Goal: Task Accomplishment & Management: Complete application form

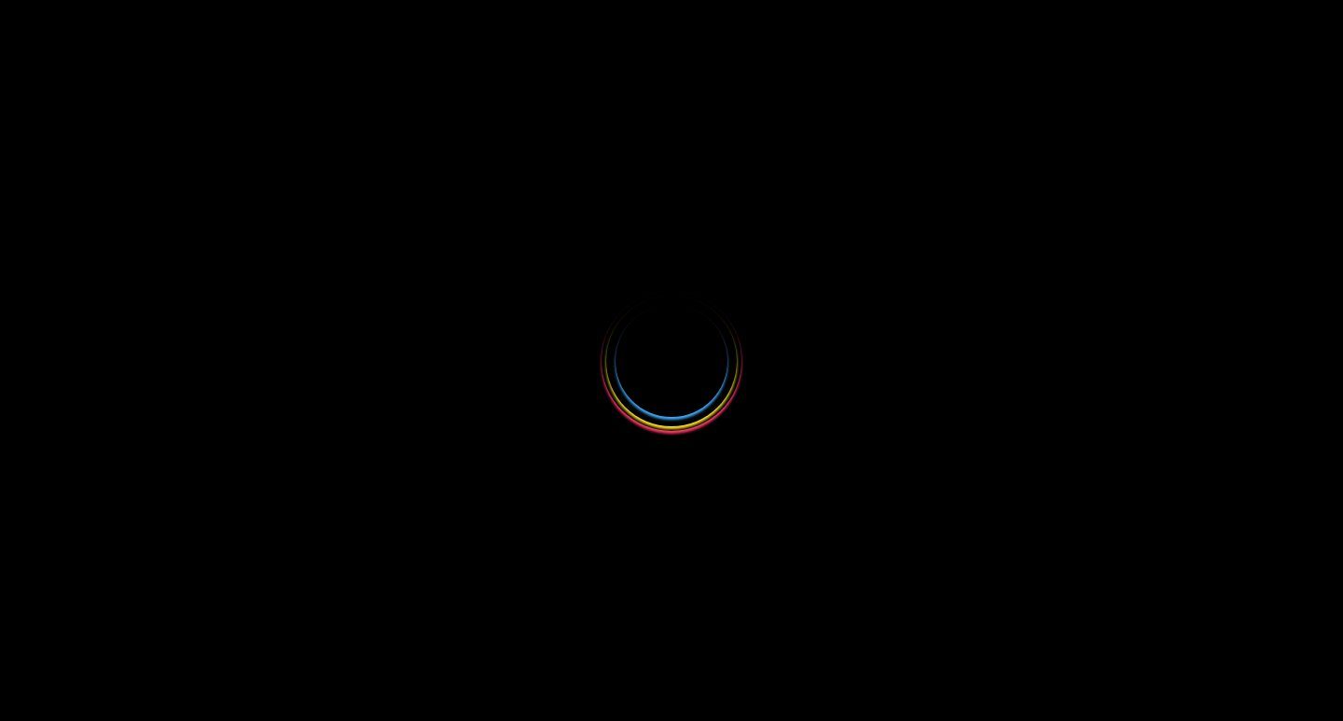
select select
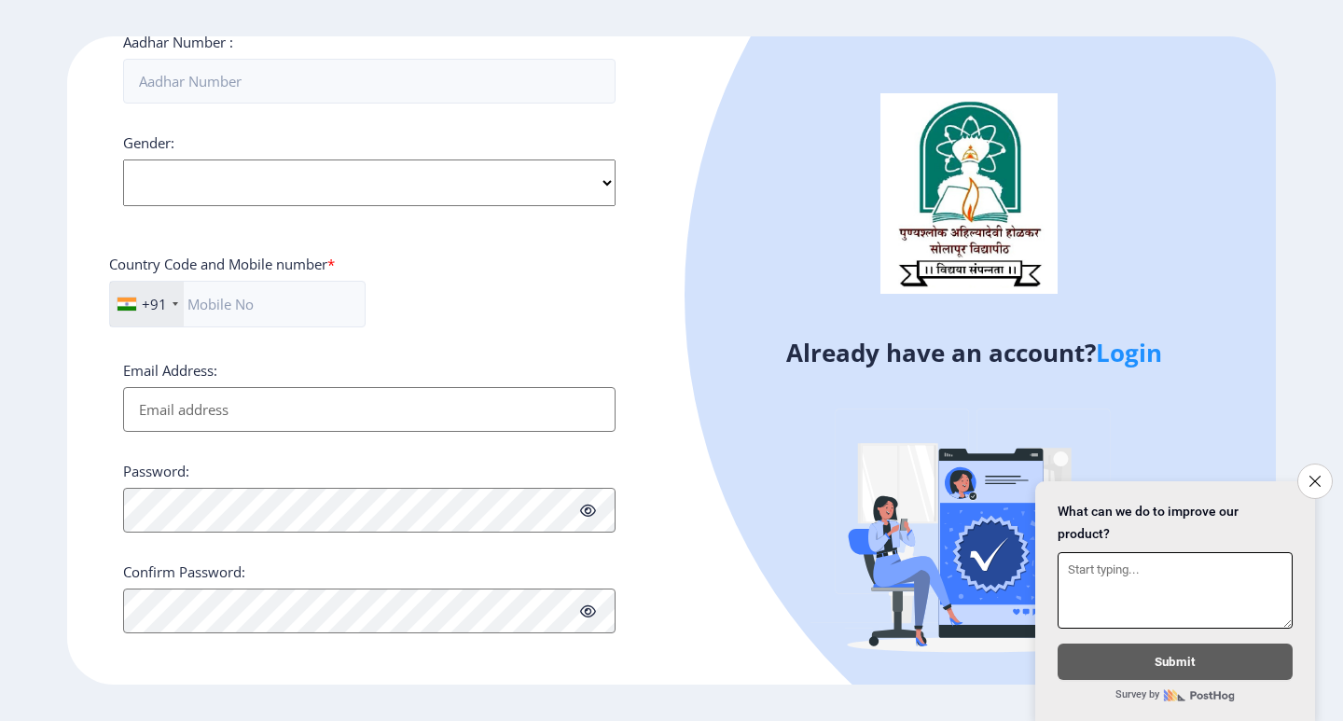
scroll to position [649, 0]
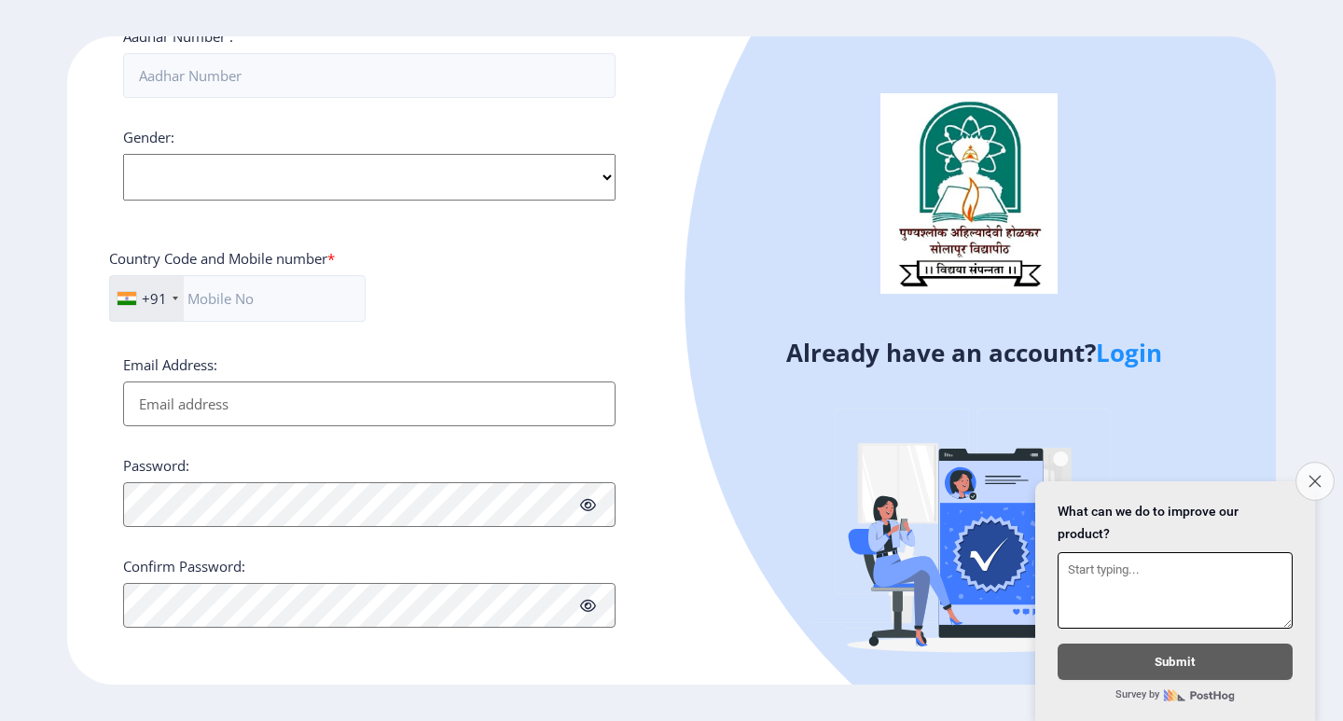
click at [1323, 466] on button "Close survey" at bounding box center [1315, 481] width 39 height 39
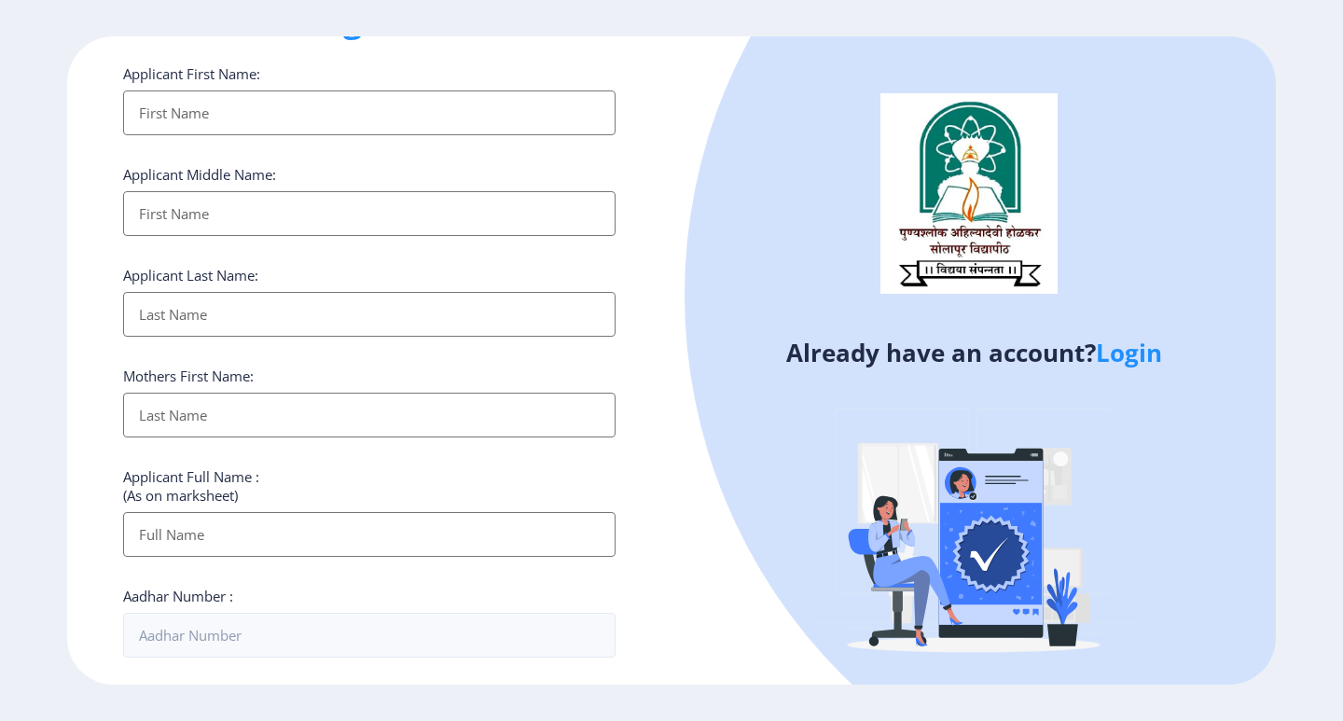
scroll to position [0, 0]
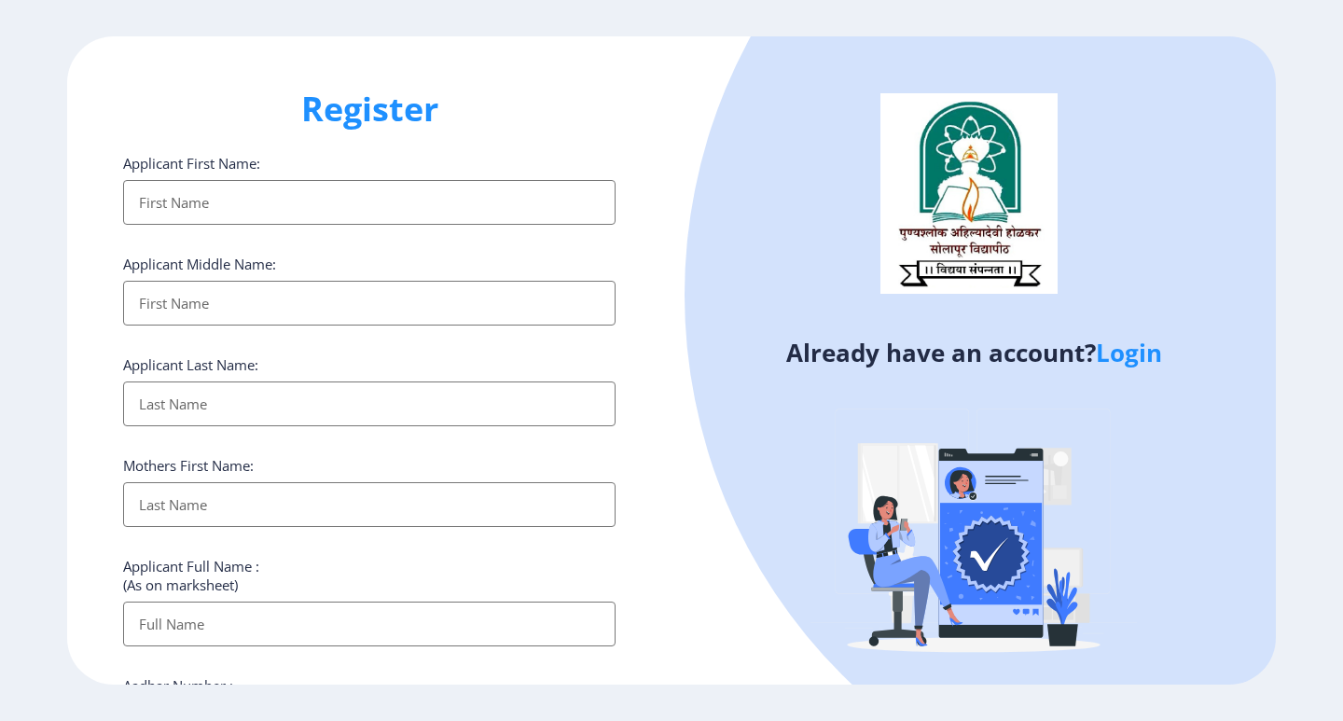
click at [199, 203] on input "Applicant First Name:" at bounding box center [369, 202] width 492 height 45
type input "METKARI"
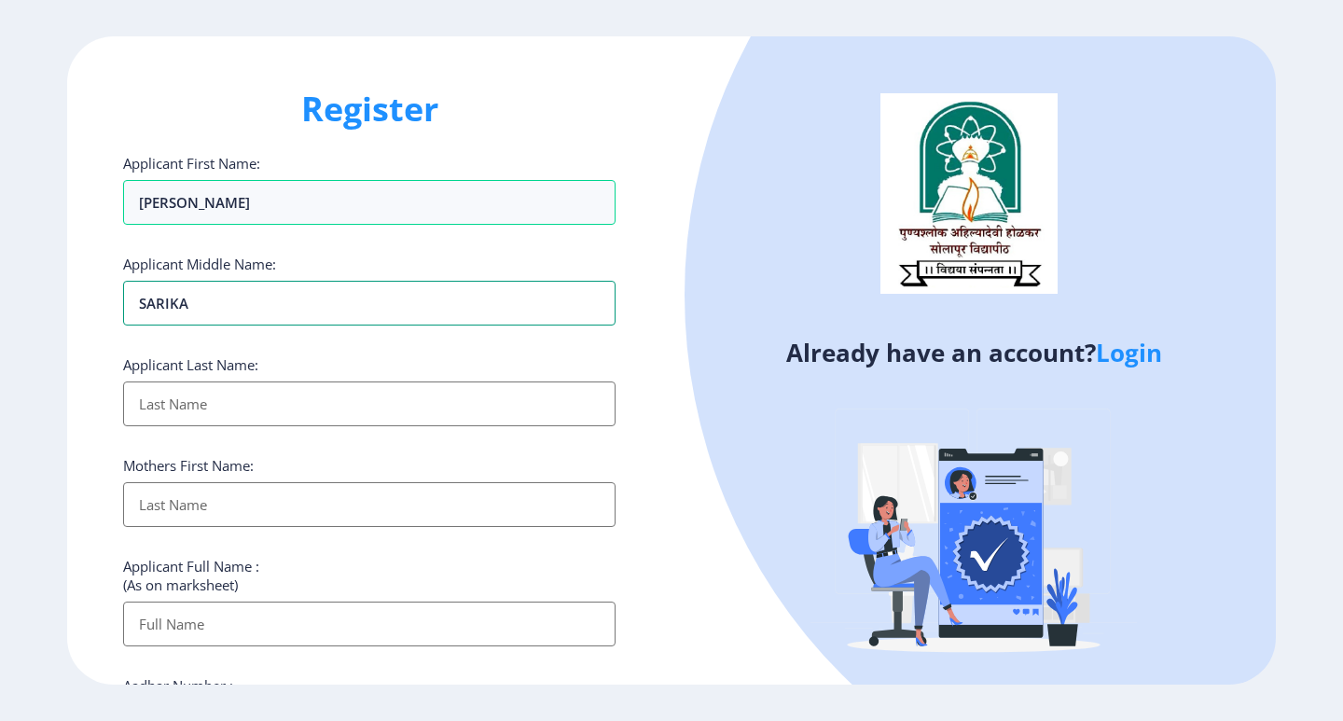
type input "SARIKA"
type input "AMBADAS"
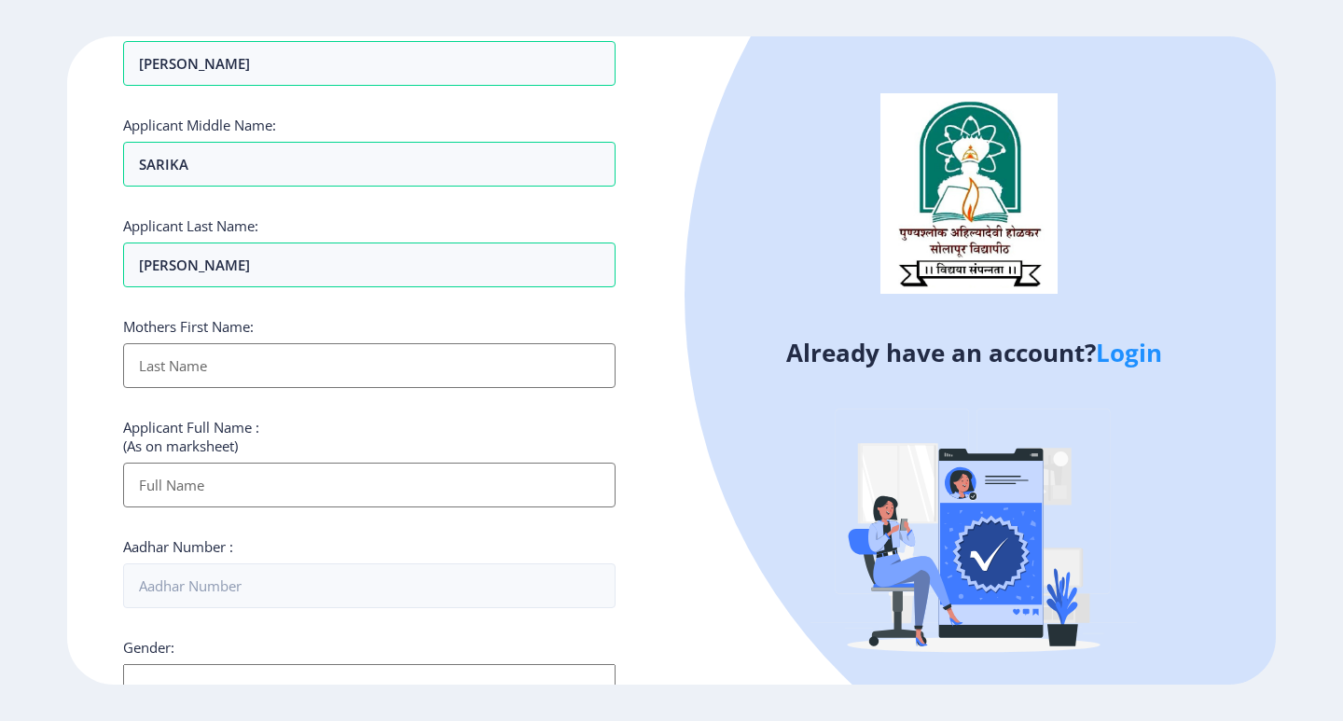
scroll to position [187, 0]
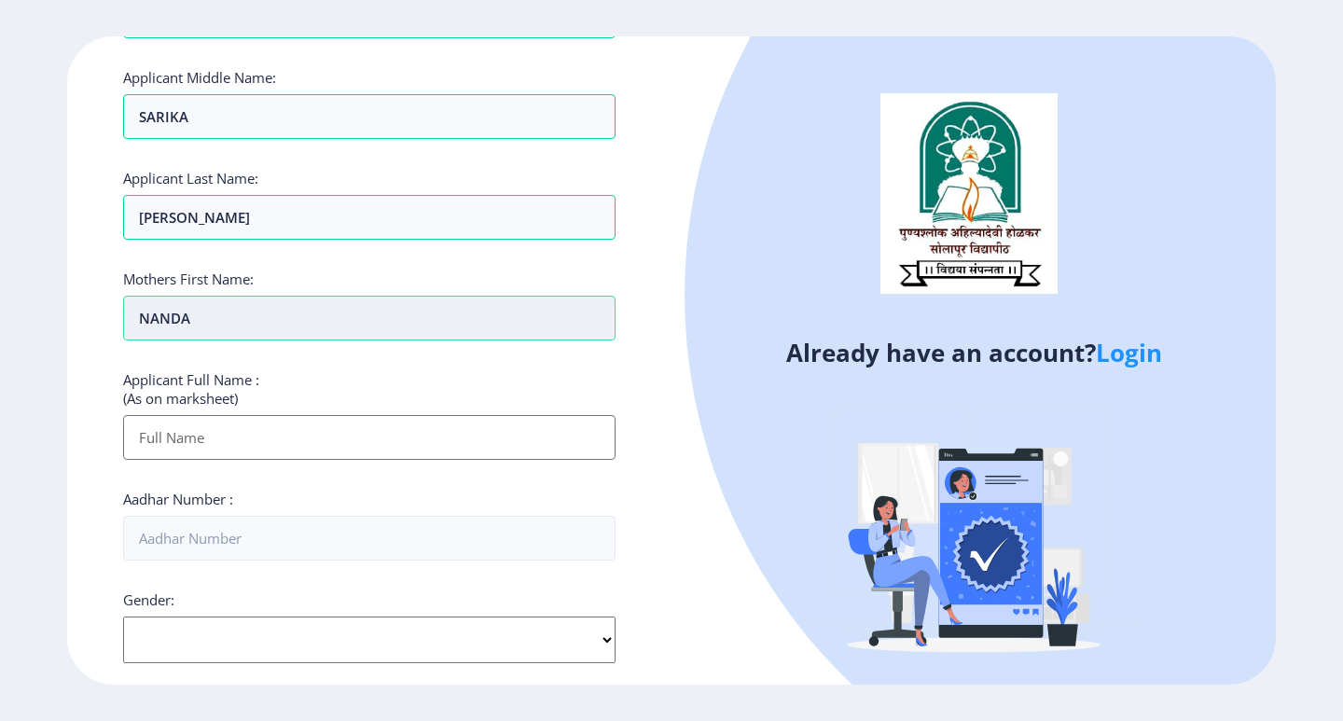
type input "NANDA"
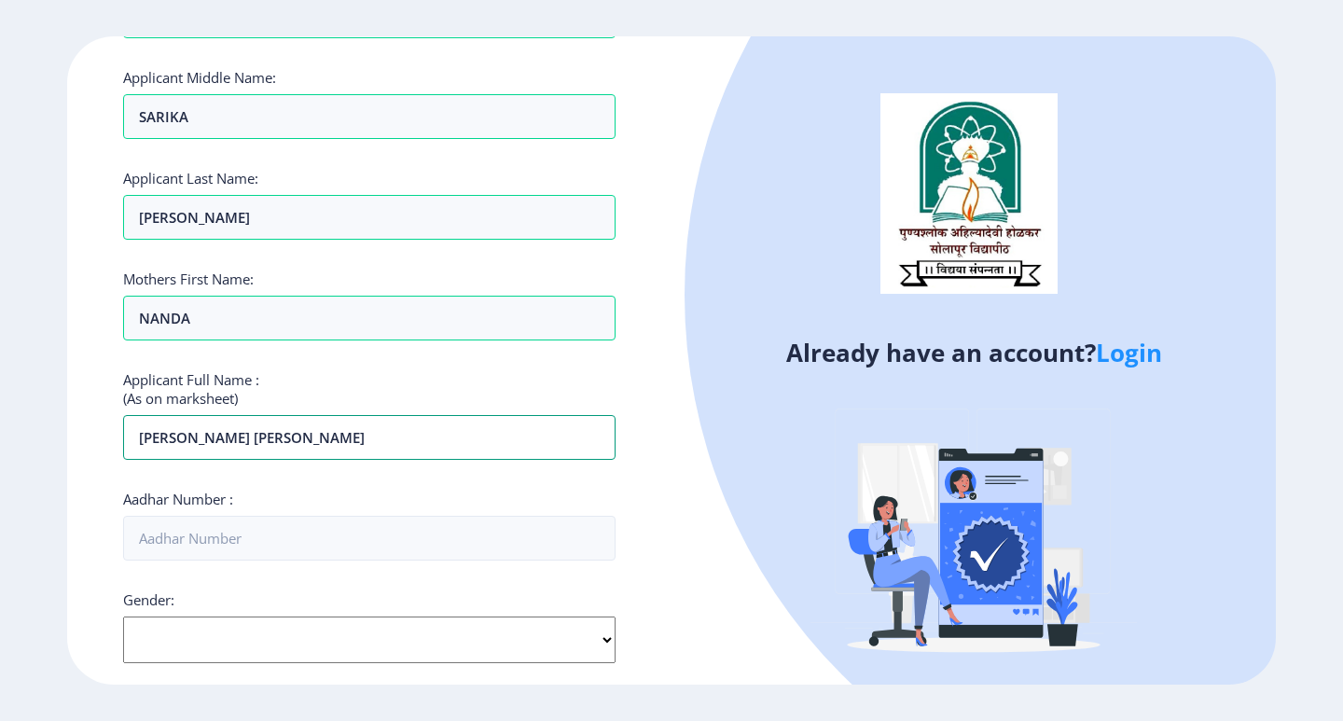
type input "METKARI SARIKA AMBADAS"
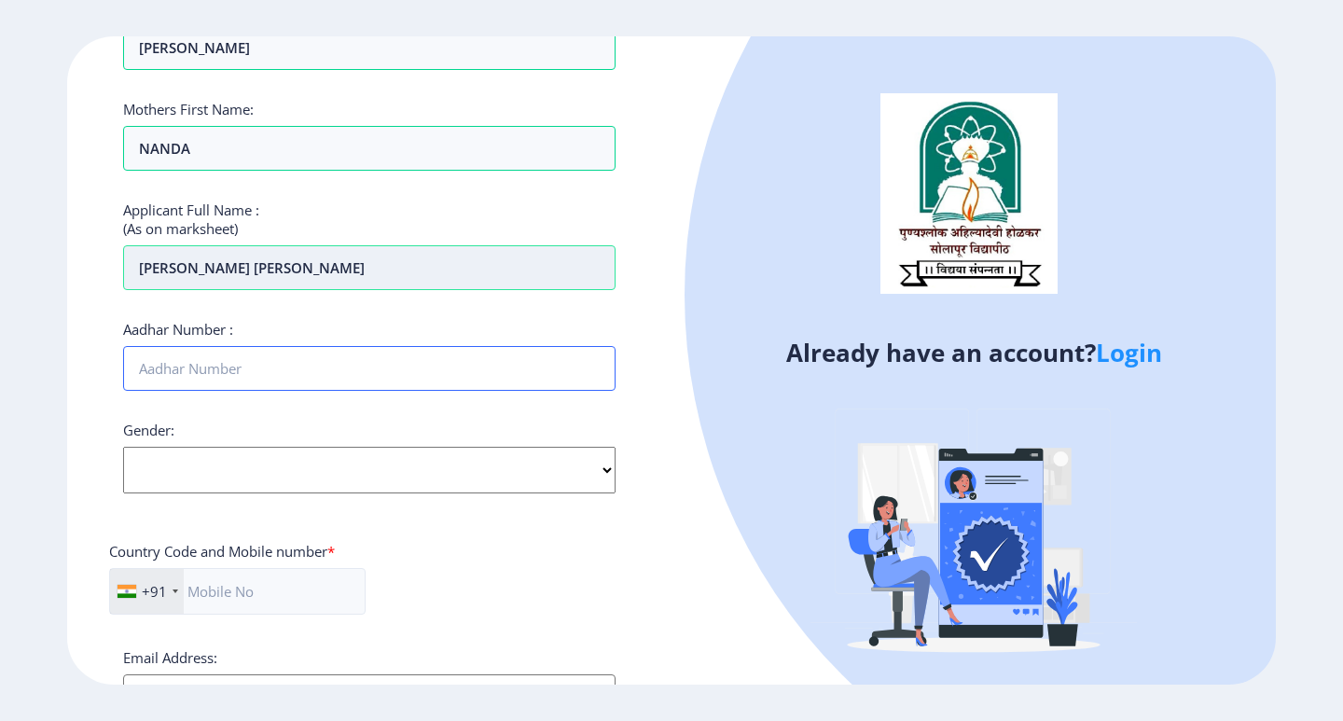
scroll to position [373, 0]
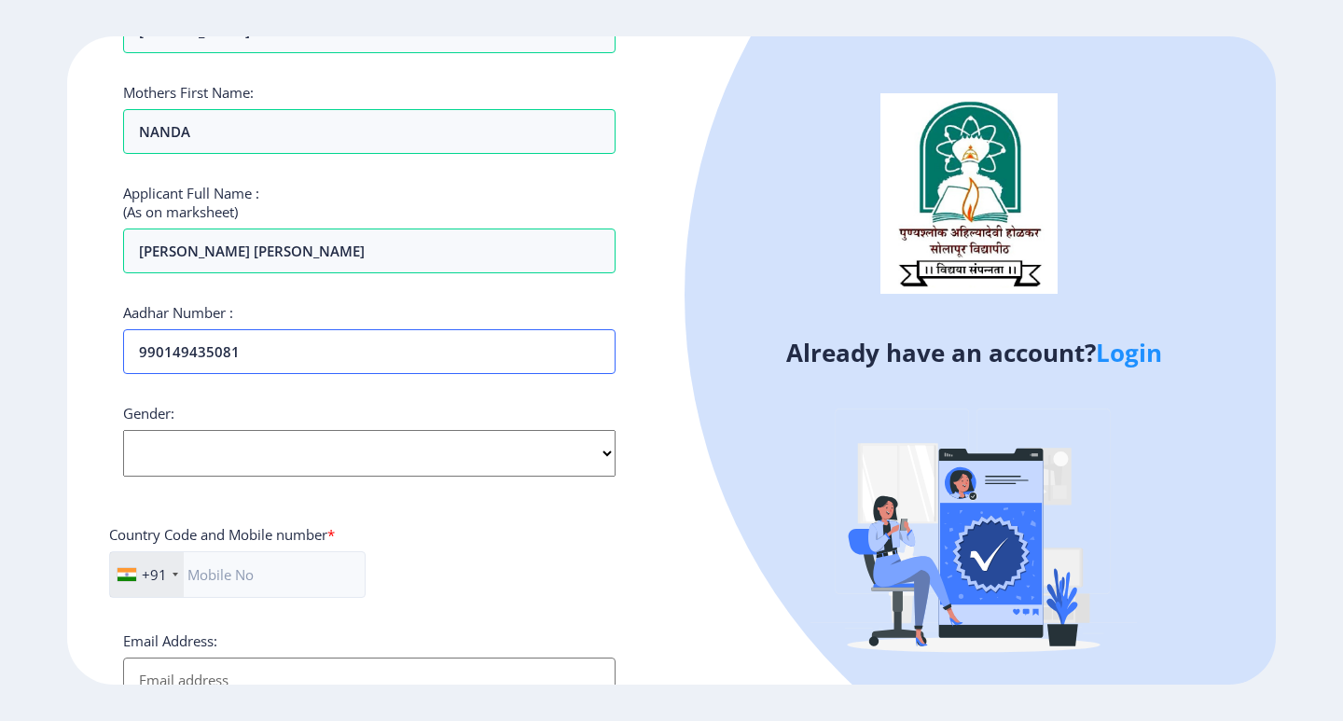
type input "990149435081"
click at [438, 447] on select "Select Gender Male Female Other" at bounding box center [369, 453] width 492 height 47
select select "Female"
click at [123, 430] on select "Select Gender Male Female Other" at bounding box center [369, 453] width 492 height 47
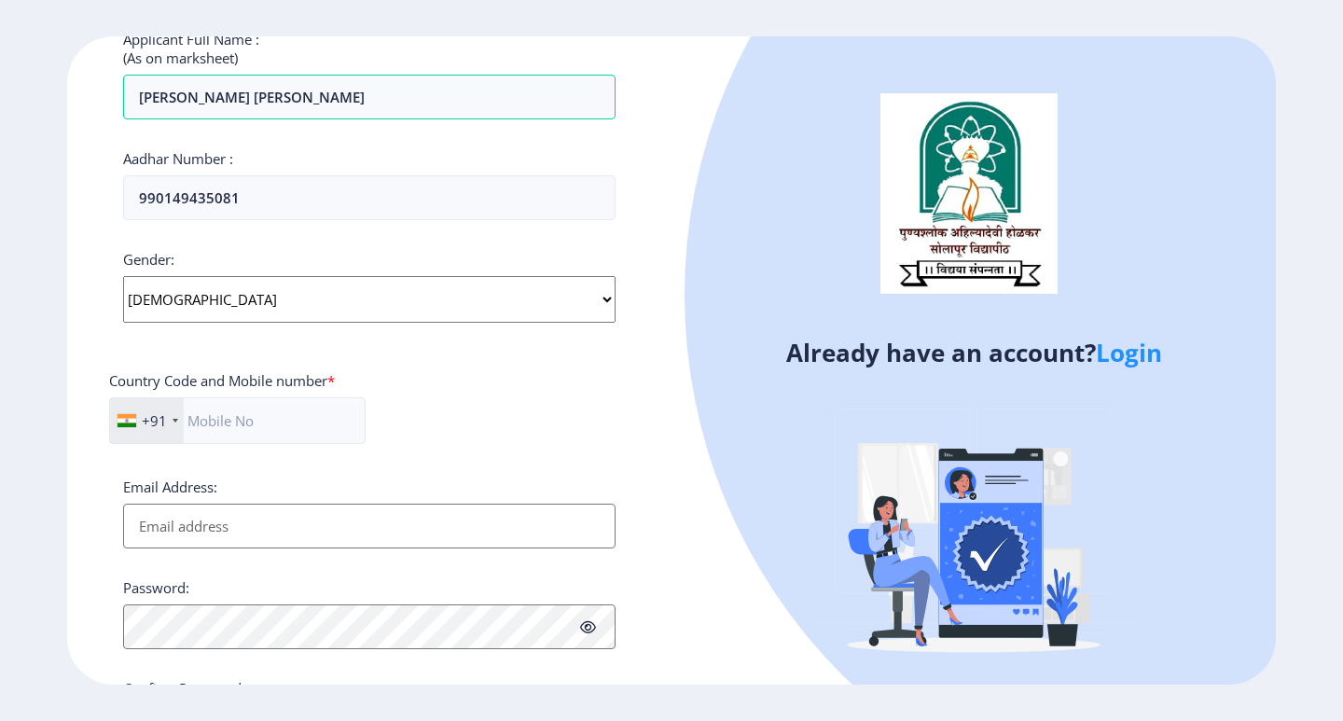
scroll to position [560, 0]
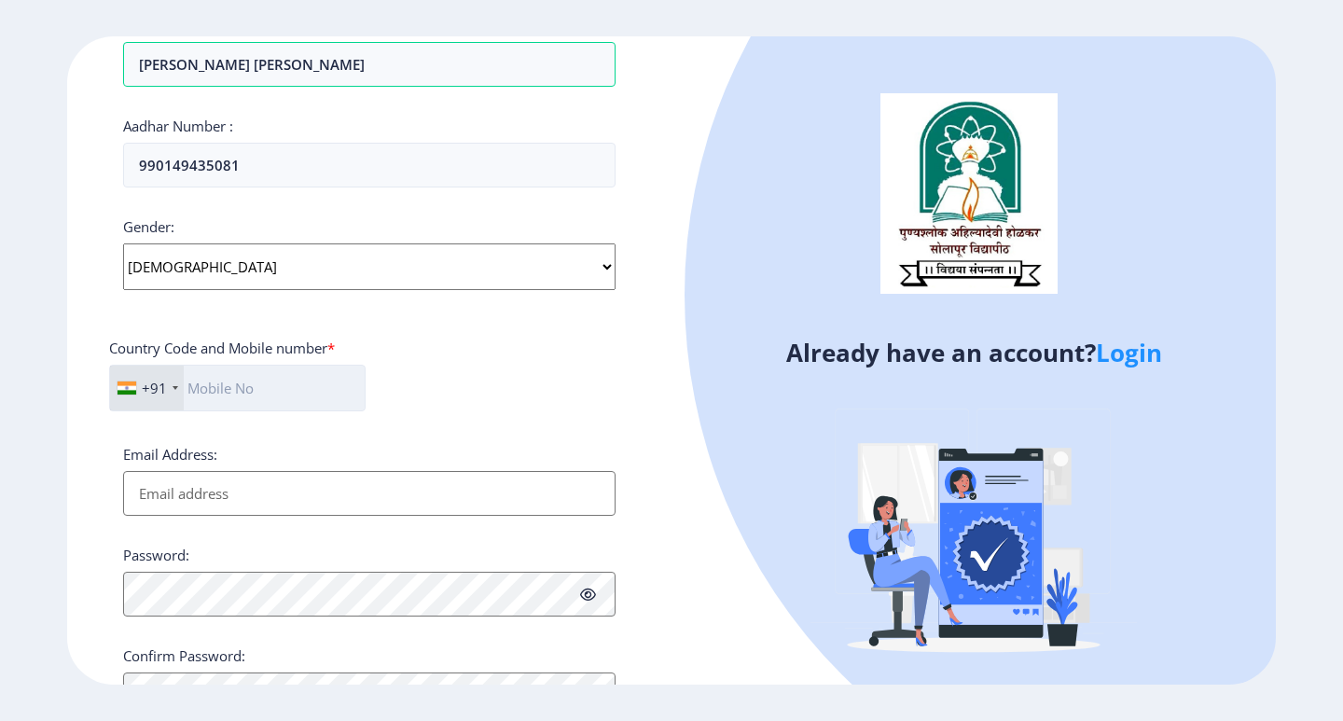
click at [334, 403] on input "text" at bounding box center [237, 388] width 257 height 47
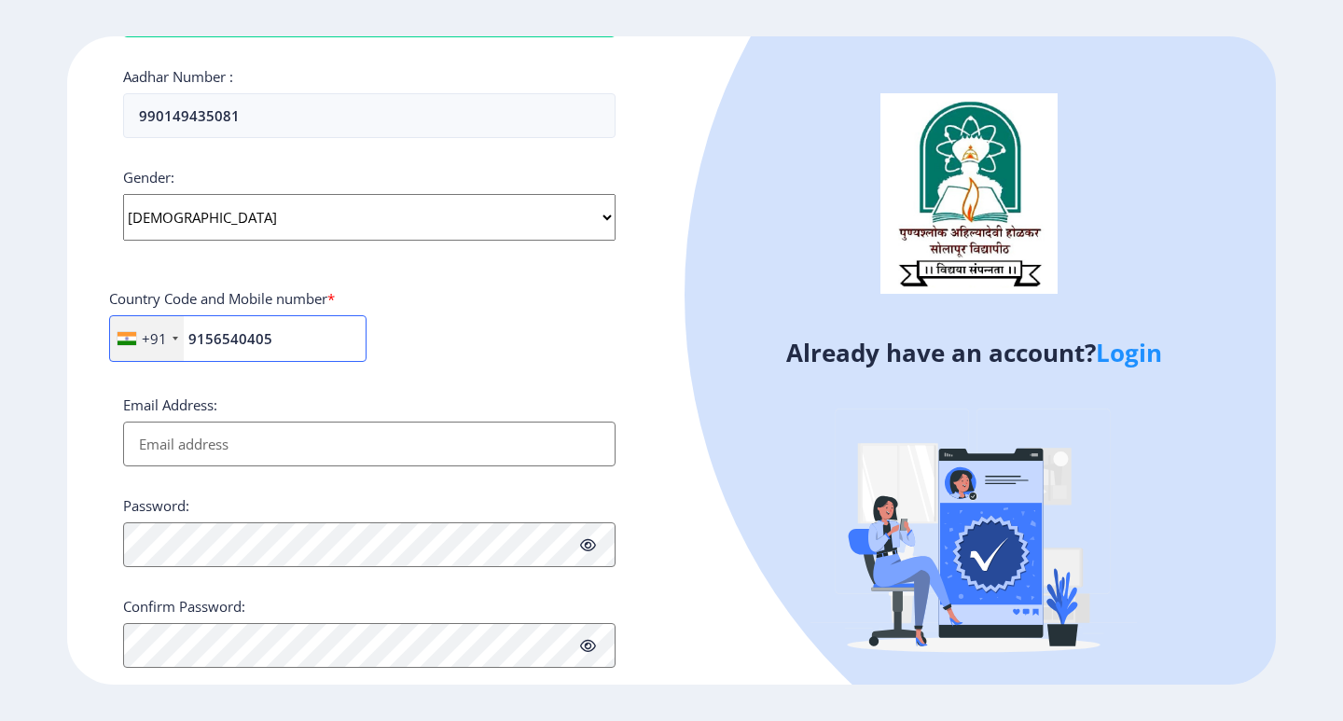
scroll to position [649, 0]
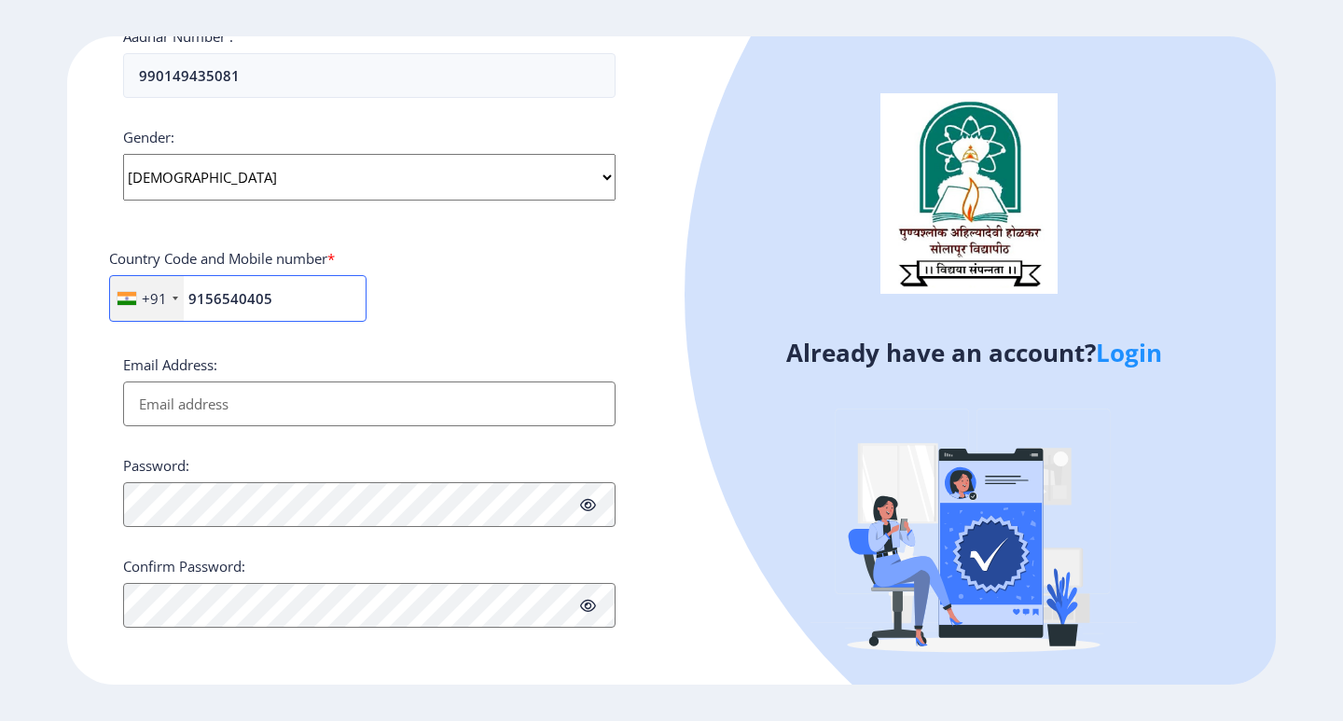
type input "9156540405"
click at [304, 395] on input "Email Address:" at bounding box center [369, 403] width 492 height 45
type input "dhanajididwagh@gmail.com"
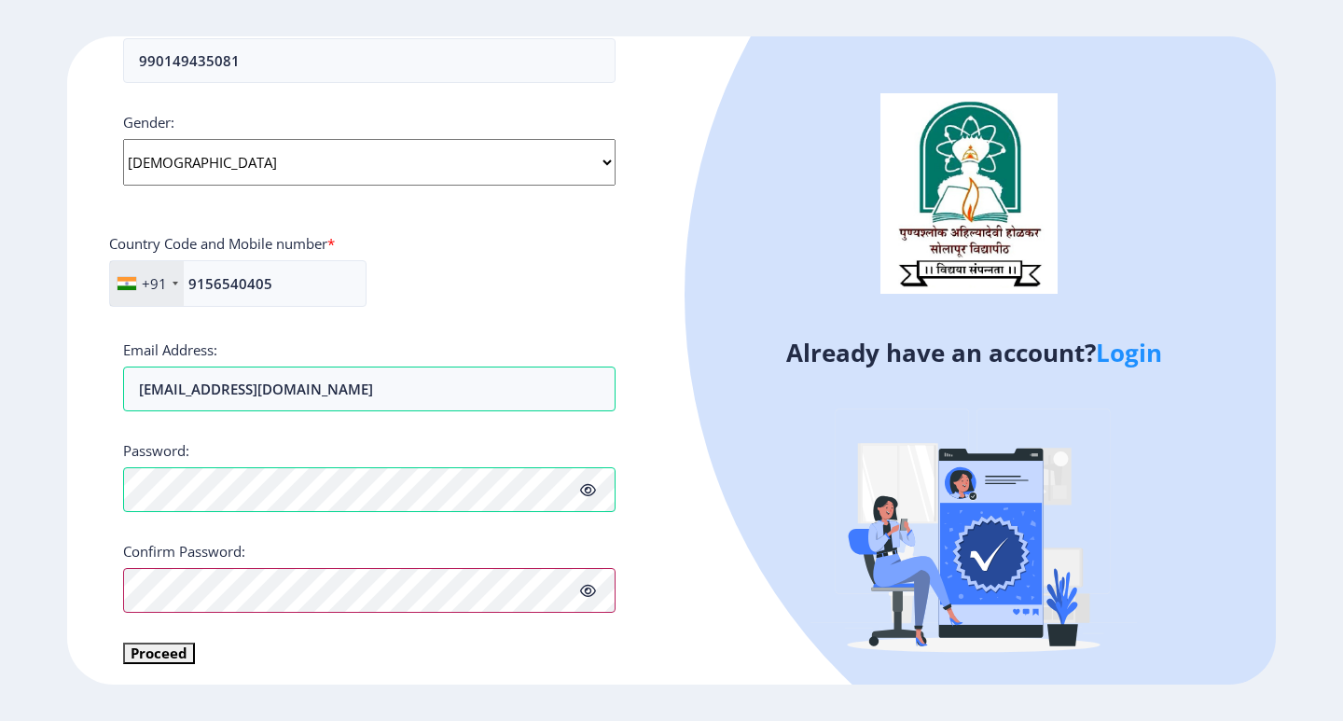
scroll to position [672, 0]
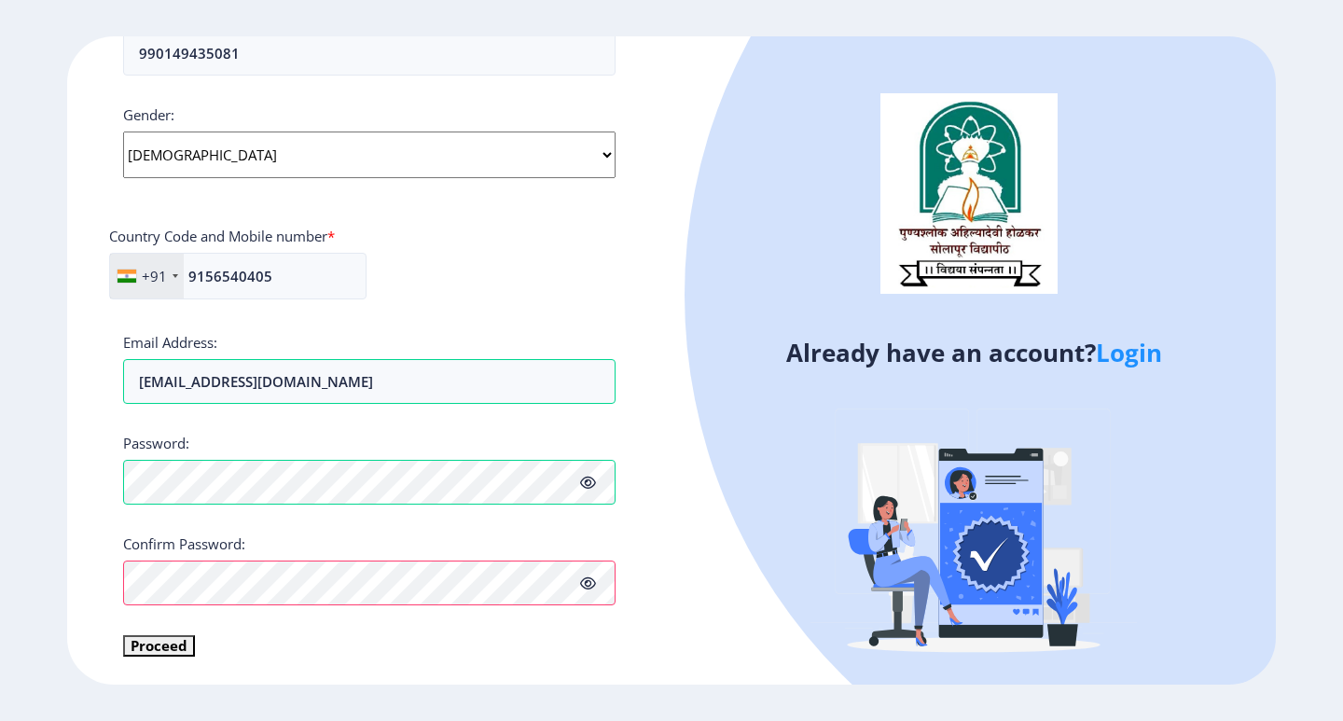
click at [257, 635] on div "Applicant First Name: METKARI Applicant Middle Name: SARIKA Applicant Last Name…" at bounding box center [369, 69] width 492 height 1175
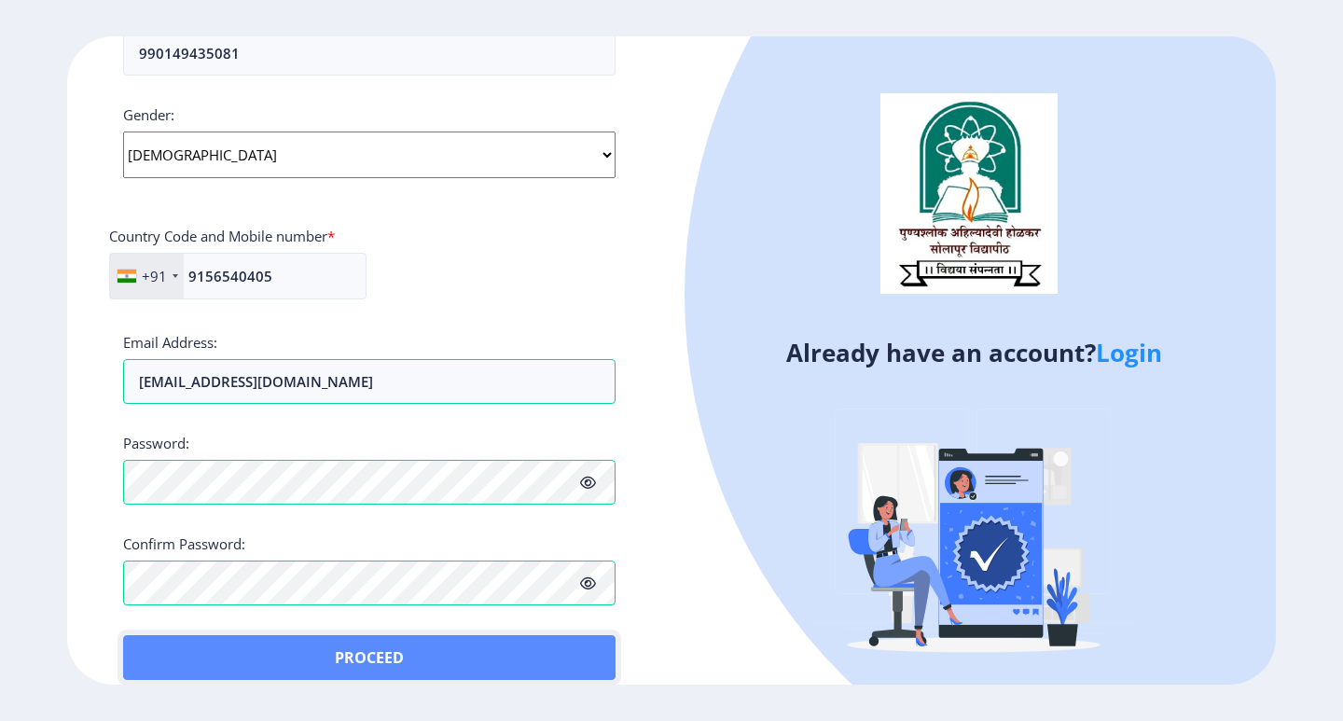
click at [353, 668] on button "Proceed" at bounding box center [369, 657] width 492 height 45
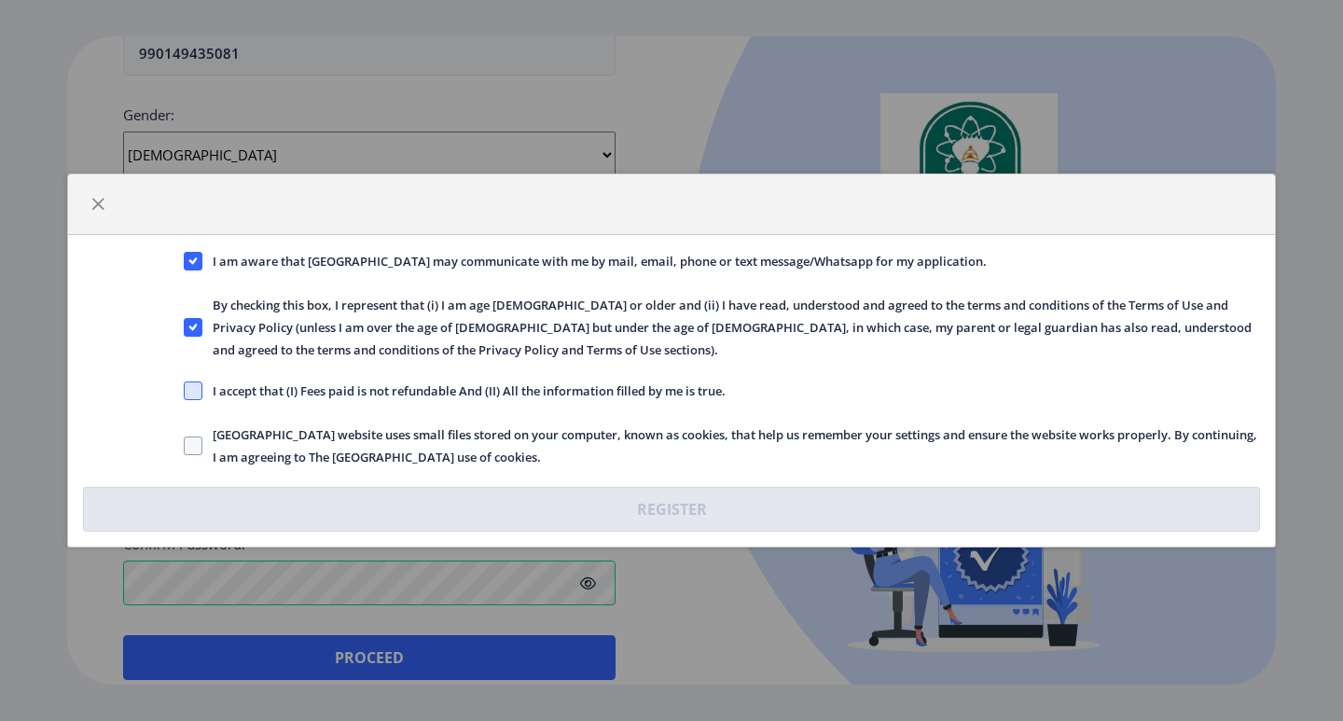
click at [199, 396] on span at bounding box center [193, 390] width 19 height 19
click at [185, 392] on input "I accept that (I) Fees paid is not refundable And (II) All the information fill…" at bounding box center [184, 391] width 1 height 1
checkbox input "true"
click at [193, 441] on span at bounding box center [193, 446] width 19 height 19
click at [185, 446] on input "Solapur University website uses small files stored on your computer, known as c…" at bounding box center [184, 446] width 1 height 1
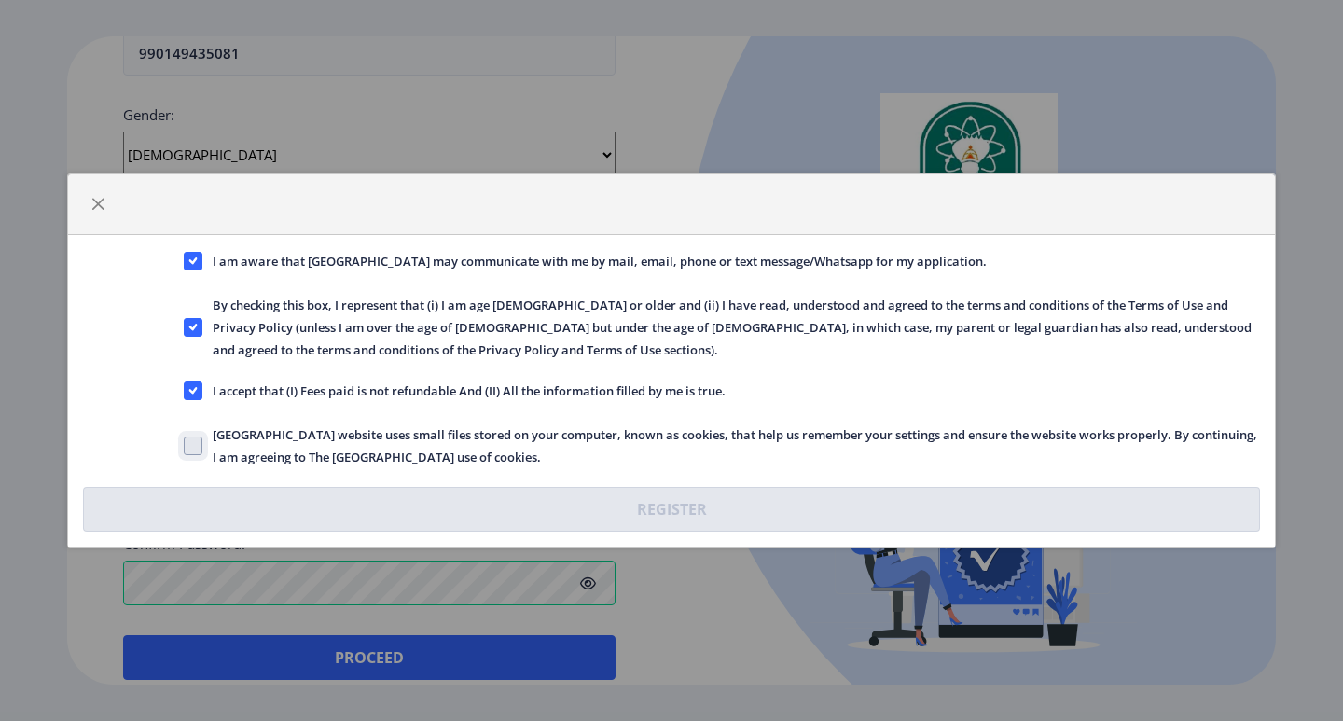
checkbox input "true"
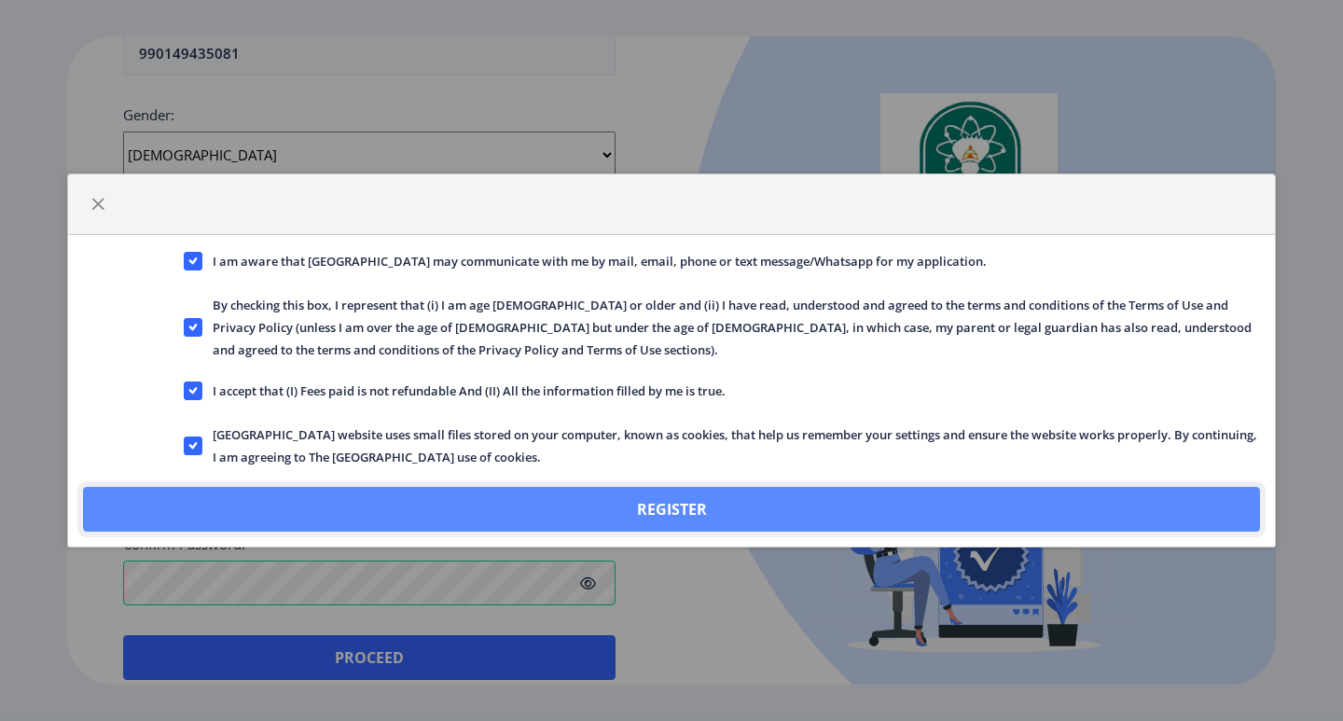
click at [639, 508] on button "Register" at bounding box center [671, 509] width 1177 height 45
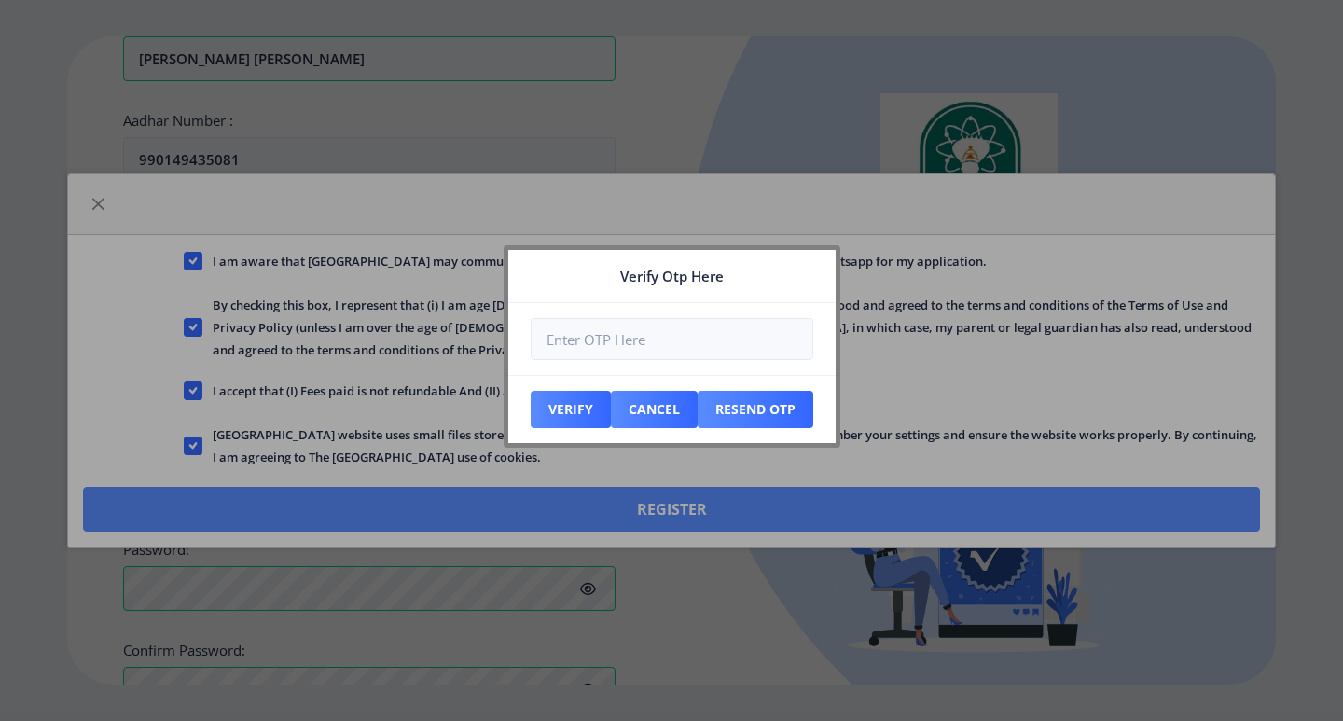
scroll to position [778, 0]
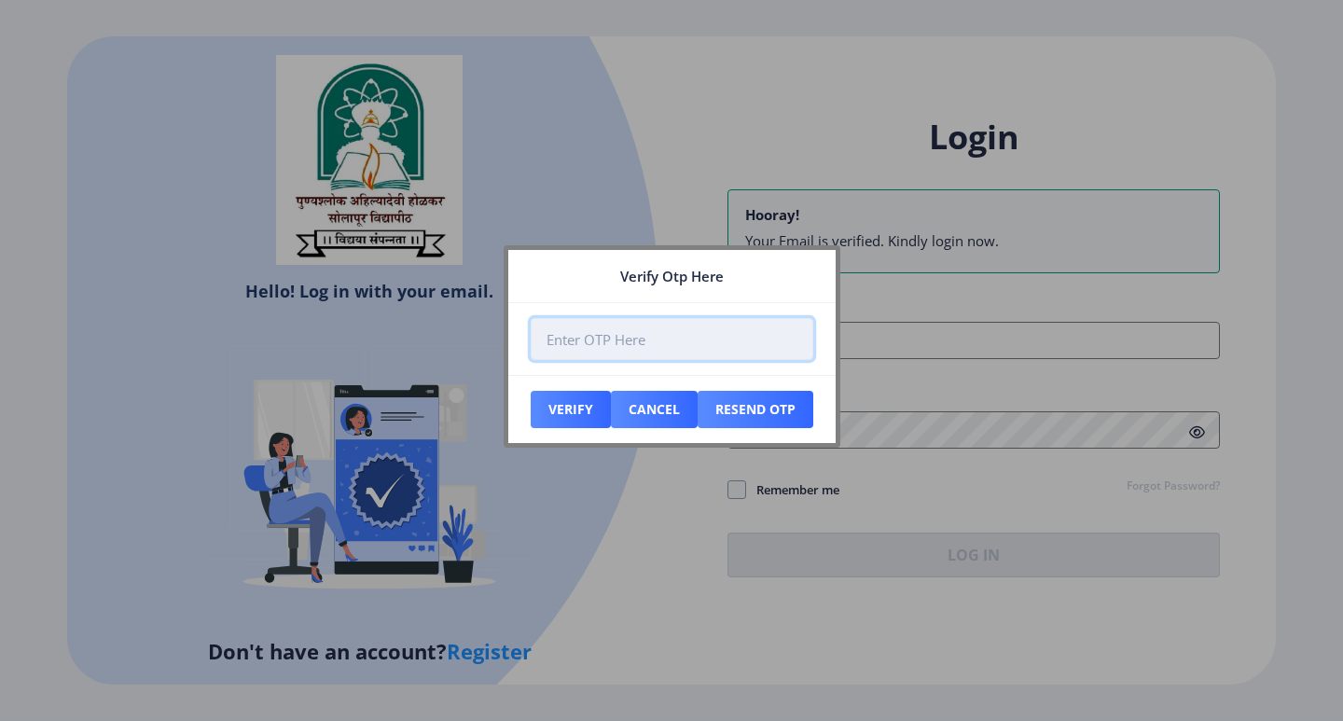
click at [688, 357] on input "number" at bounding box center [672, 339] width 283 height 42
type input "741943"
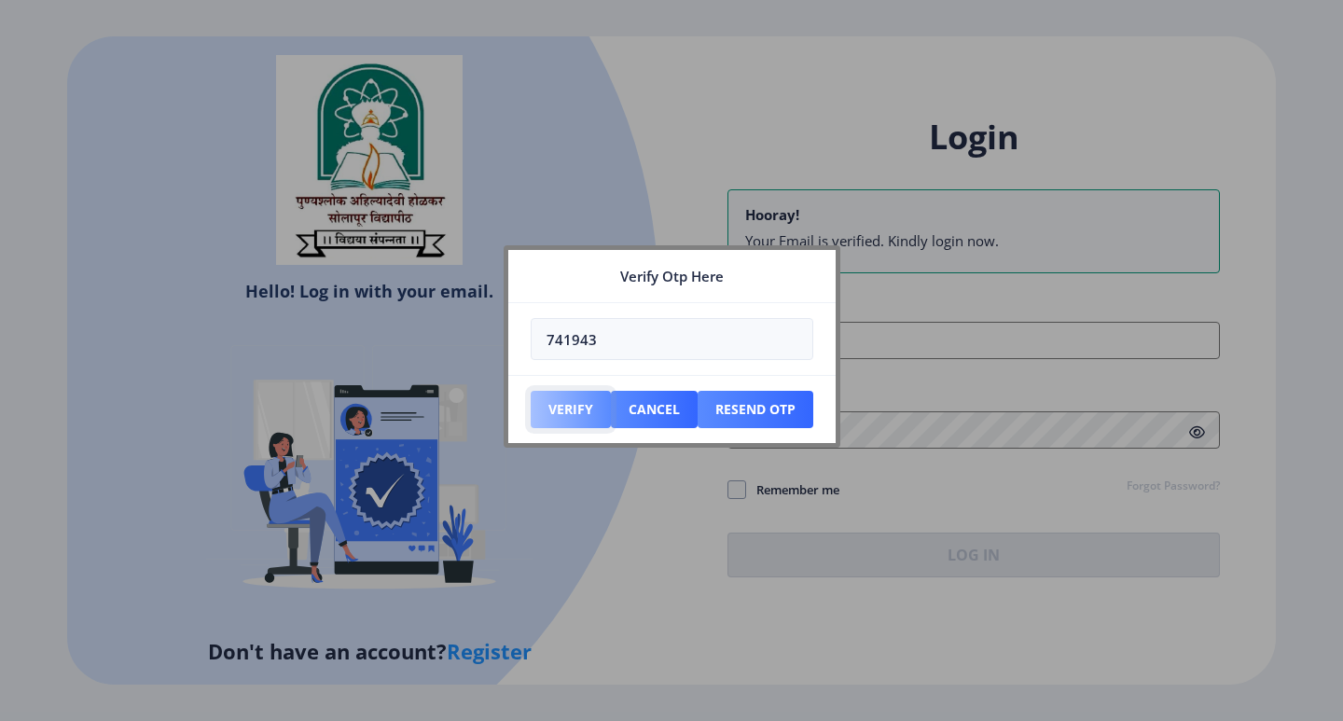
click at [553, 399] on button "Verify" at bounding box center [571, 409] width 80 height 37
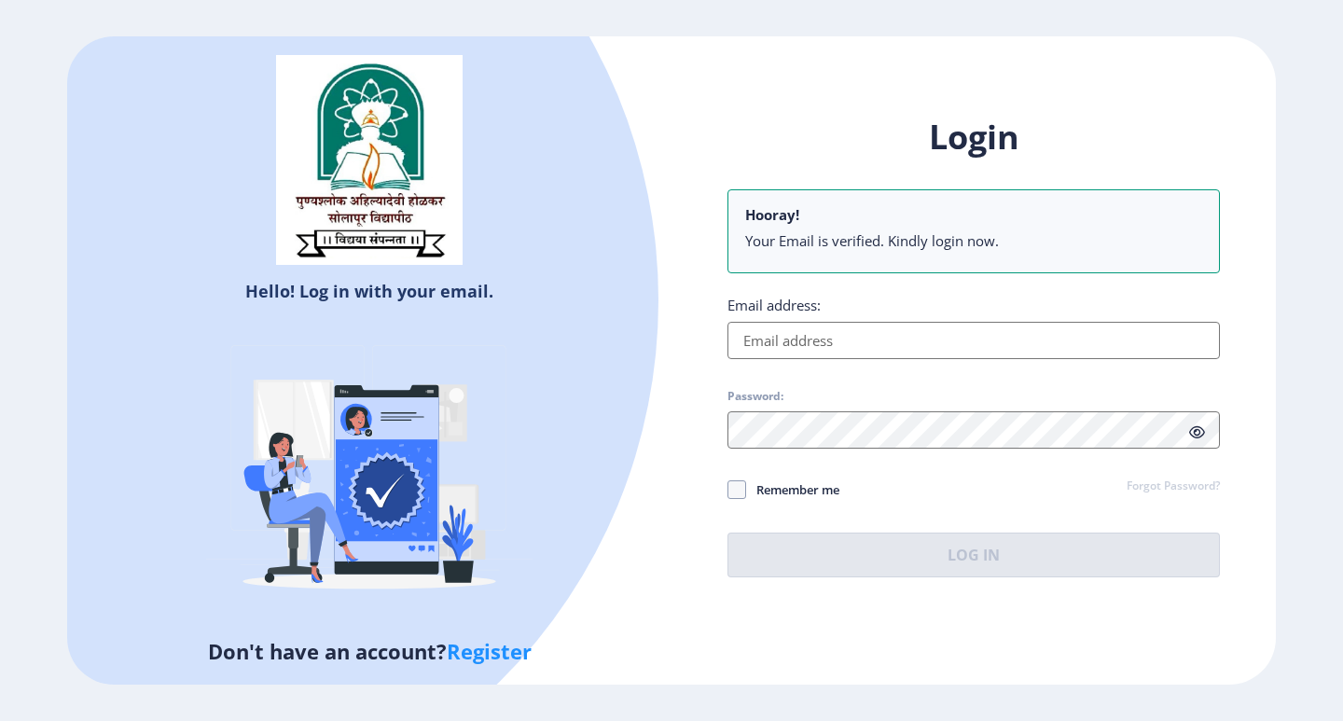
click at [810, 347] on input "Email address:" at bounding box center [974, 340] width 492 height 37
type input "dhanajididwagh@gmail.com"
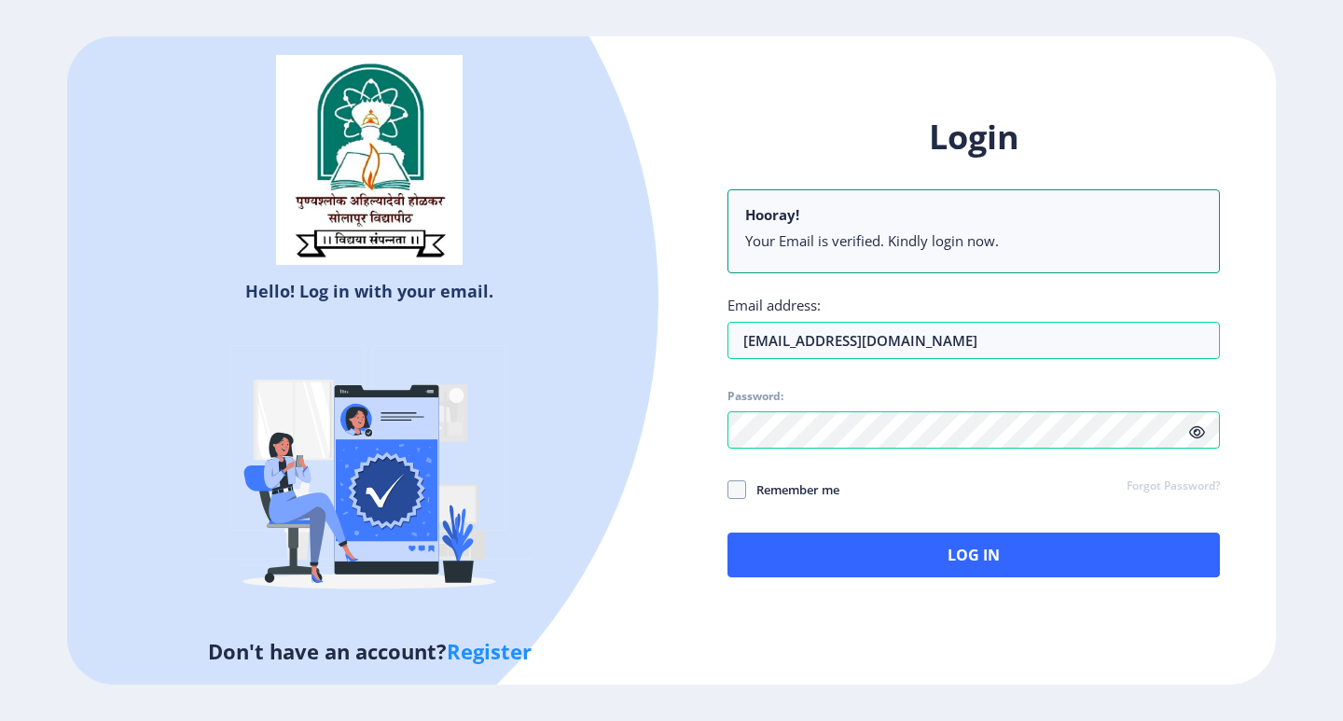
click at [954, 524] on div "Login Hooray! Your Email is verified. Kindly login now. Email address: dhanajid…" at bounding box center [974, 346] width 492 height 463
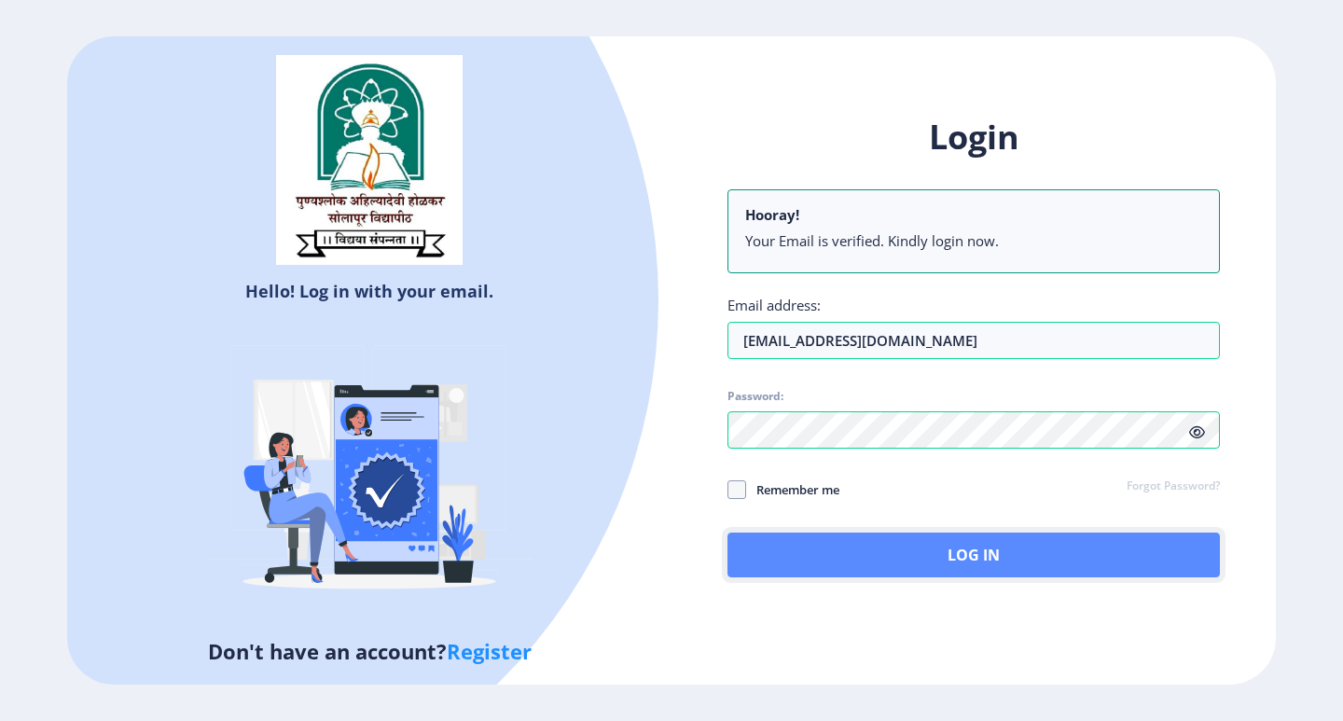
click at [982, 533] on button "Log In" at bounding box center [974, 555] width 492 height 45
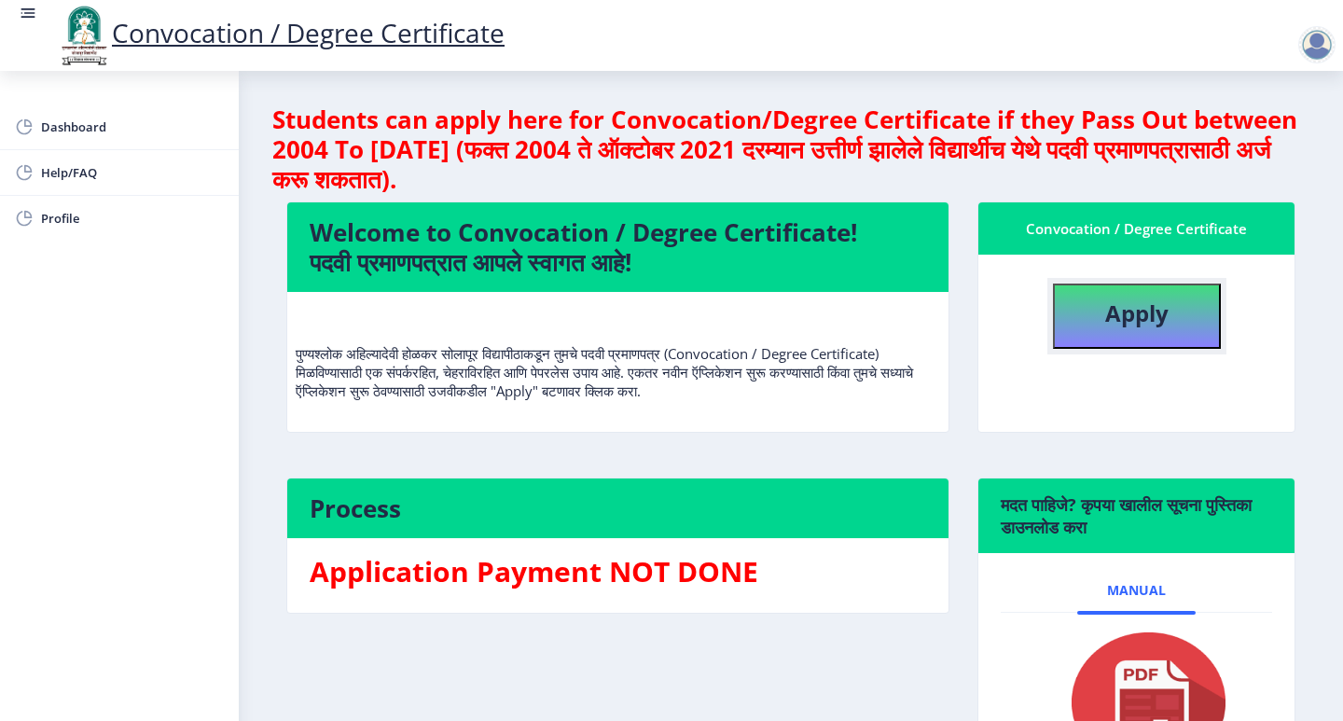
click at [1108, 319] on b "Apply" at bounding box center [1136, 313] width 63 height 31
select select
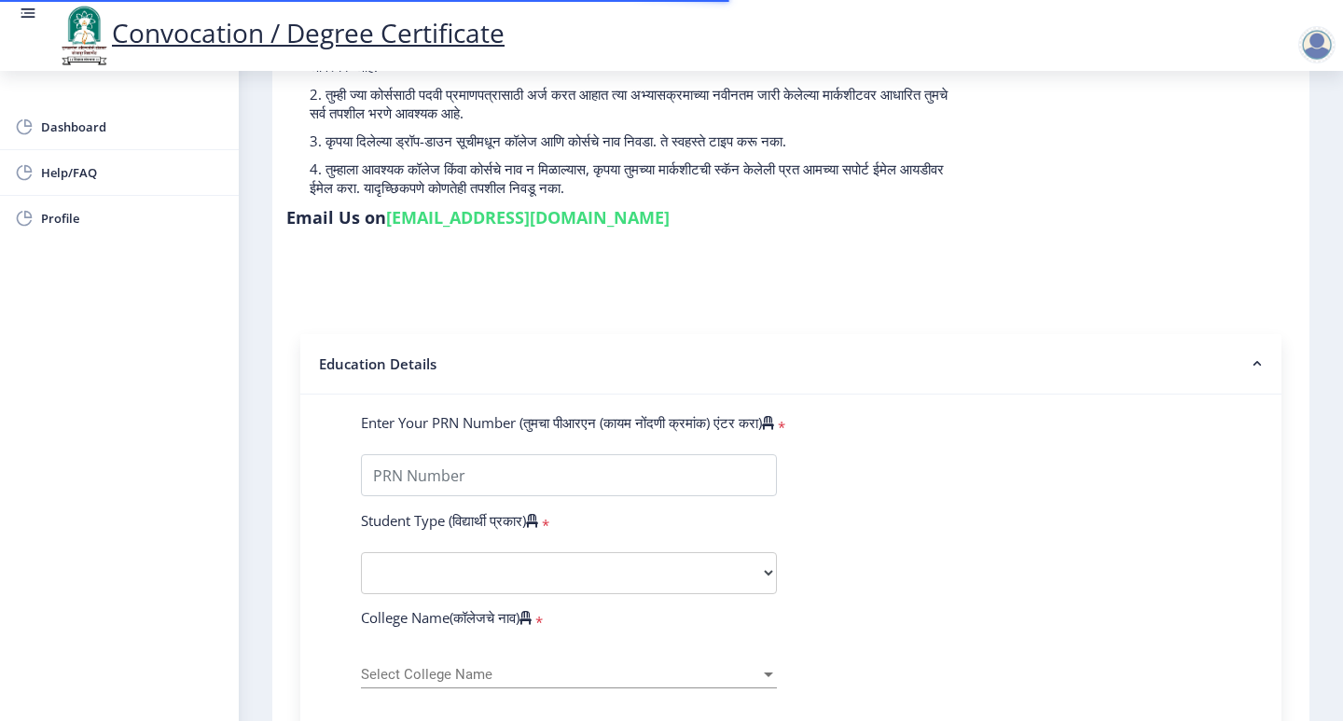
scroll to position [187, 0]
click at [638, 453] on input "Enter Your PRN Number (तुमचा पीआरएन (कायम नोंदणी क्रमांक) एंटर करा)" at bounding box center [569, 474] width 416 height 42
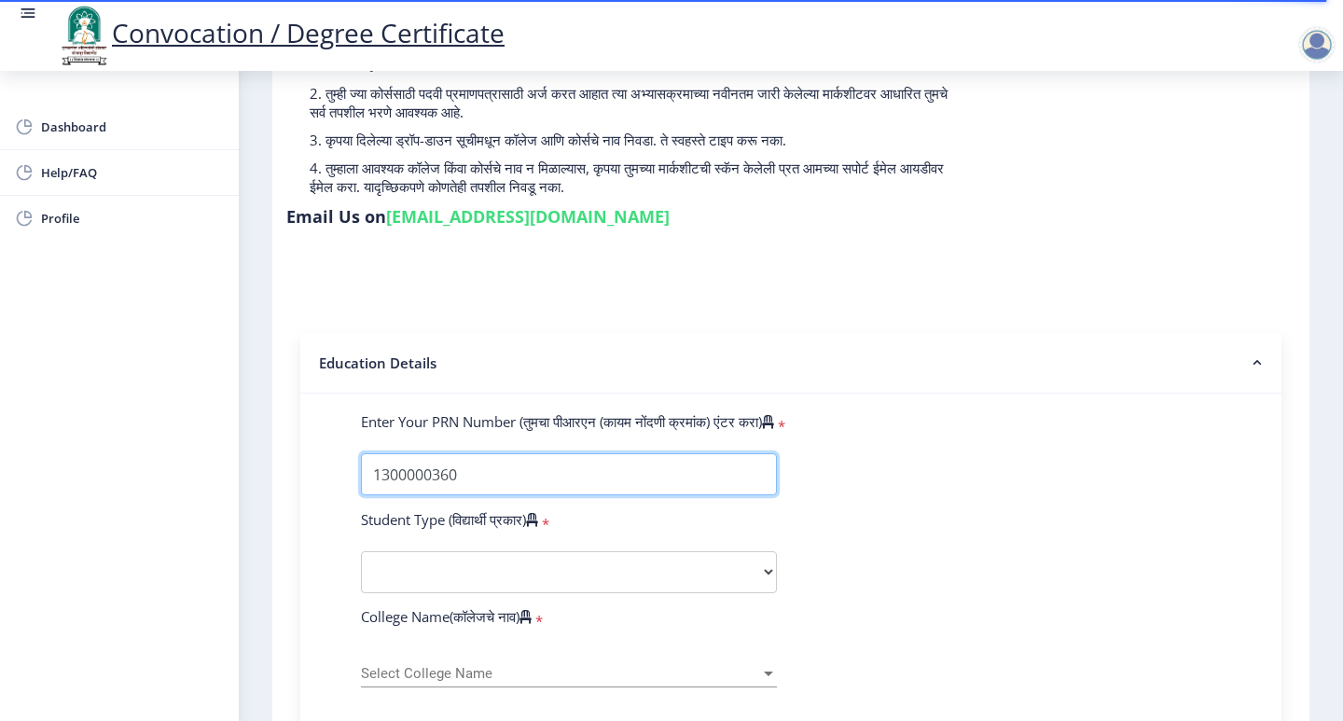
type input "1300000360"
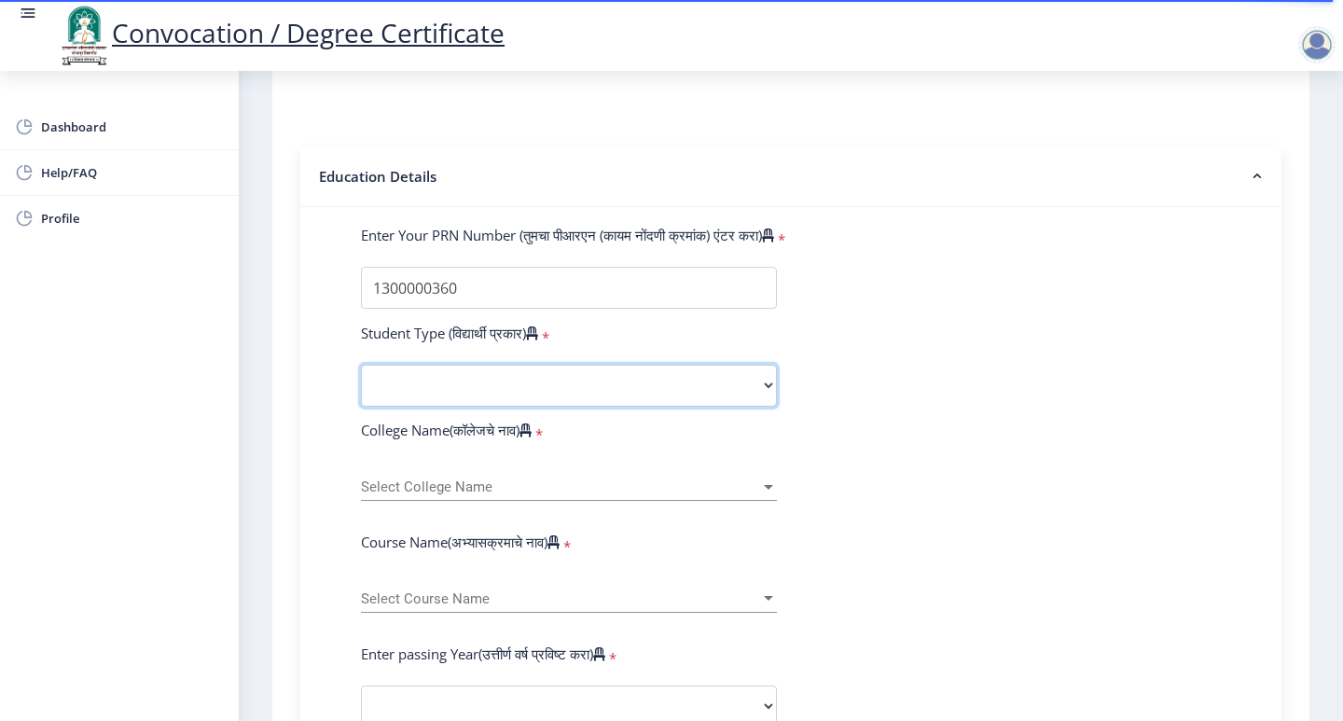
click at [517, 372] on select "Select Student Type Regular External" at bounding box center [569, 386] width 416 height 42
select select "Regular"
click at [361, 365] on select "Select Student Type Regular External" at bounding box center [569, 386] width 416 height 42
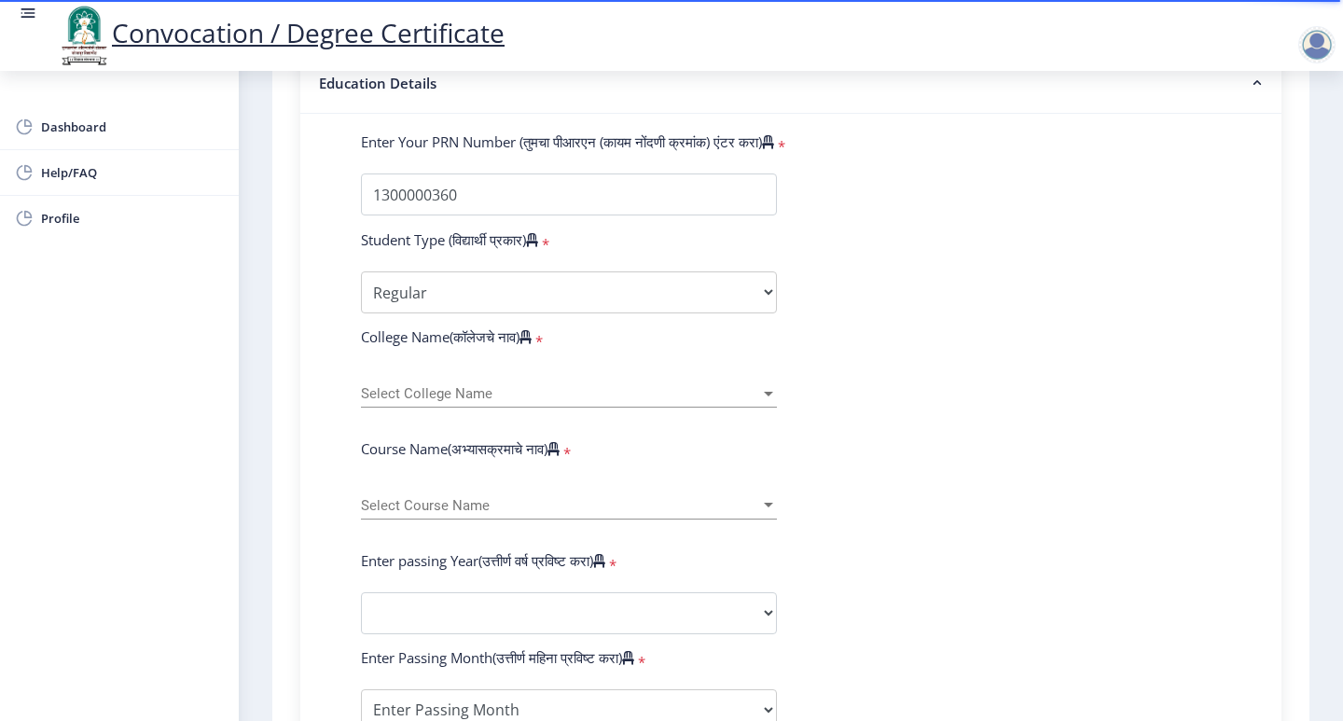
click at [513, 372] on div "Select College Name Select College Name" at bounding box center [569, 387] width 416 height 39
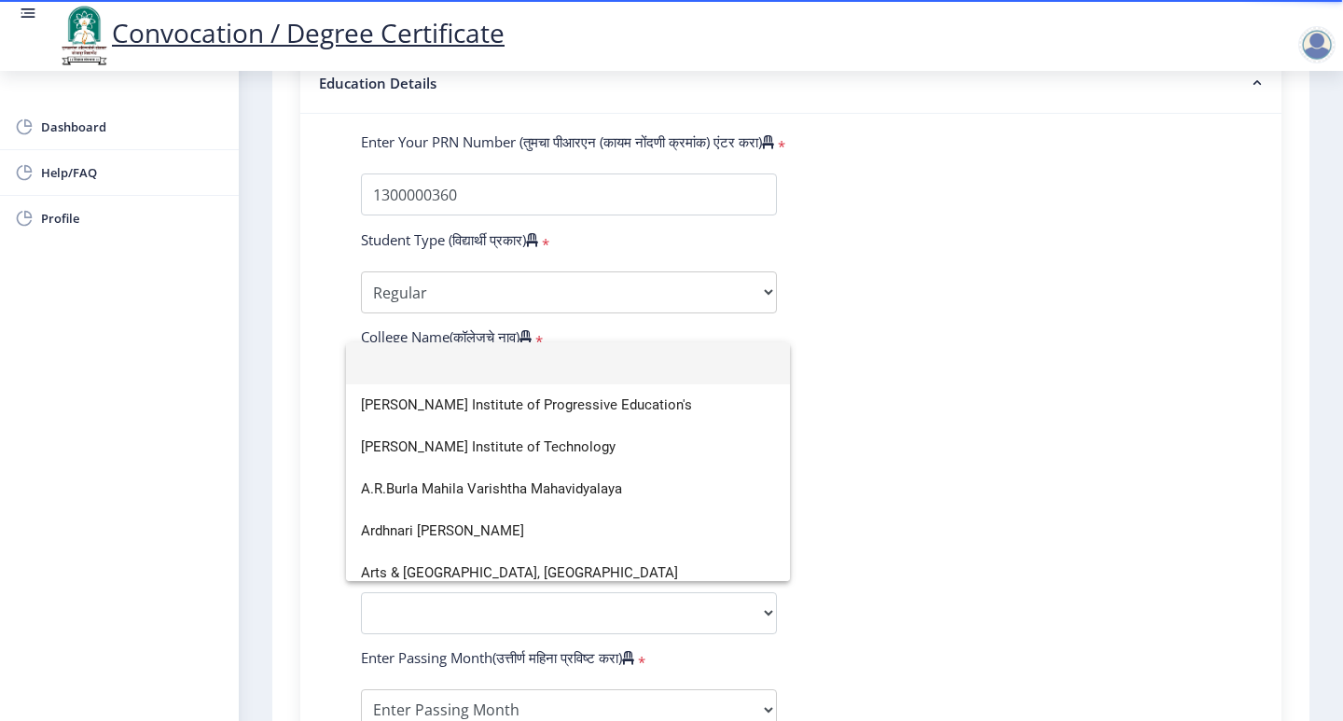
drag, startPoint x: 987, startPoint y: 434, endPoint x: 962, endPoint y: 435, distance: 25.2
click at [986, 435] on div at bounding box center [671, 360] width 1343 height 721
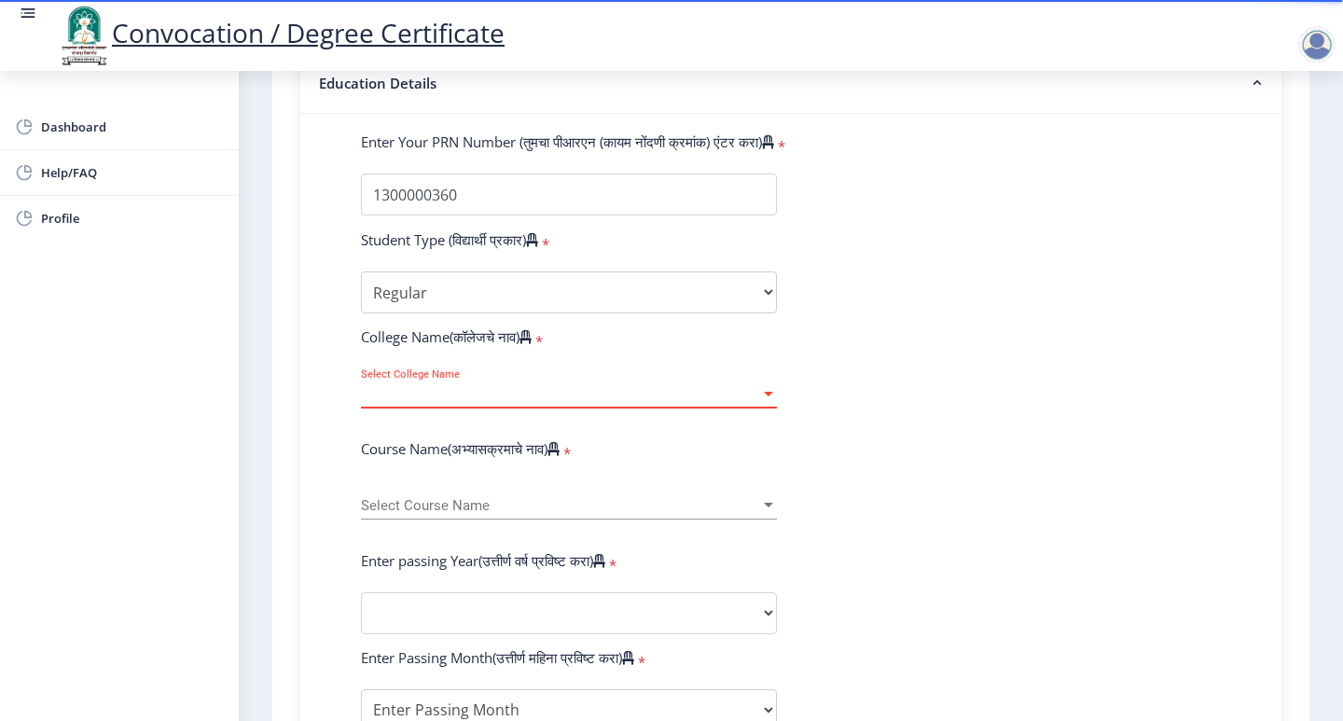
click at [631, 386] on span "Select College Name" at bounding box center [560, 394] width 399 height 16
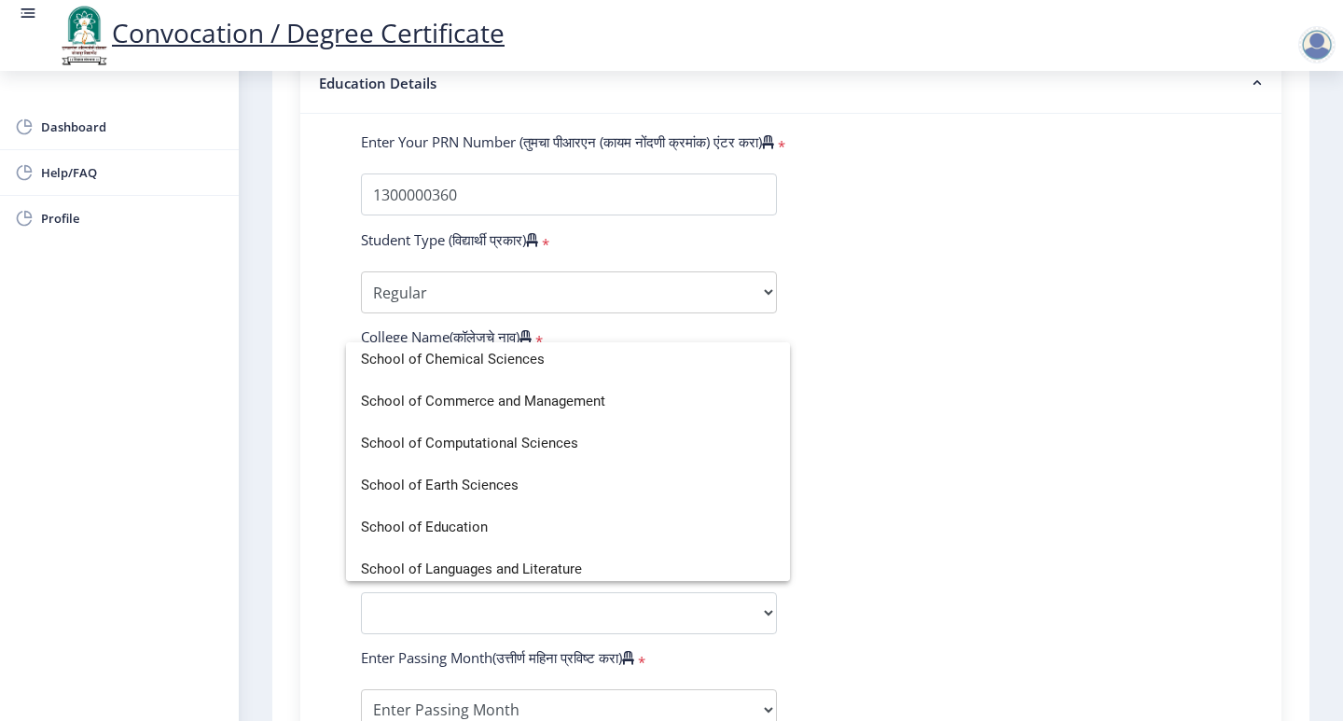
scroll to position [3875, 0]
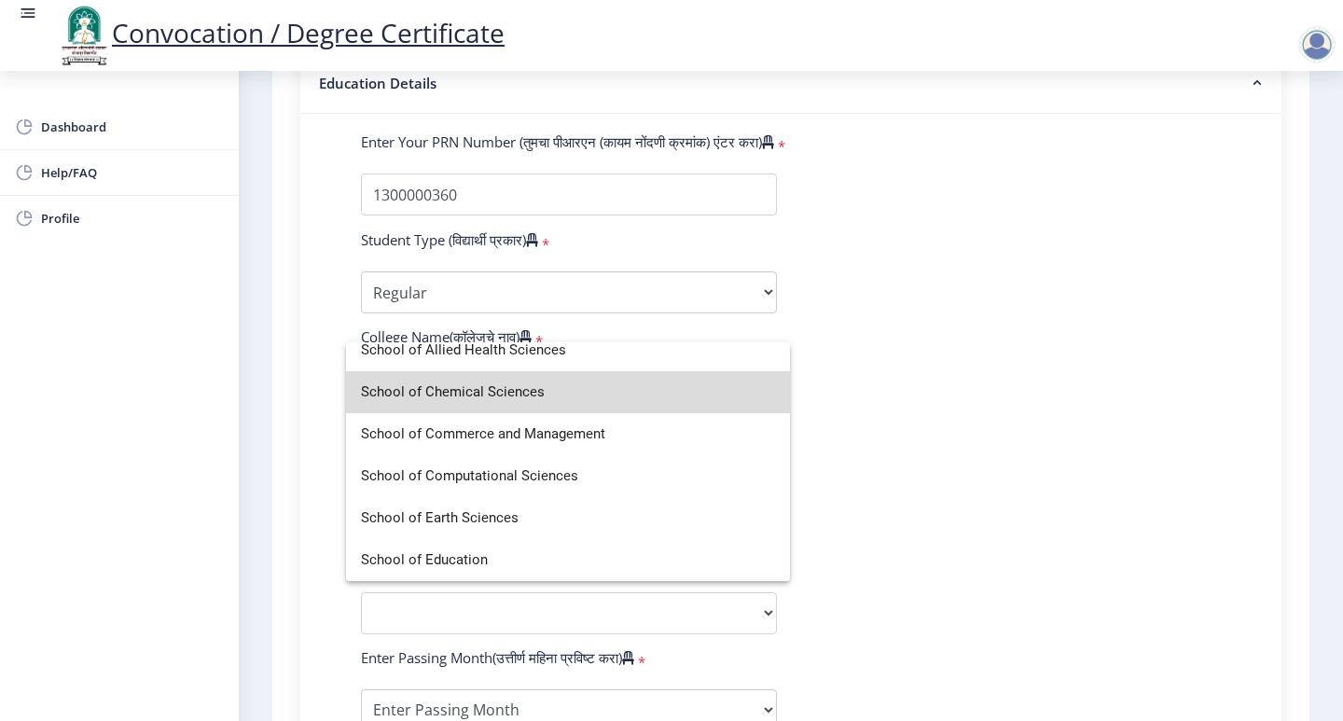
click at [612, 408] on span "School of Chemical Sciences" at bounding box center [568, 392] width 414 height 42
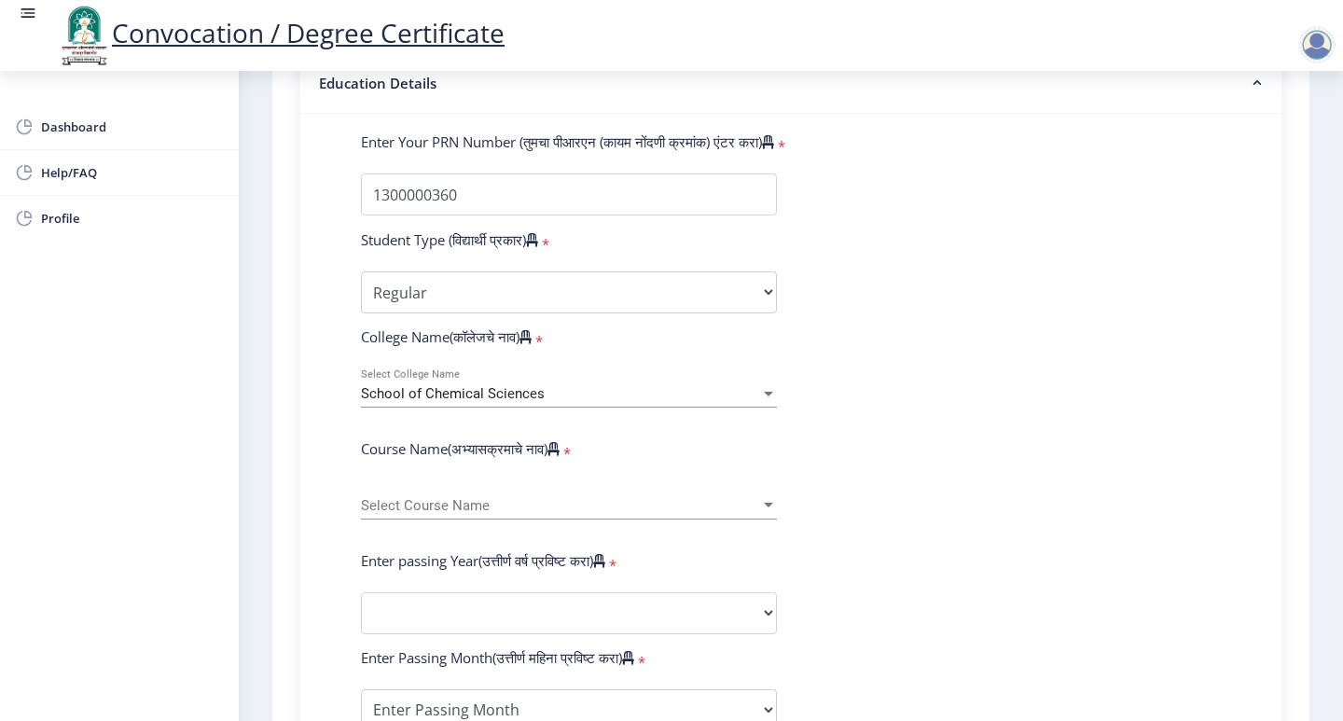
click at [857, 492] on form "Enter Your PRN Number (तुमचा पीआरएन (कायम नोंदणी क्रमांक) एंटर करा) * Student T…" at bounding box center [791, 626] width 888 height 989
click at [644, 498] on span "Select Course Name" at bounding box center [560, 506] width 399 height 16
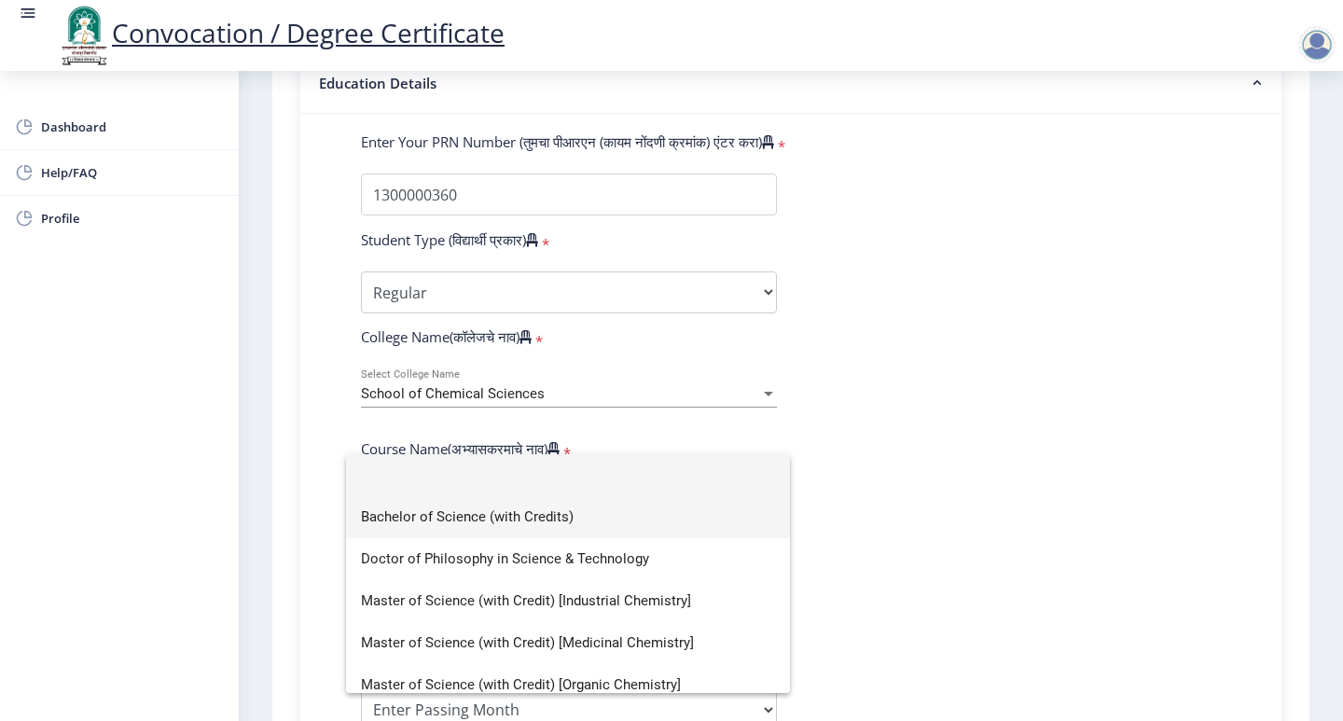
scroll to position [93, 0]
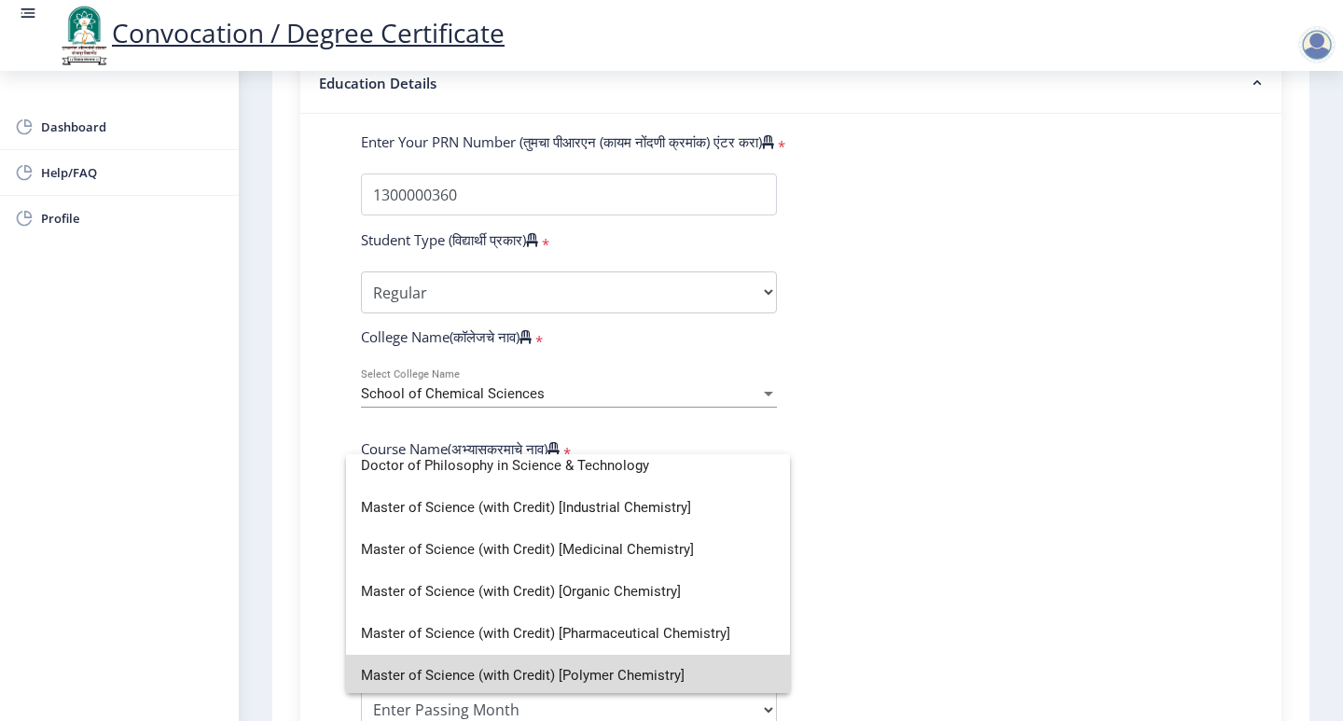
click at [645, 682] on span "Master of Science (with Credit) [Polymer Chemistry]" at bounding box center [568, 676] width 414 height 42
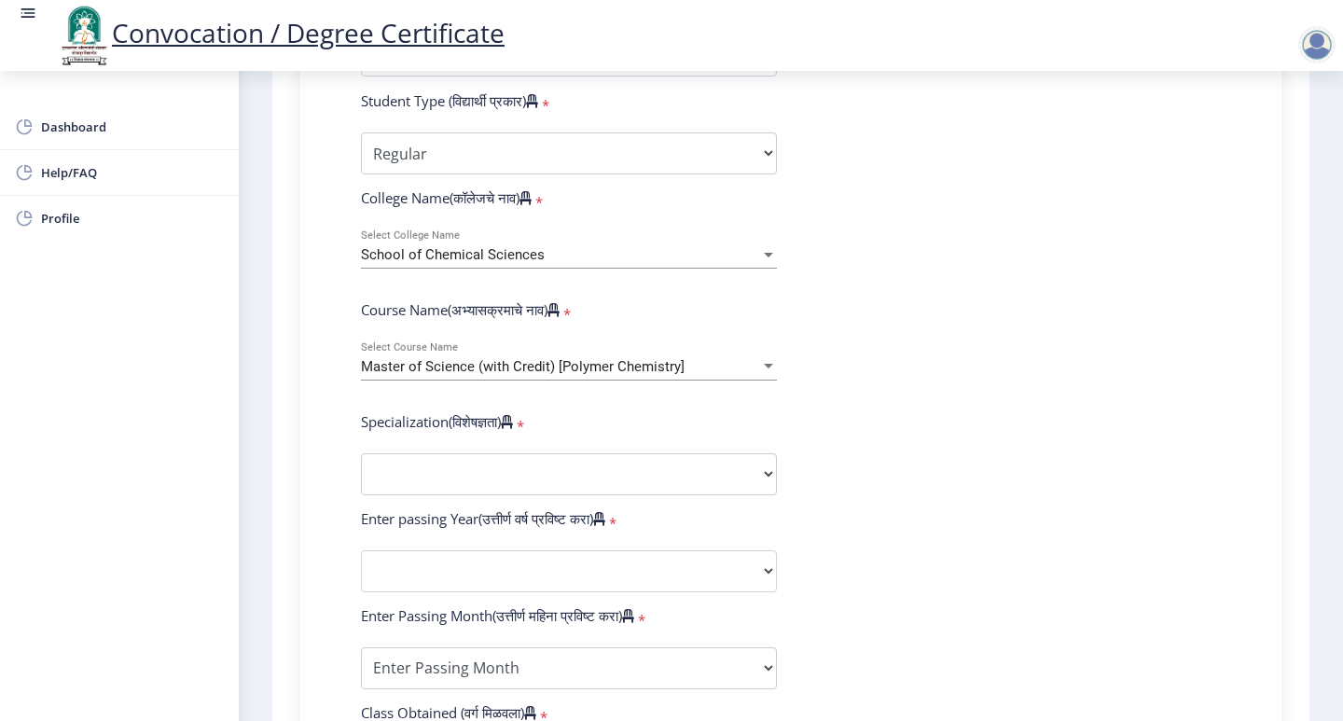
scroll to position [653, 0]
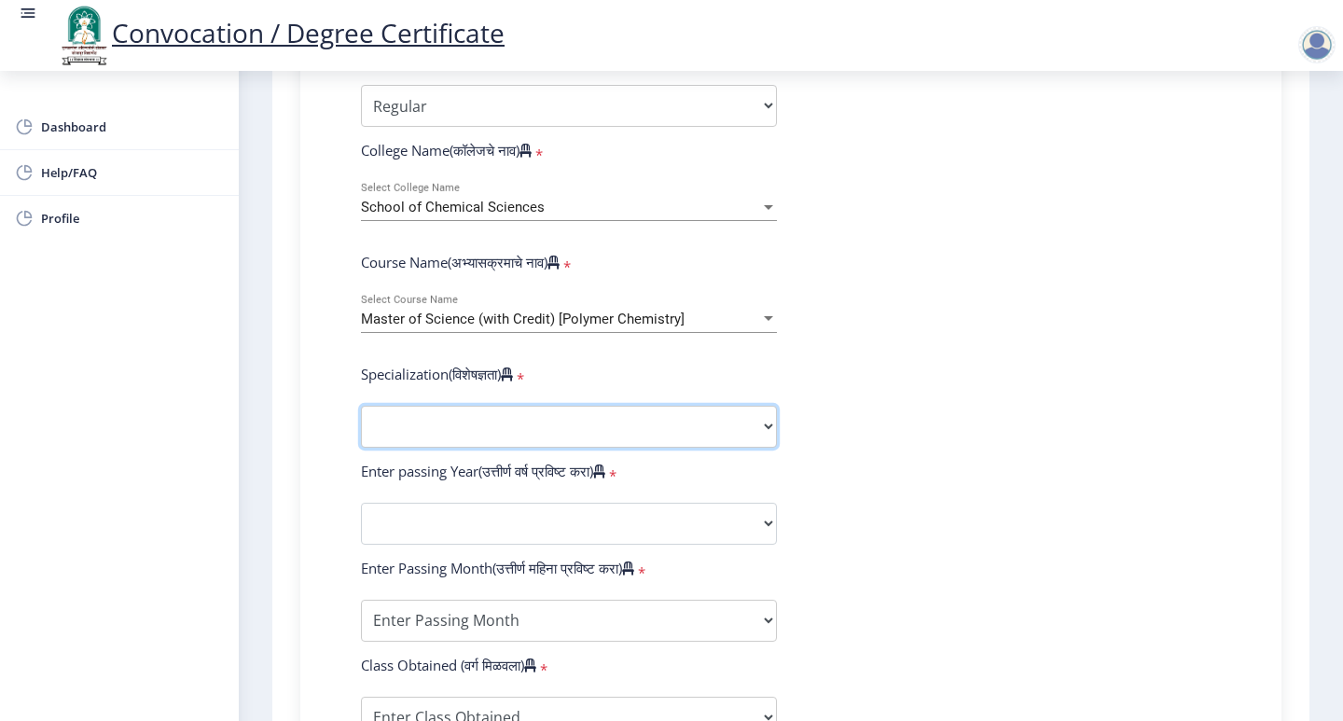
click at [687, 406] on select "Specialization Physics (Material Science) Mathematics Microbiology Organic Chem…" at bounding box center [569, 427] width 416 height 42
select select "Polymer Chemistry"
click at [361, 406] on select "Specialization Physics (Material Science) Mathematics Microbiology Organic Chem…" at bounding box center [569, 427] width 416 height 42
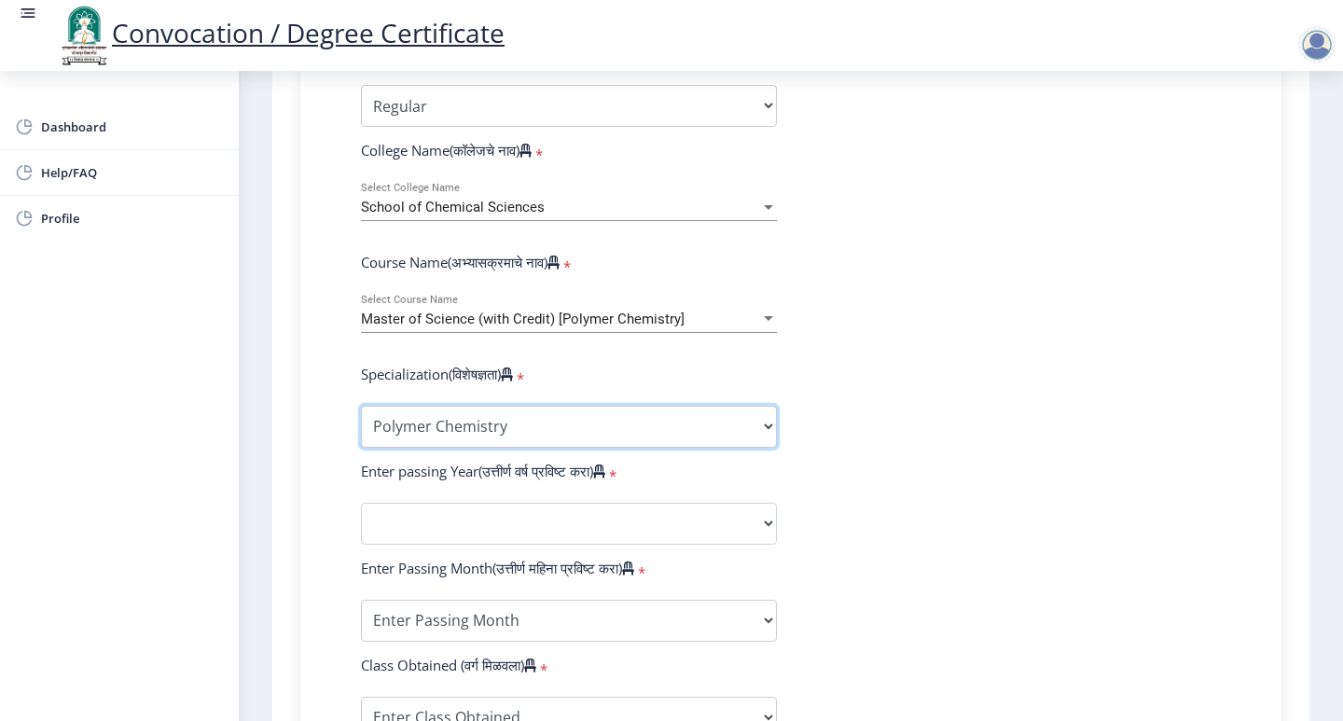
scroll to position [746, 0]
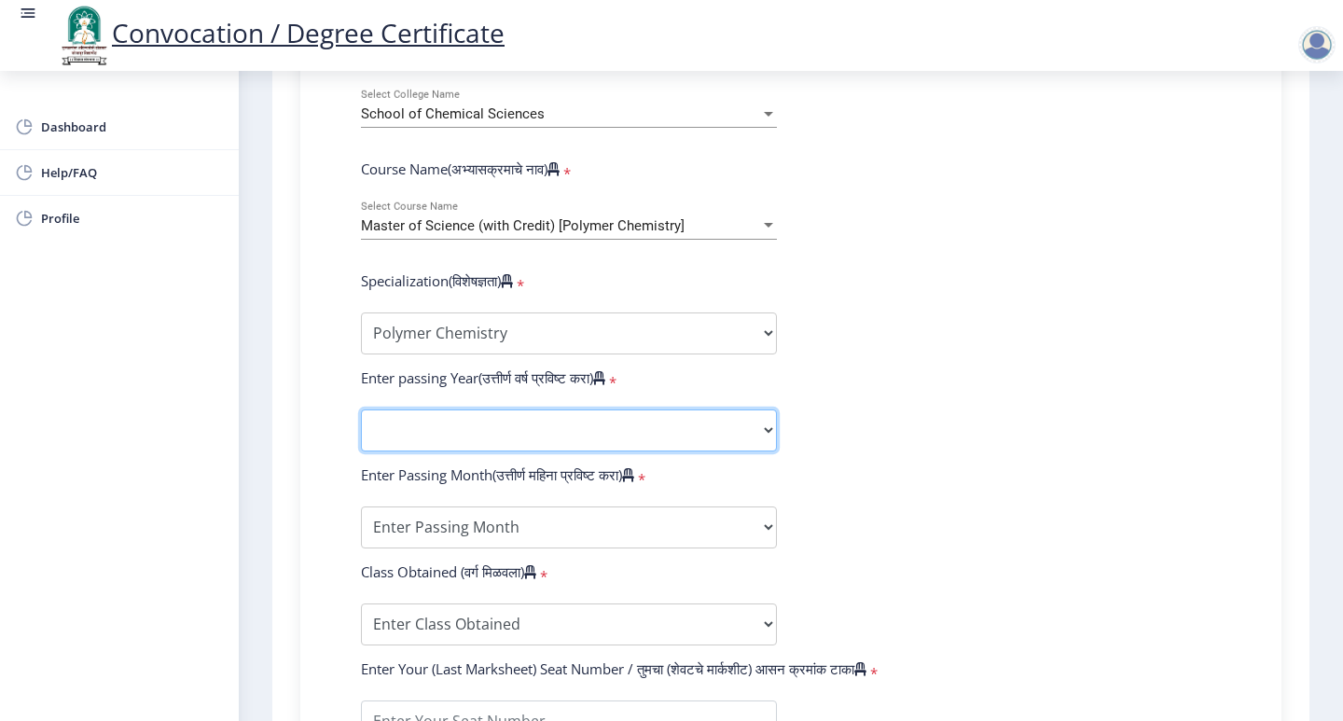
click at [704, 409] on select "2025 2024 2023 2022 2021 2020 2019 2018 2017 2016 2015 2014 2013 2012 2011 2010…" at bounding box center [569, 430] width 416 height 42
select select "2015"
click at [361, 409] on select "2025 2024 2023 2022 2021 2020 2019 2018 2017 2016 2015 2014 2013 2012 2011 2010…" at bounding box center [569, 430] width 416 height 42
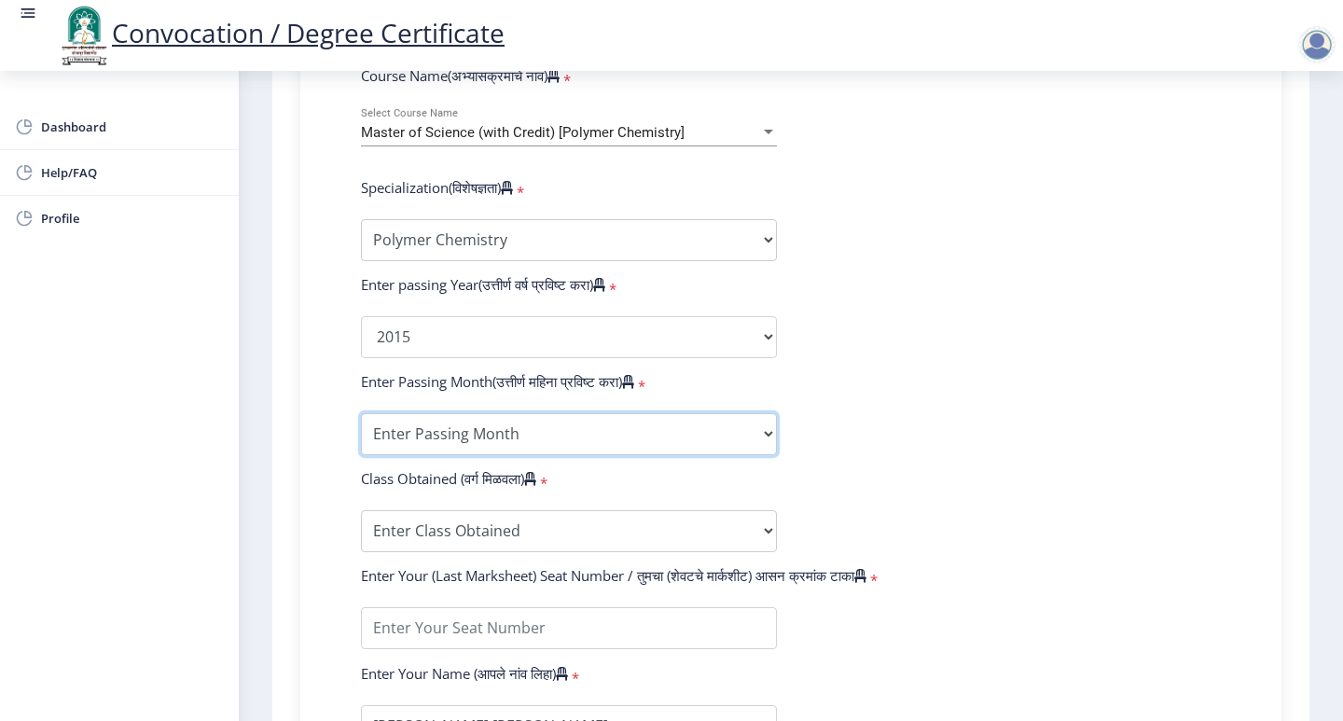
click at [590, 413] on select "Enter Passing Month March April May October November December" at bounding box center [569, 434] width 416 height 42
select select "April"
click at [361, 413] on select "Enter Passing Month March April May October November December" at bounding box center [569, 434] width 416 height 42
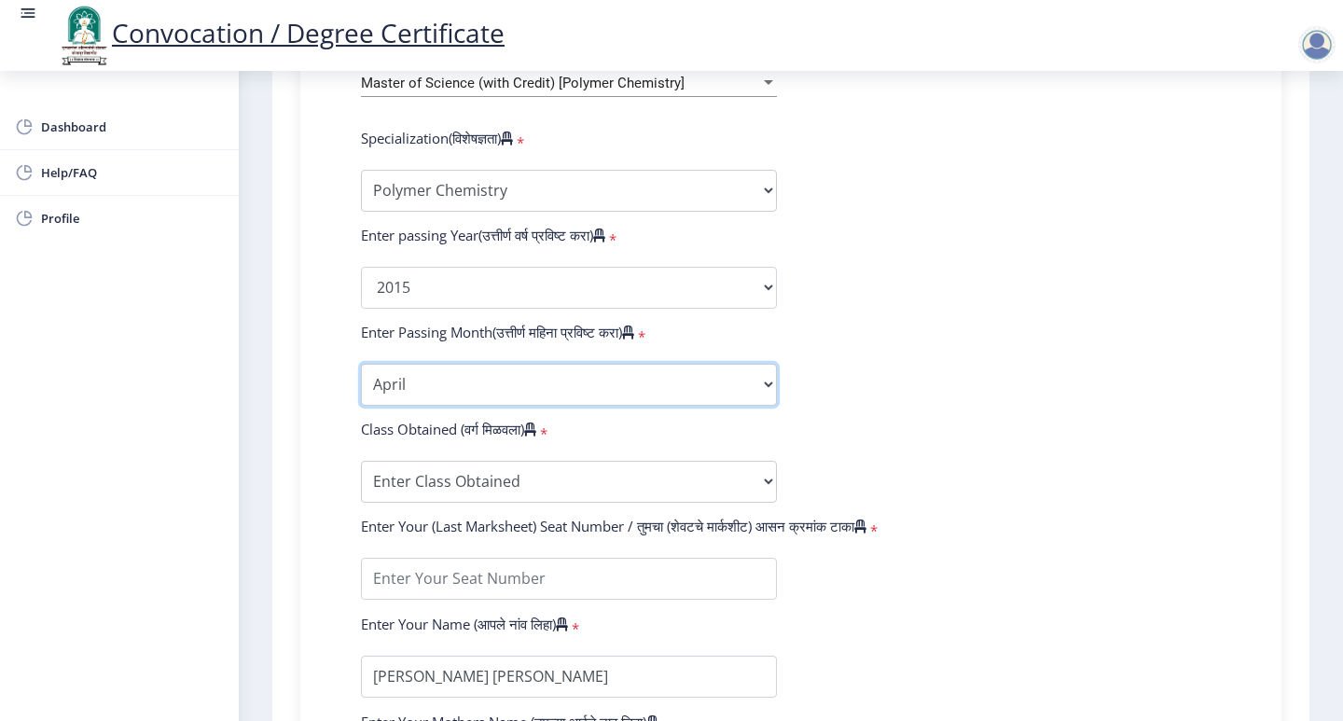
scroll to position [933, 0]
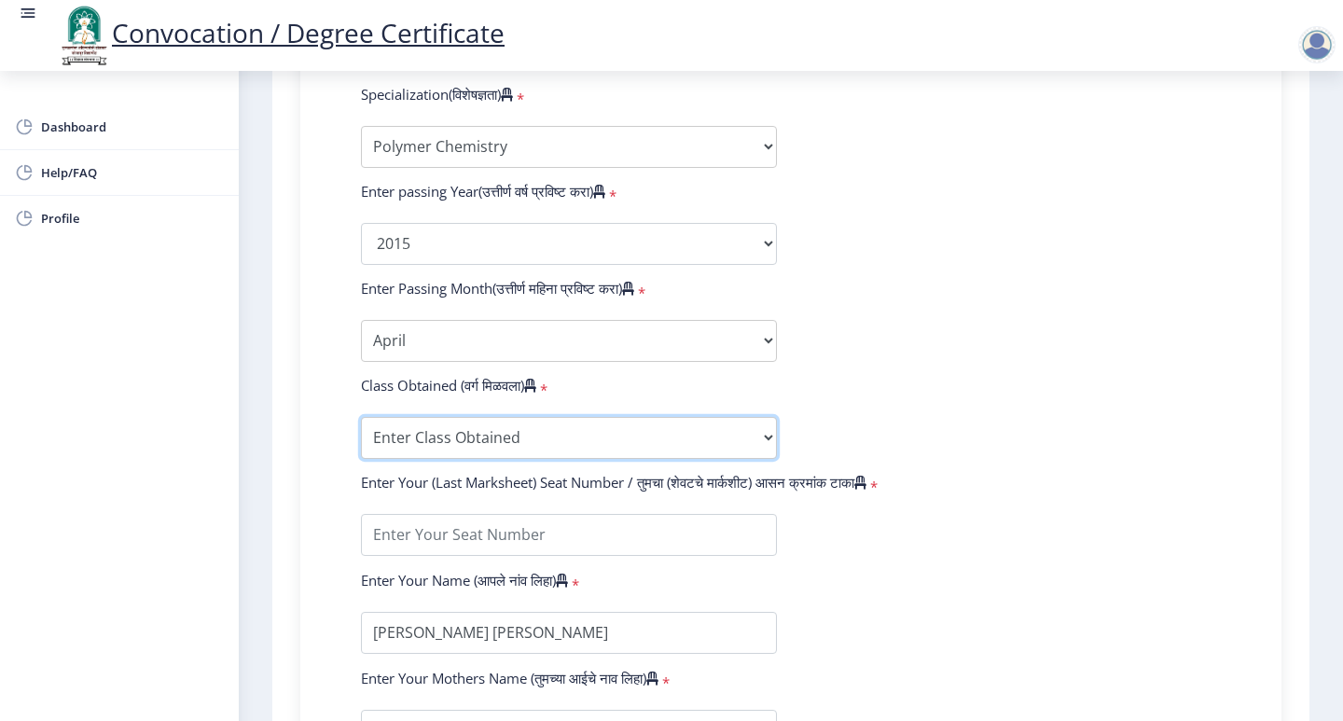
click at [634, 417] on select "Enter Class Obtained FIRST CLASS WITH DISTINCTION FIRST CLASS HIGHER SECOND CLA…" at bounding box center [569, 438] width 416 height 42
select select "Grade A"
click at [361, 417] on select "Enter Class Obtained FIRST CLASS WITH DISTINCTION FIRST CLASS HIGHER SECOND CLA…" at bounding box center [569, 438] width 416 height 42
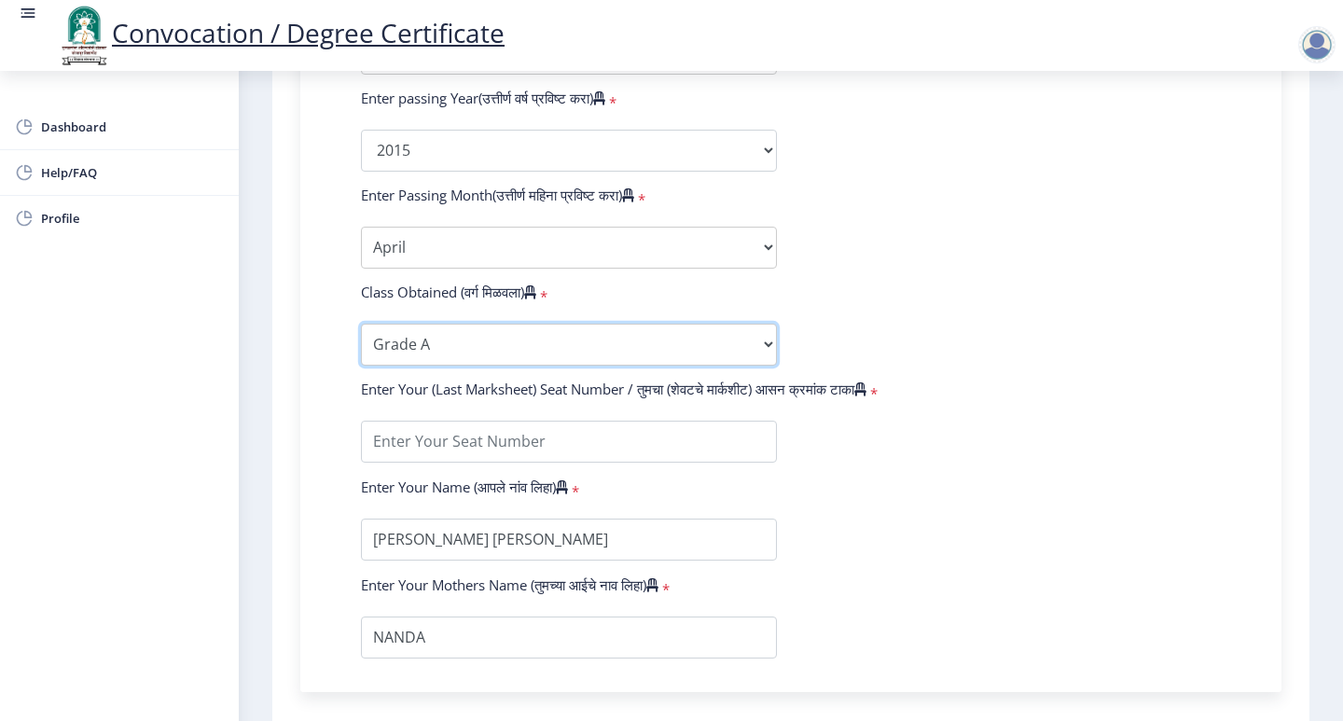
scroll to position [1119, 0]
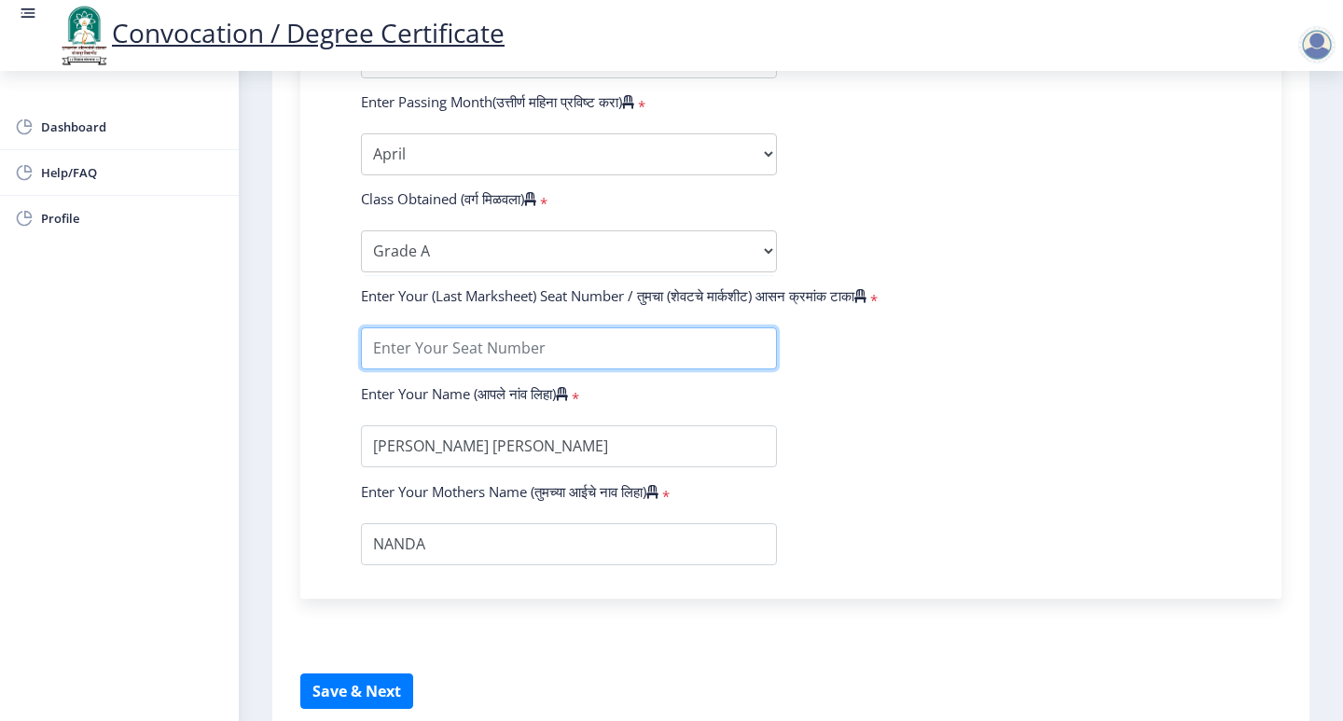
click at [612, 329] on input "textarea" at bounding box center [569, 348] width 416 height 42
type input "36203"
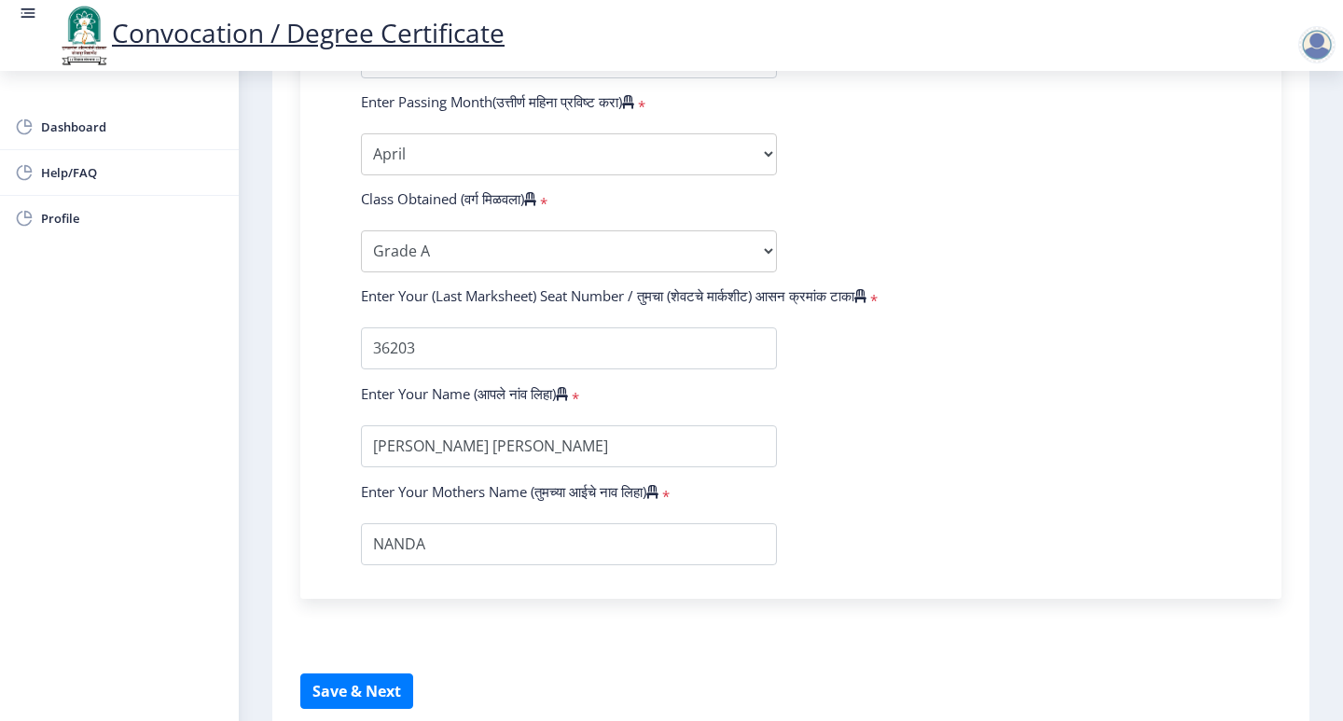
click at [854, 462] on form "Enter Your PRN Number (तुमचा पीआरएन (कायम नोंदणी क्रमांक) एंटर करा) * Student T…" at bounding box center [791, 23] width 888 height 1086
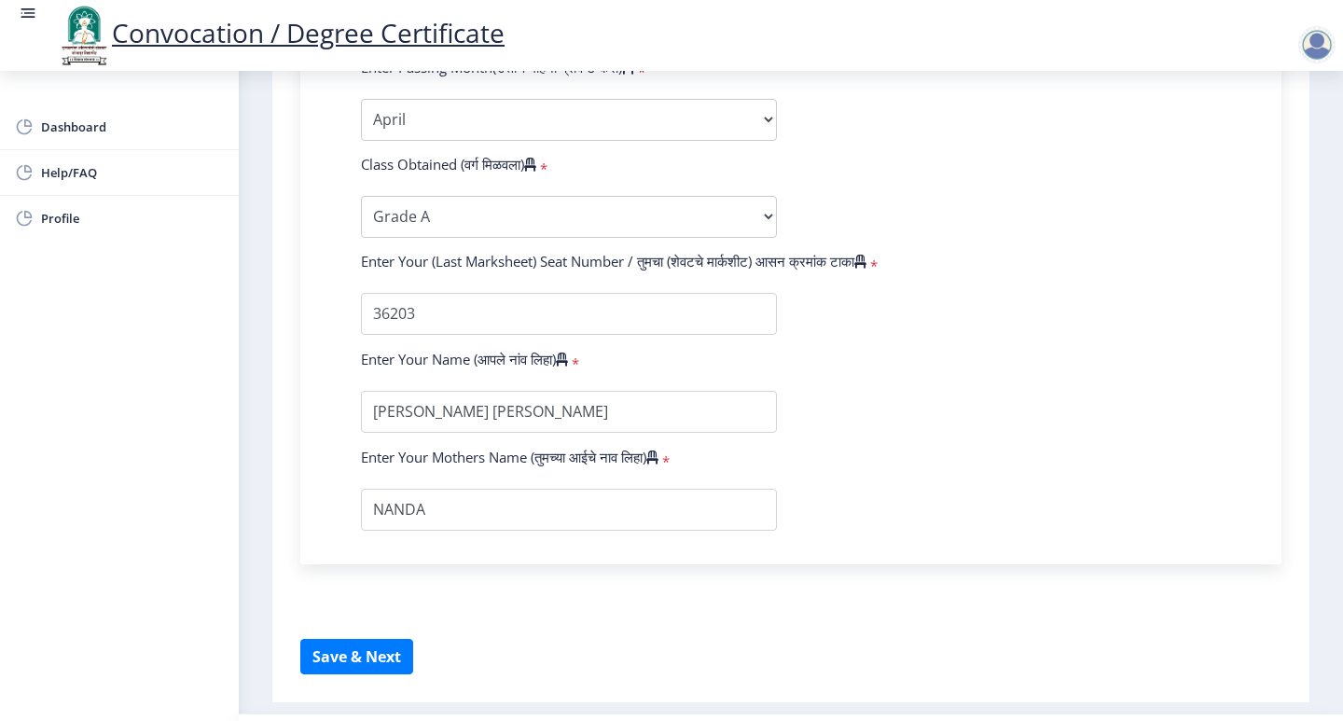
scroll to position [1172, 0]
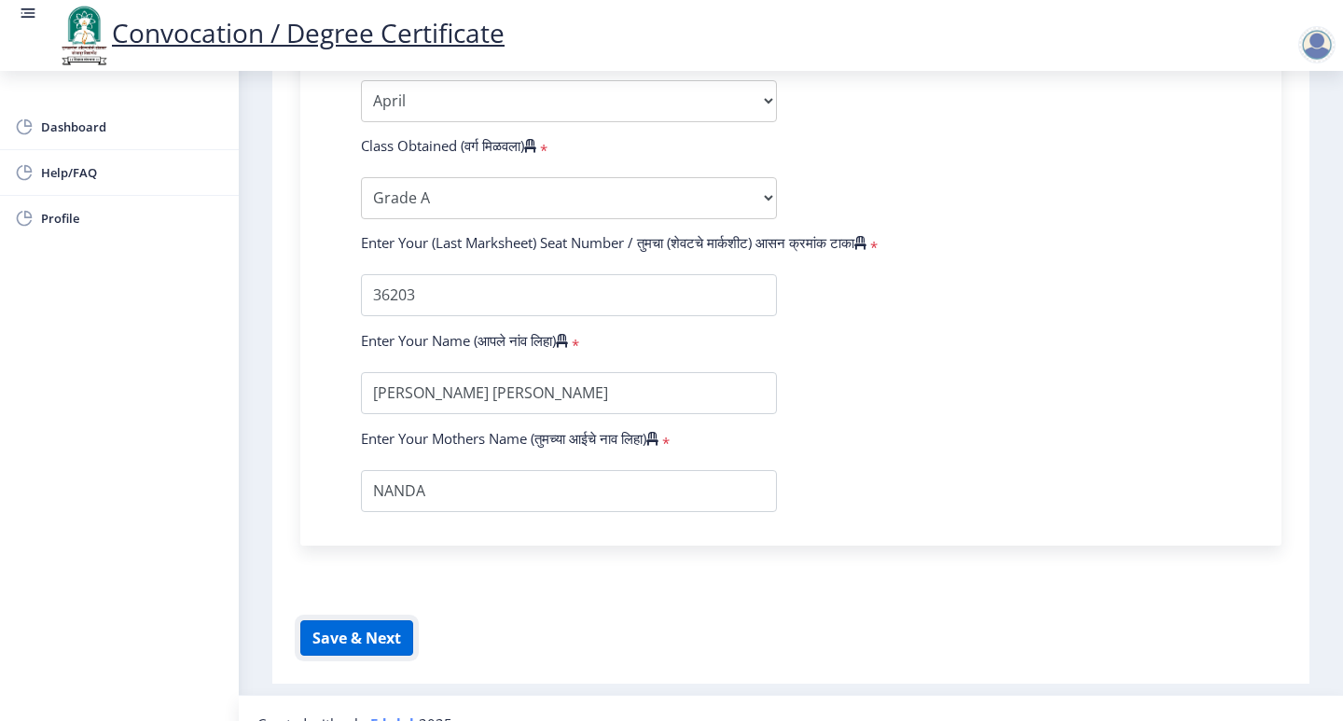
click at [383, 620] on button "Save & Next" at bounding box center [356, 637] width 113 height 35
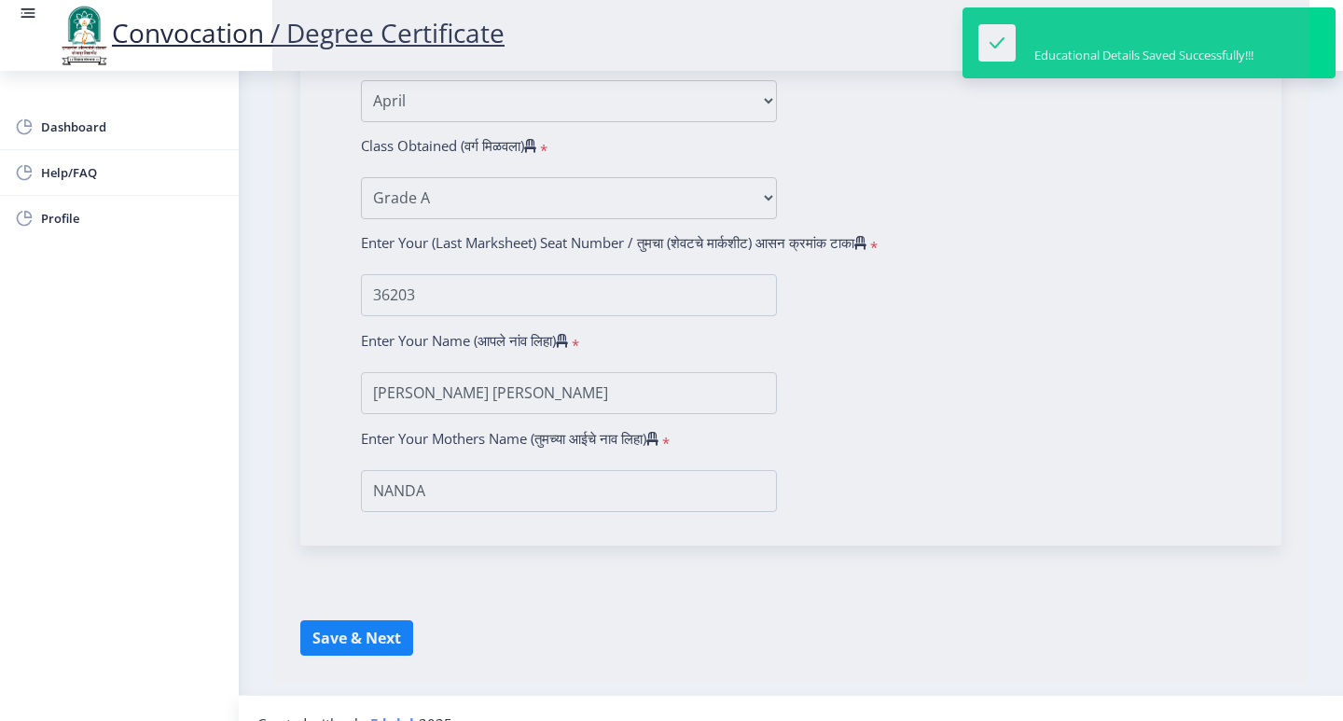
select select
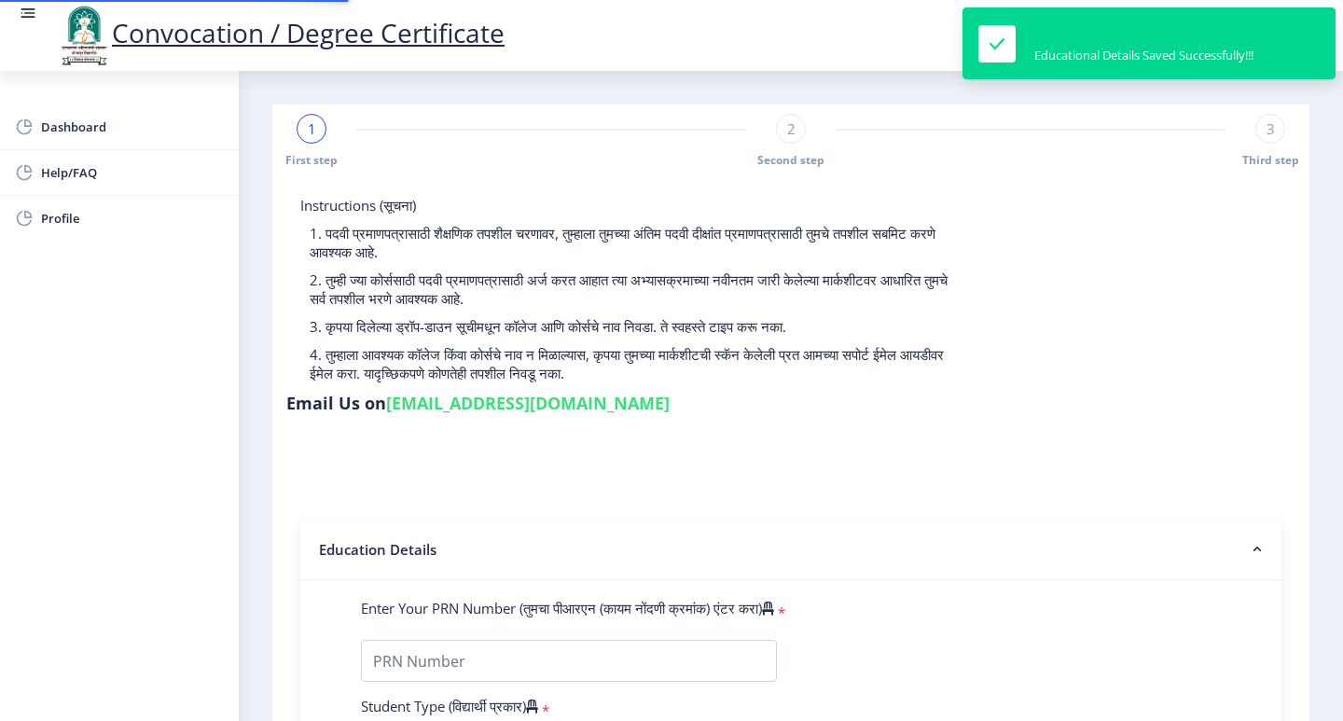
type input "1300000360"
select select "Regular"
select select "2015"
select select "April"
select select "Grade A"
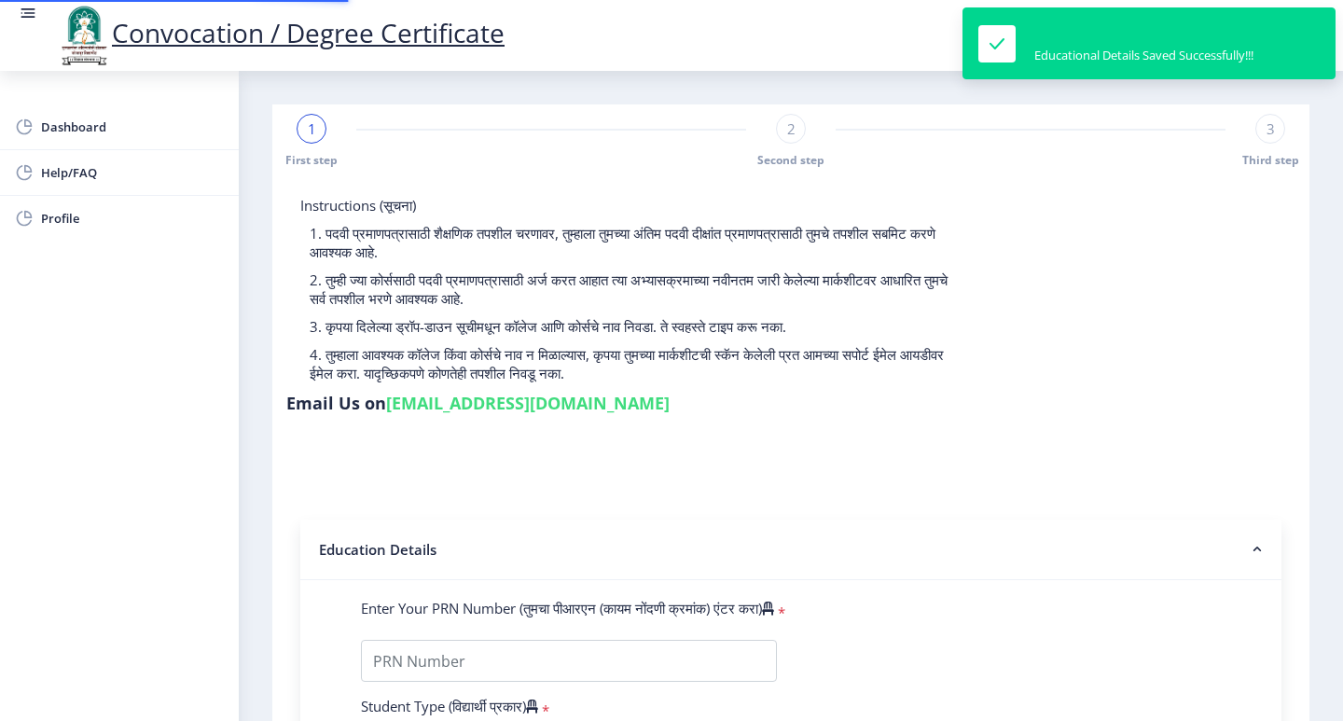
type input "36203"
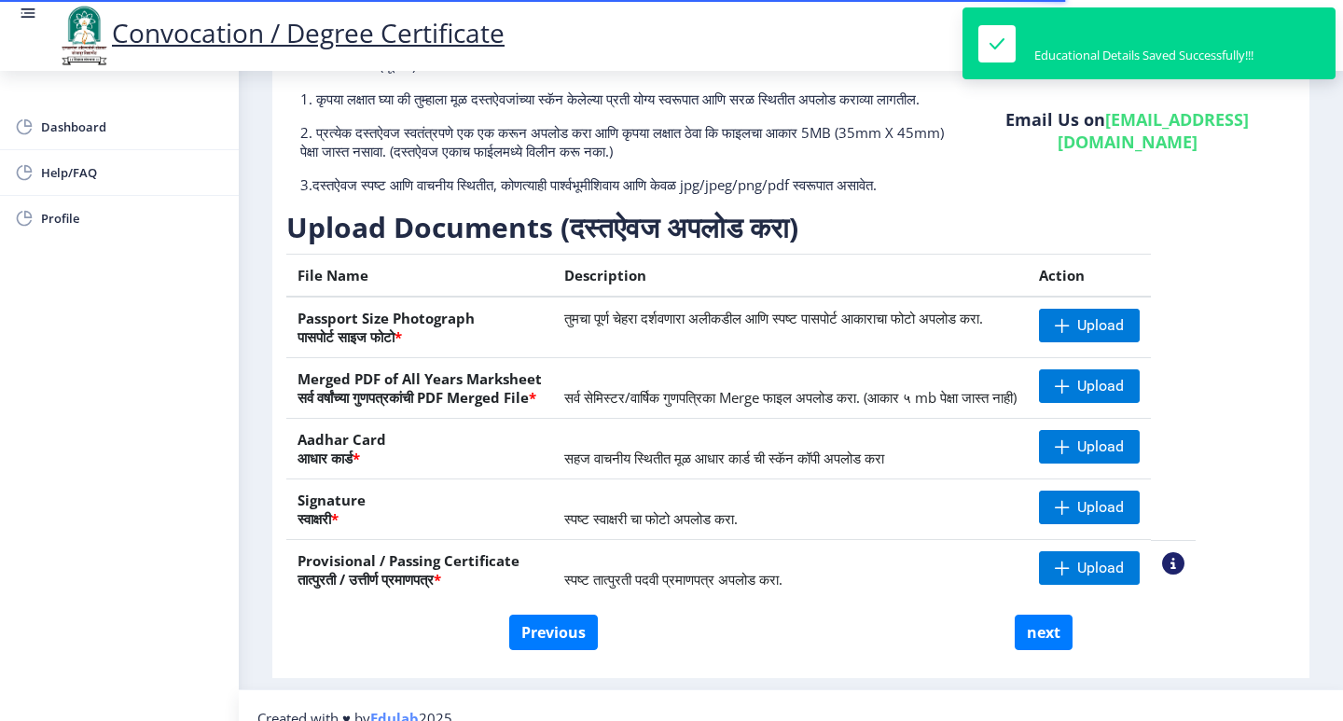
scroll to position [184, 0]
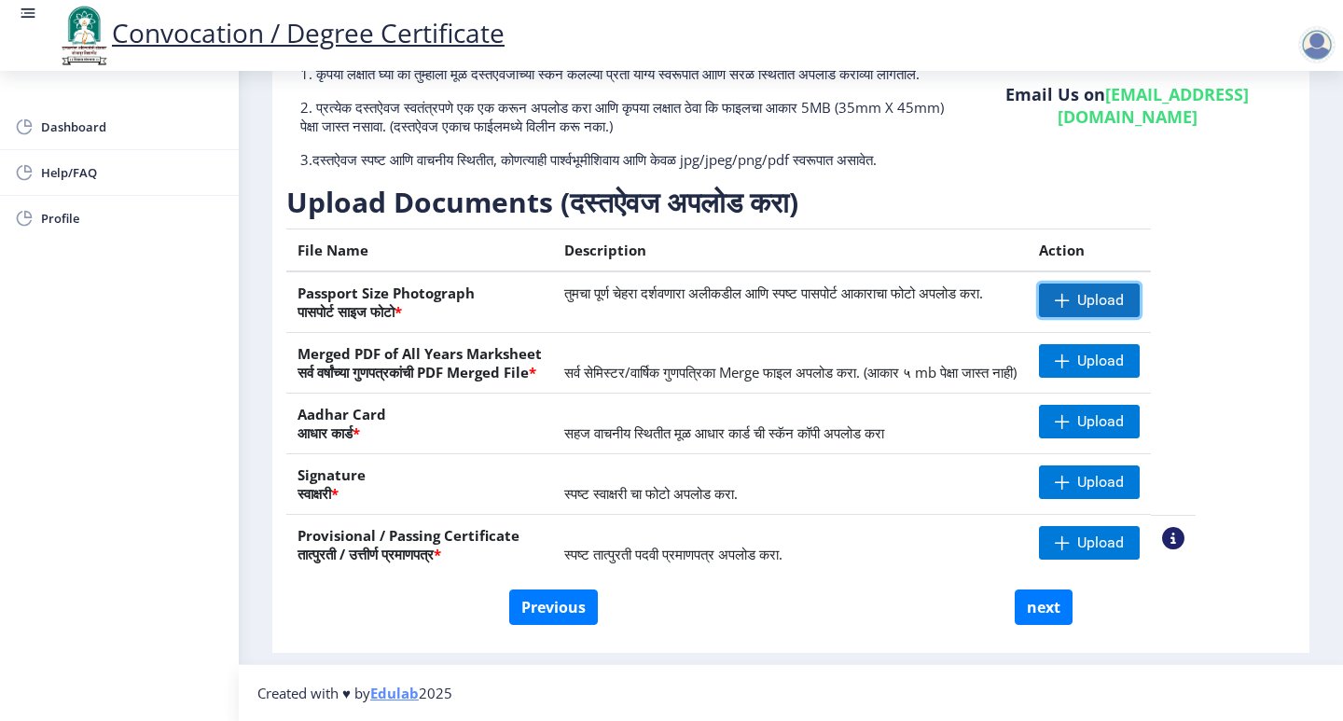
click at [1139, 293] on span "Upload" at bounding box center [1089, 301] width 101 height 34
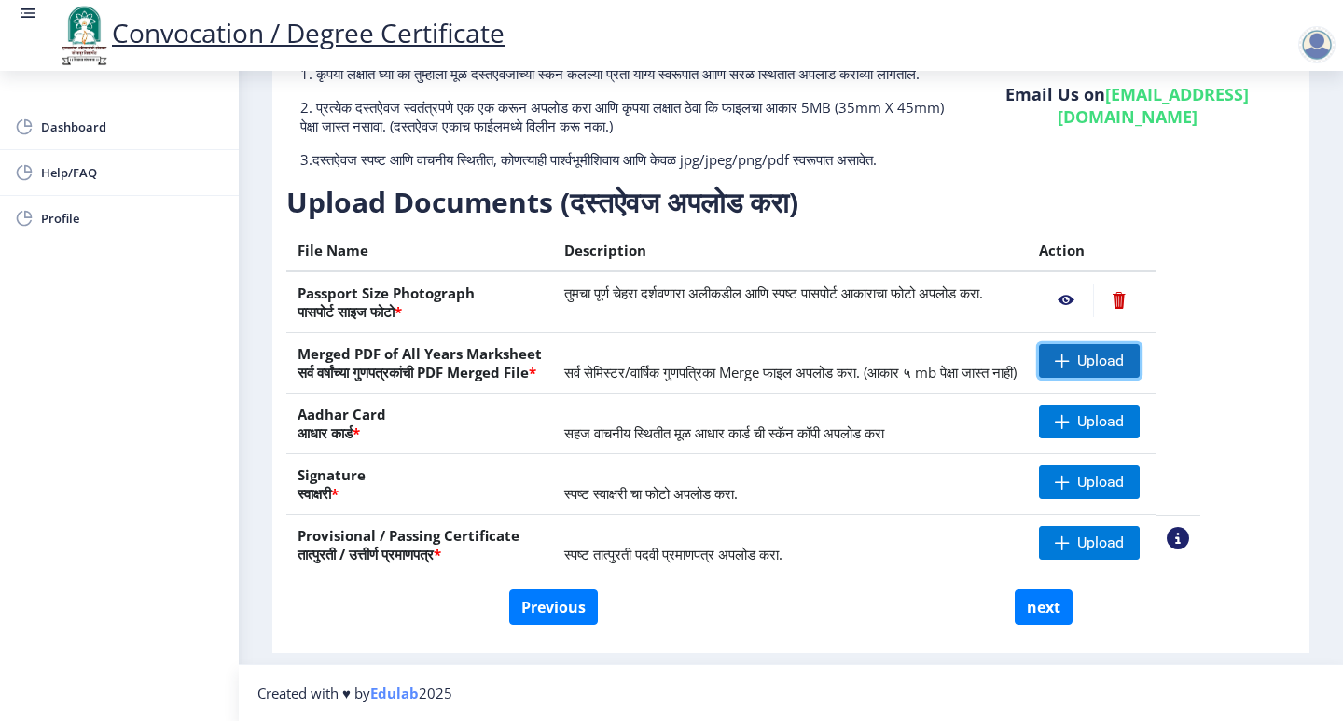
click at [1140, 370] on span "Upload" at bounding box center [1089, 361] width 101 height 34
click at [1140, 433] on span "Upload" at bounding box center [1089, 422] width 101 height 34
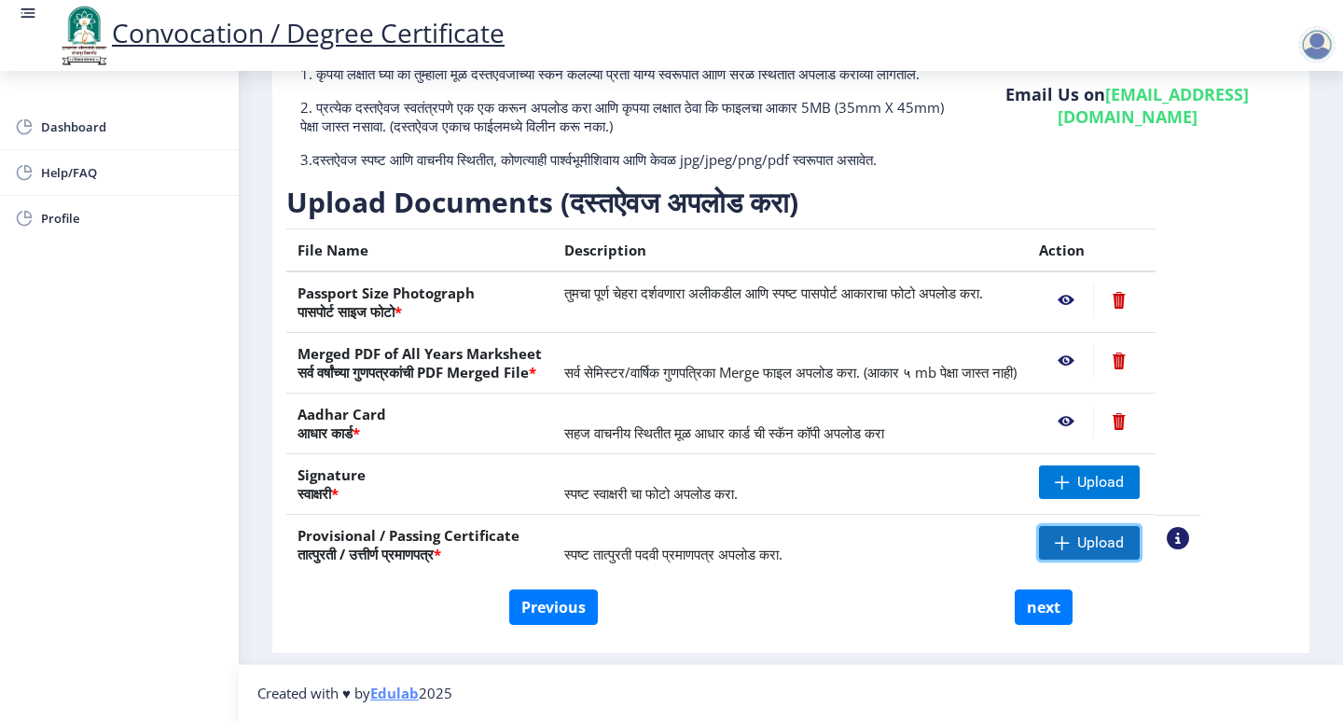
click at [1140, 554] on span "Upload" at bounding box center [1089, 543] width 101 height 34
click at [1070, 486] on span at bounding box center [1062, 482] width 15 height 15
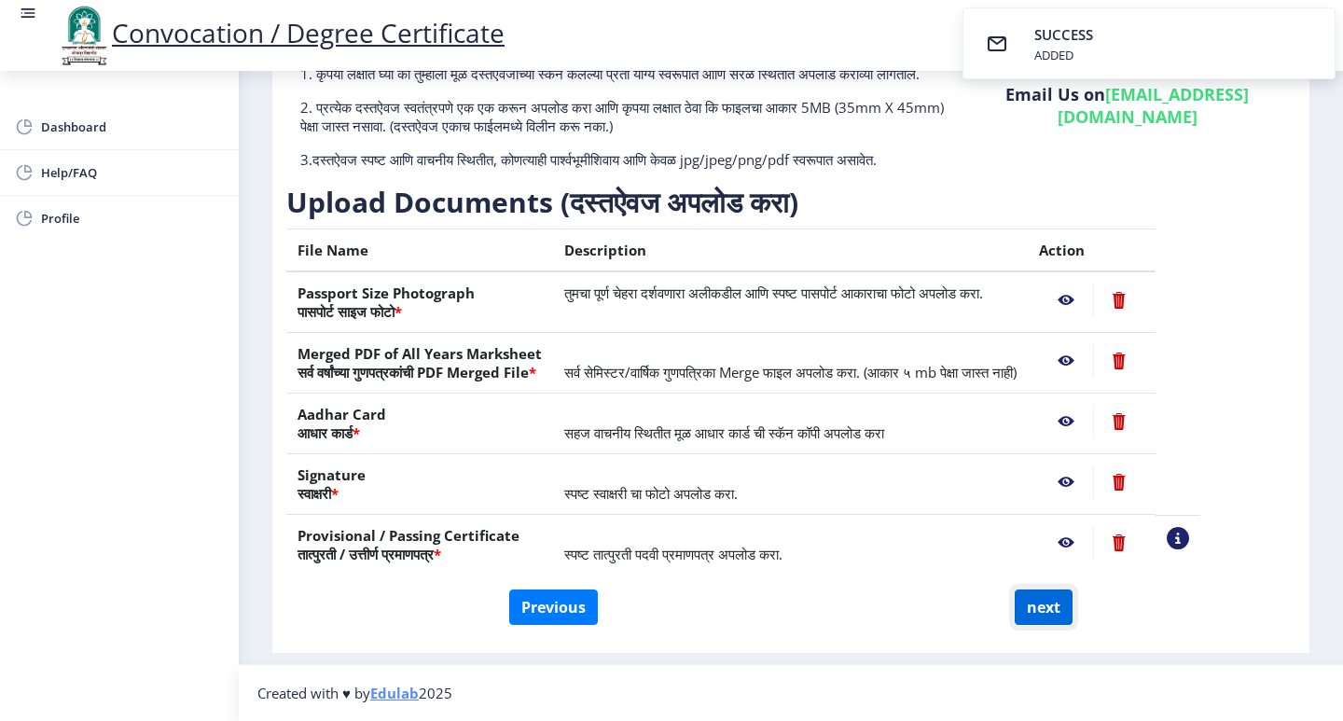
click at [1052, 613] on button "next" at bounding box center [1044, 606] width 58 height 35
select select
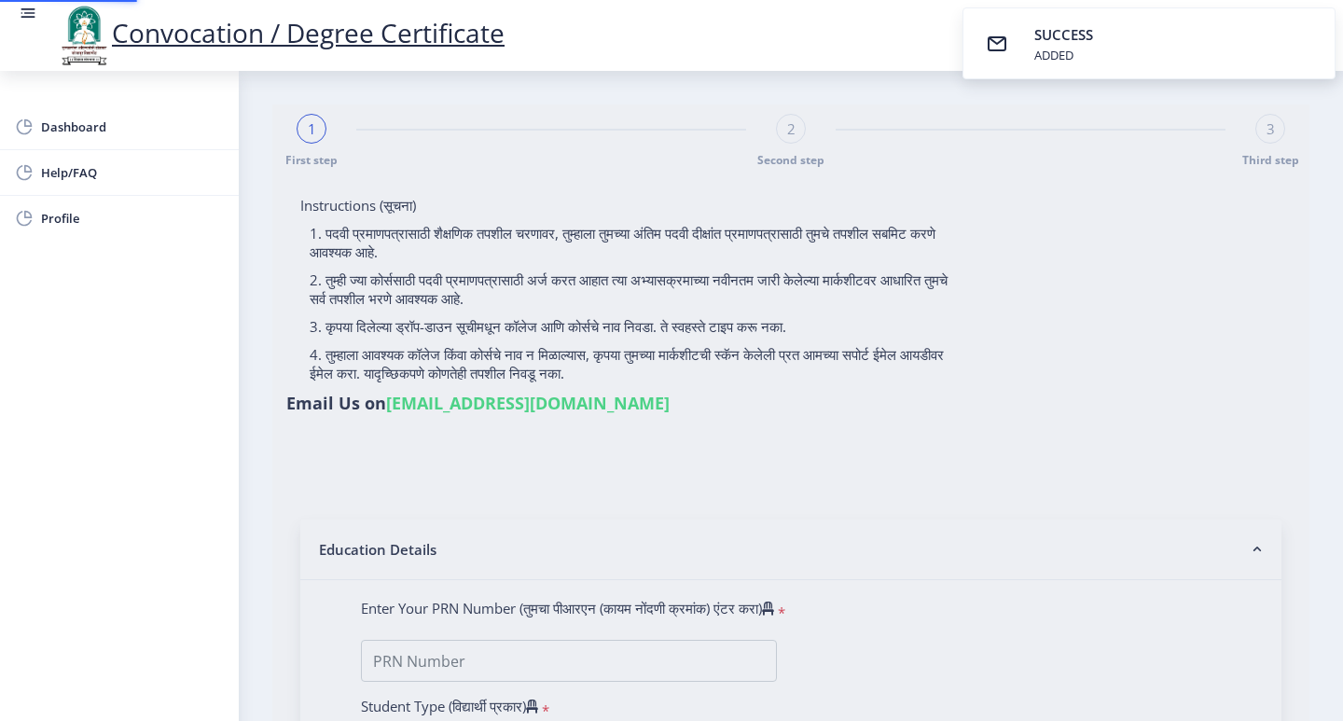
select select
type input "1300000360"
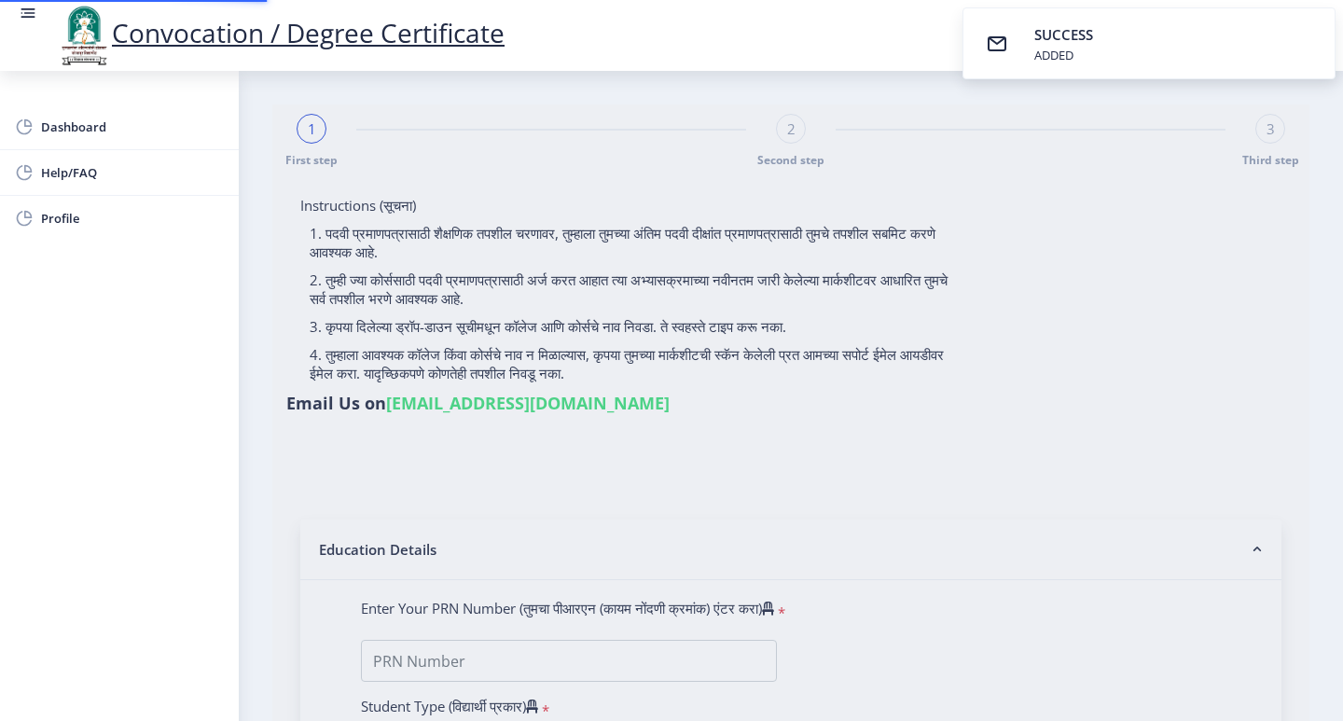
select select "Regular"
select select "2015"
select select "April"
select select "Grade A"
type input "36203"
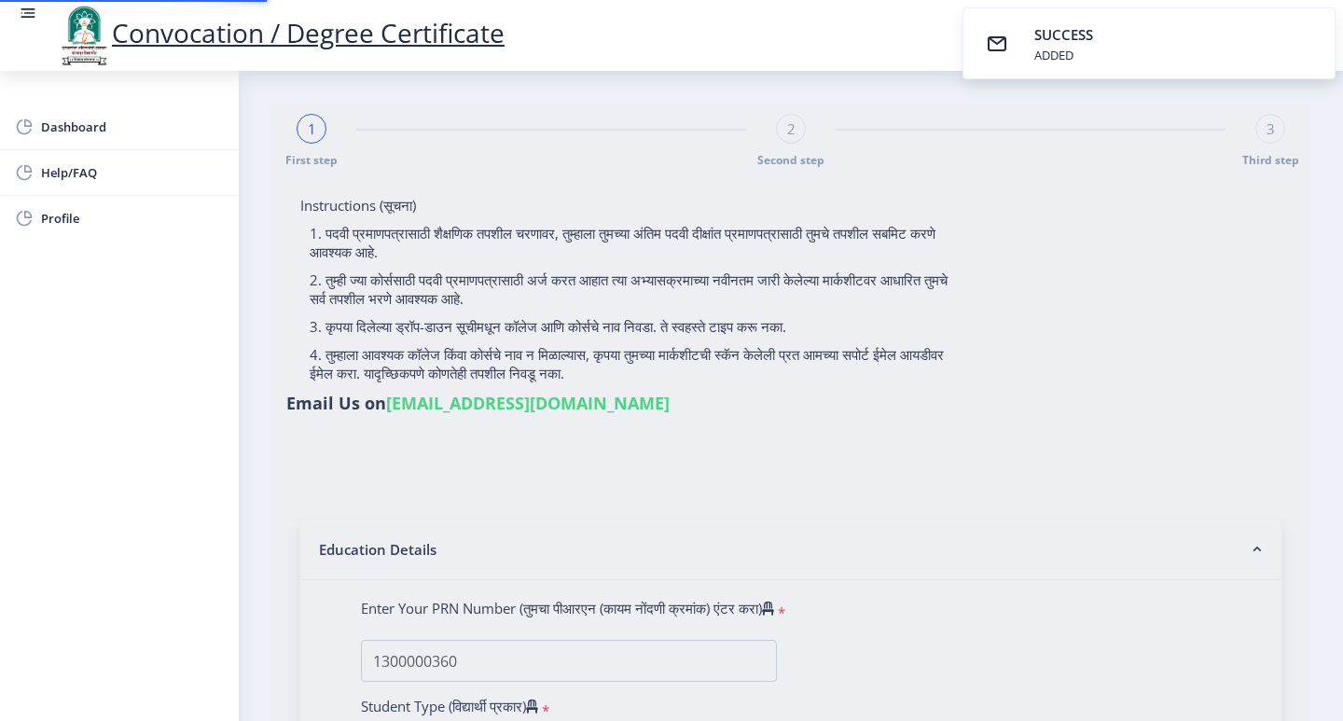
select select "Polymer Chemistry"
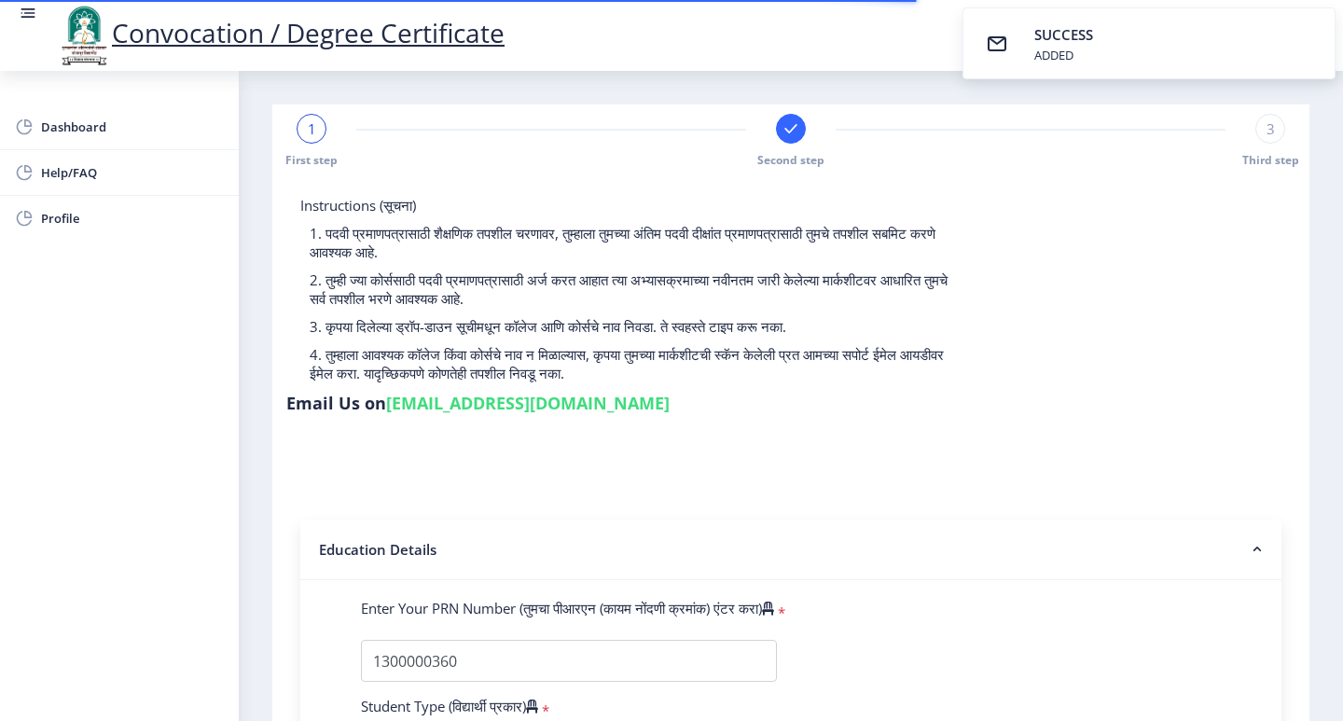
select select
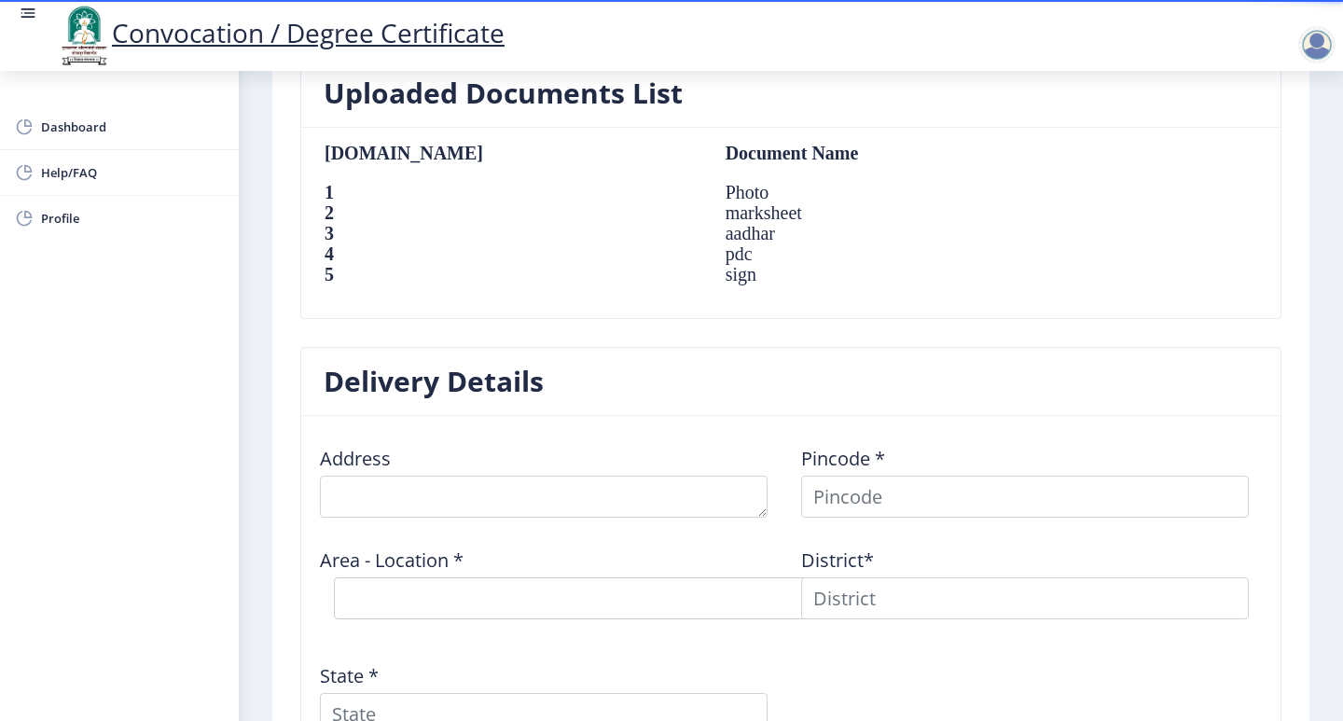
scroll to position [1306, 0]
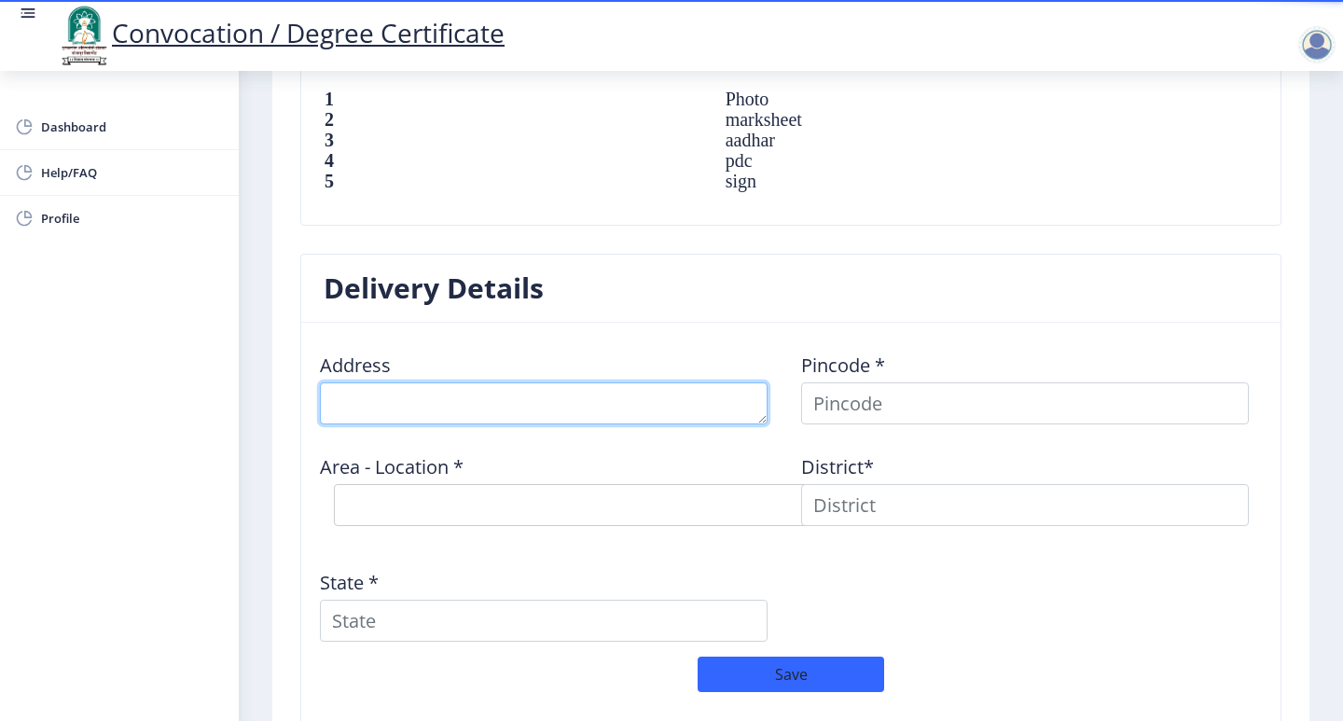
click at [580, 409] on textarea at bounding box center [544, 403] width 448 height 42
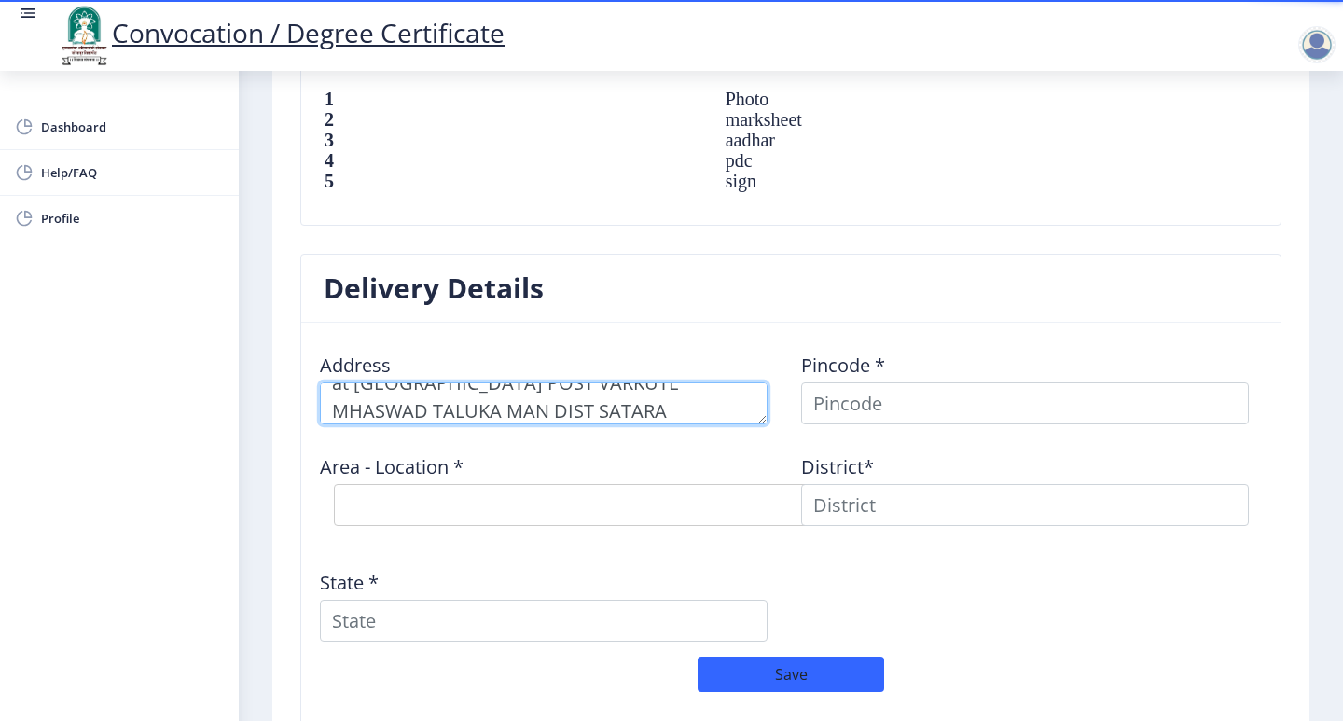
type textarea "at MALWADI POST VARKUTE MHASWAD TALUKA MAN DIST SATARA"
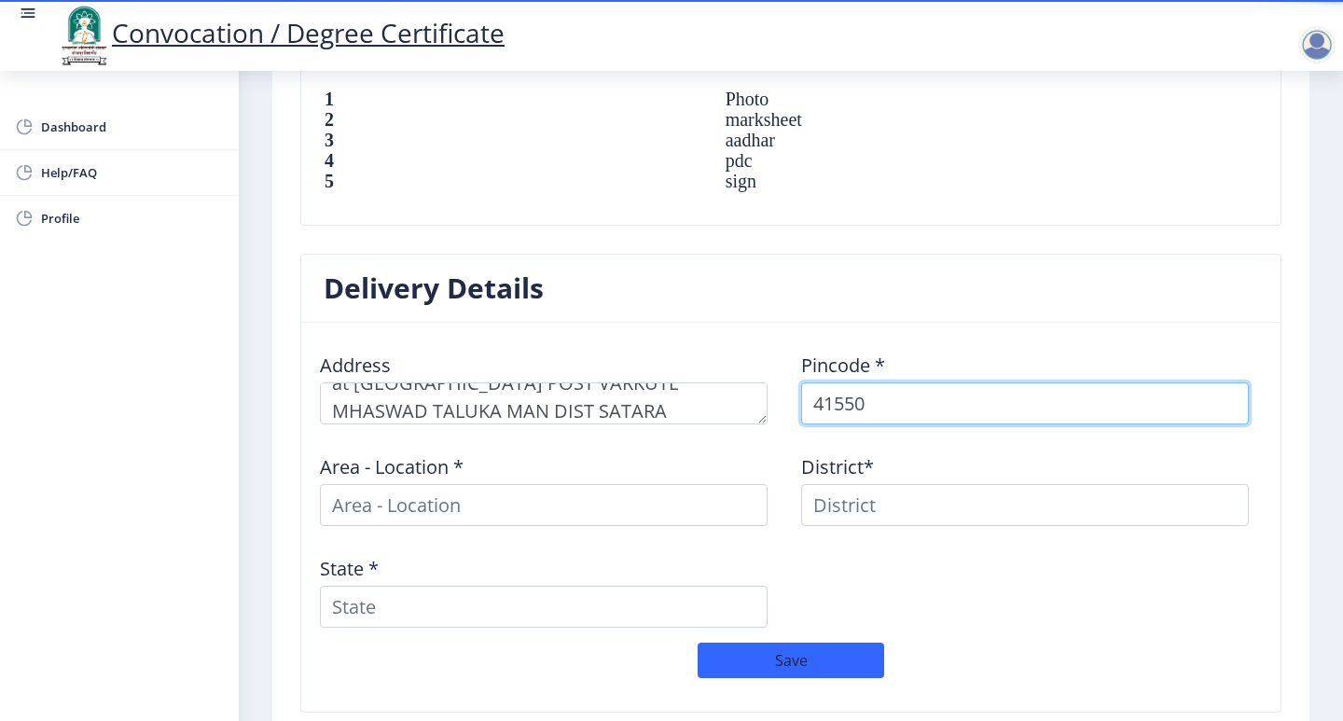
type input "415509"
select select
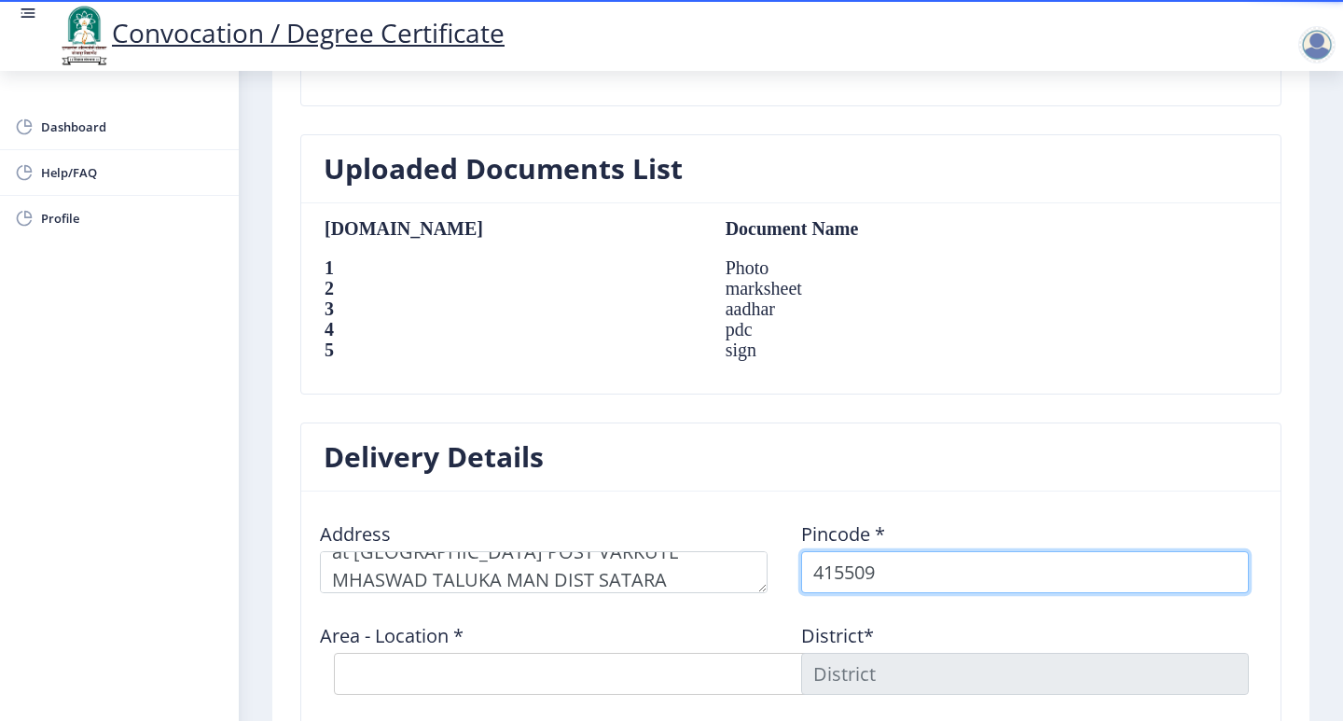
scroll to position [1119, 0]
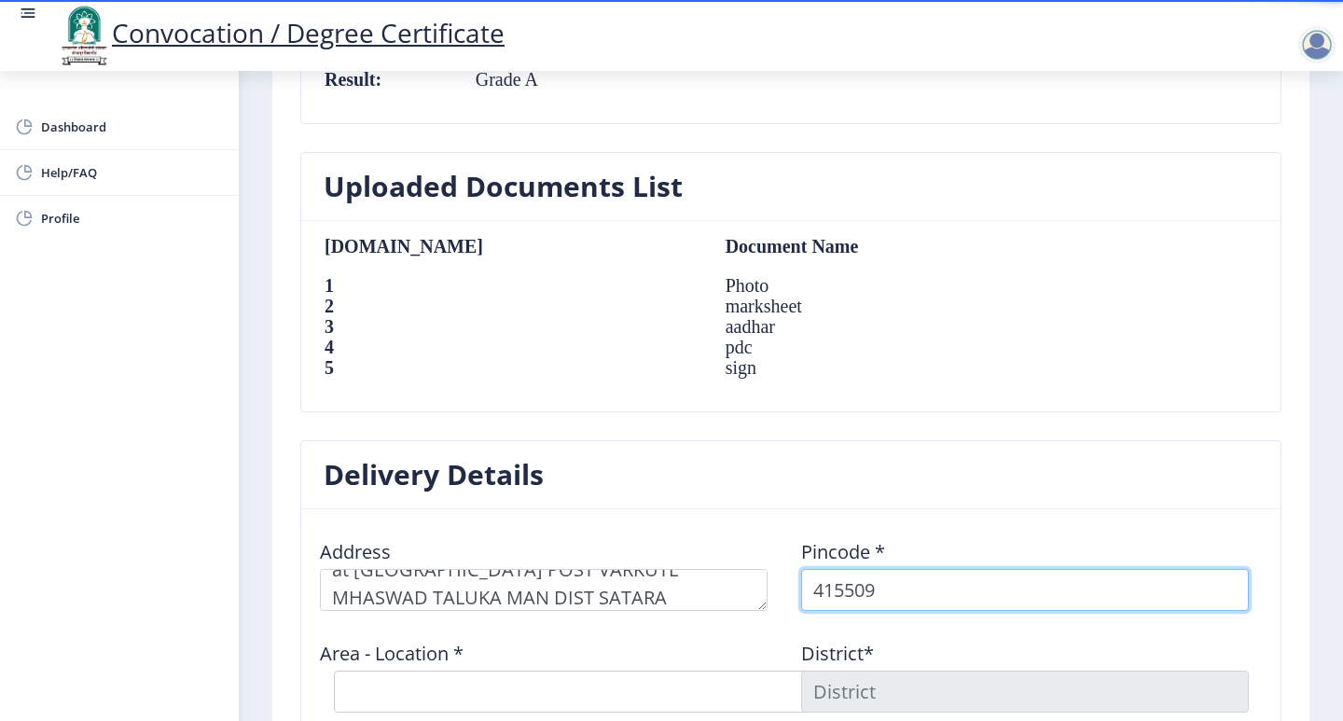
type input "415509"
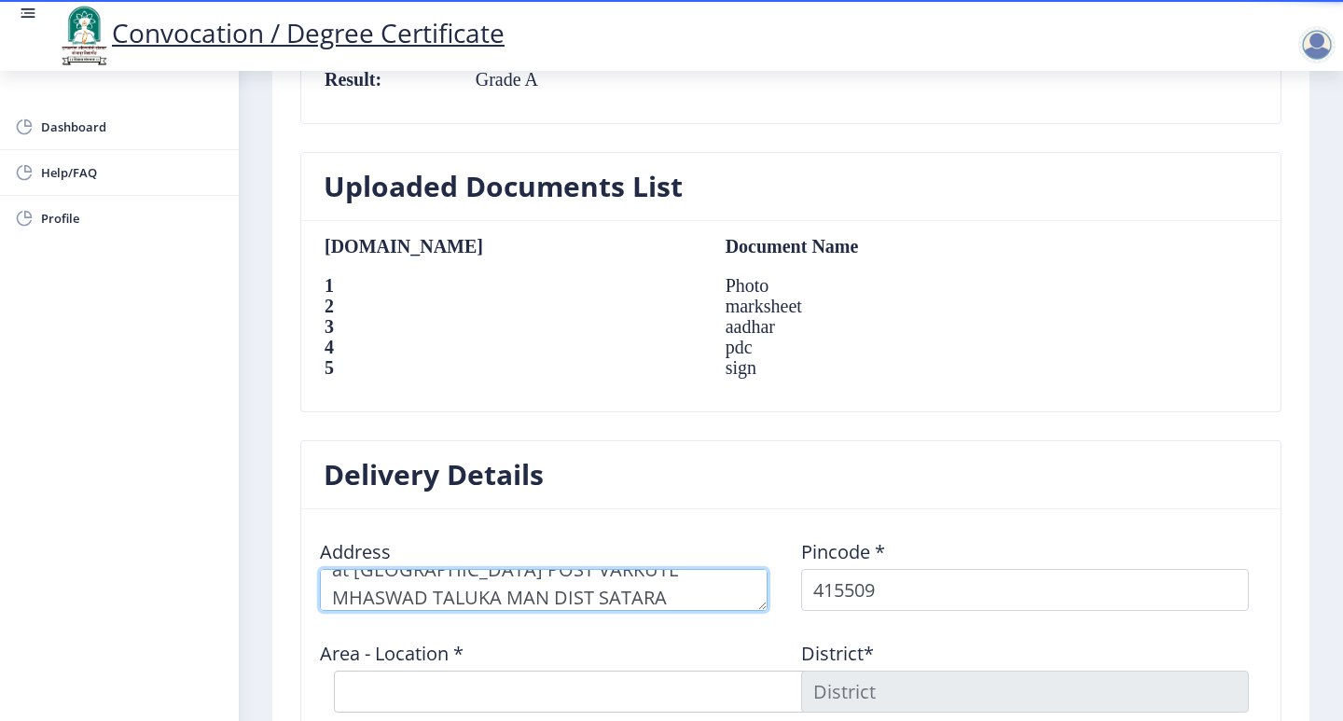
click at [457, 590] on textarea at bounding box center [544, 590] width 448 height 42
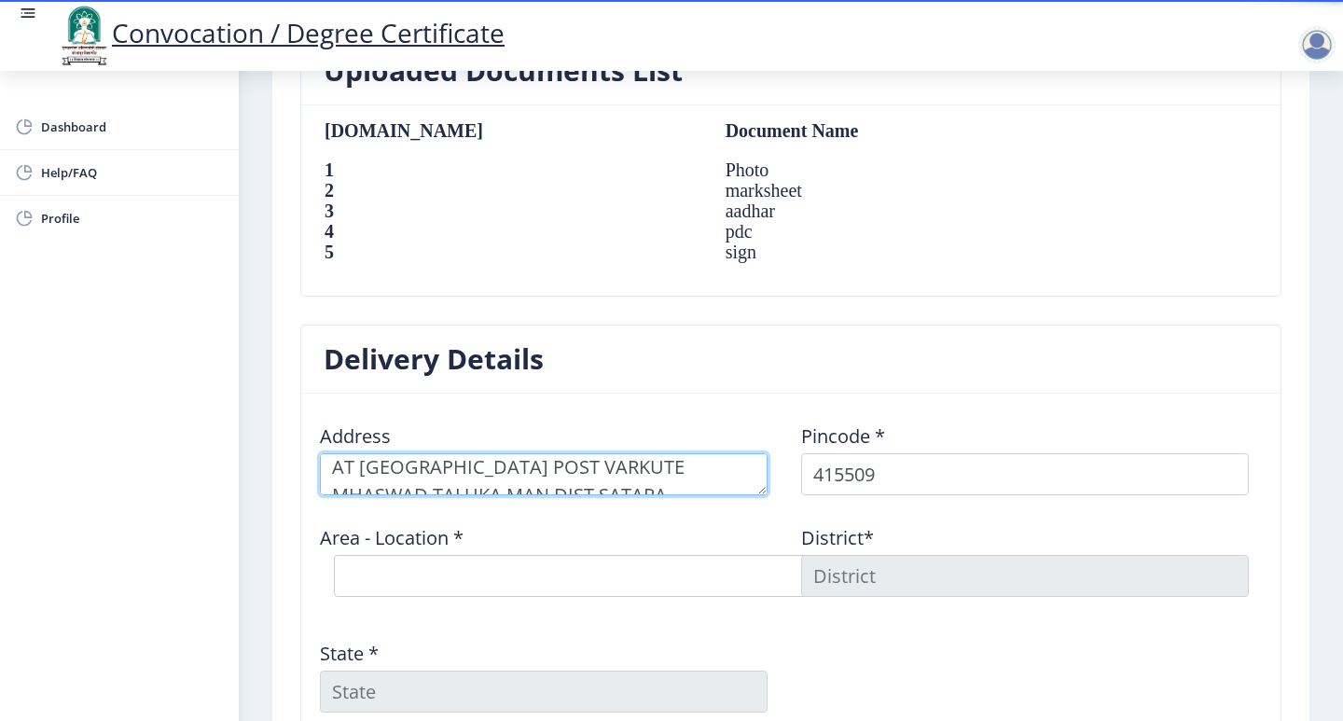
scroll to position [1306, 0]
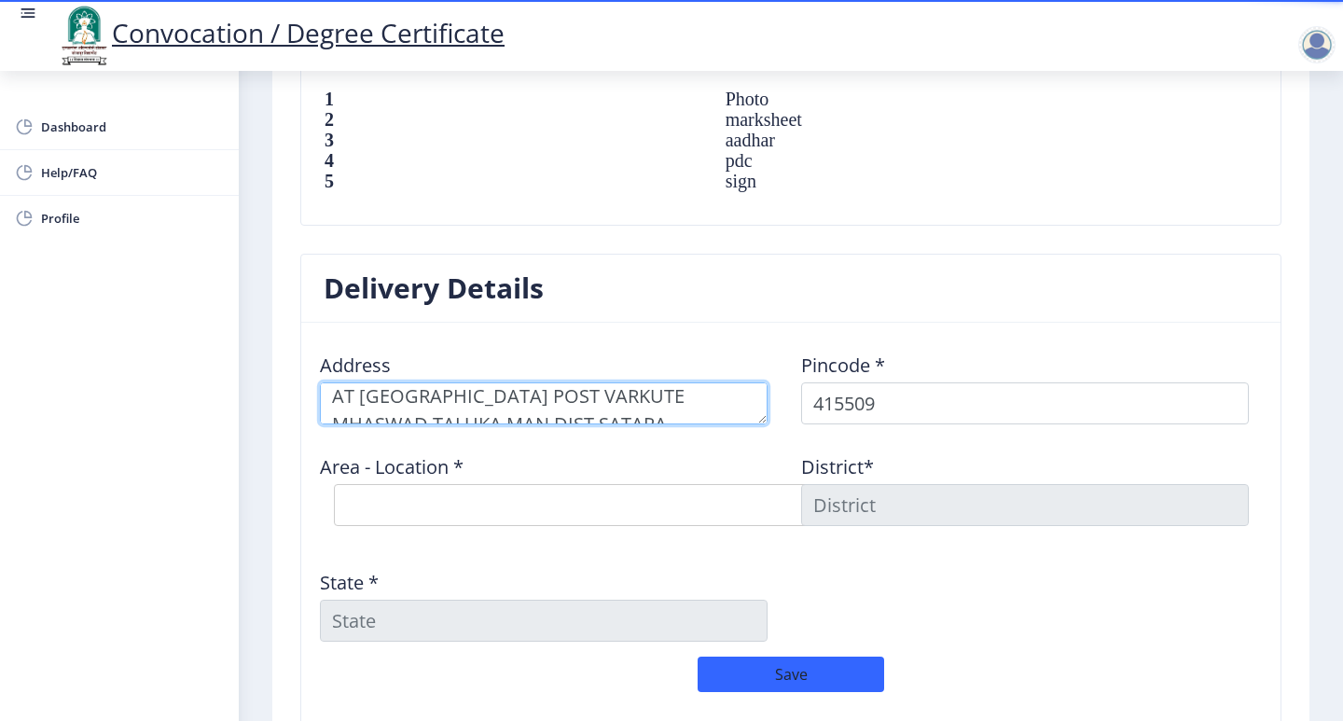
type textarea "AT MALWADI POST VARKUTE MHASWAD TALUKA MAN DIST SATARA"
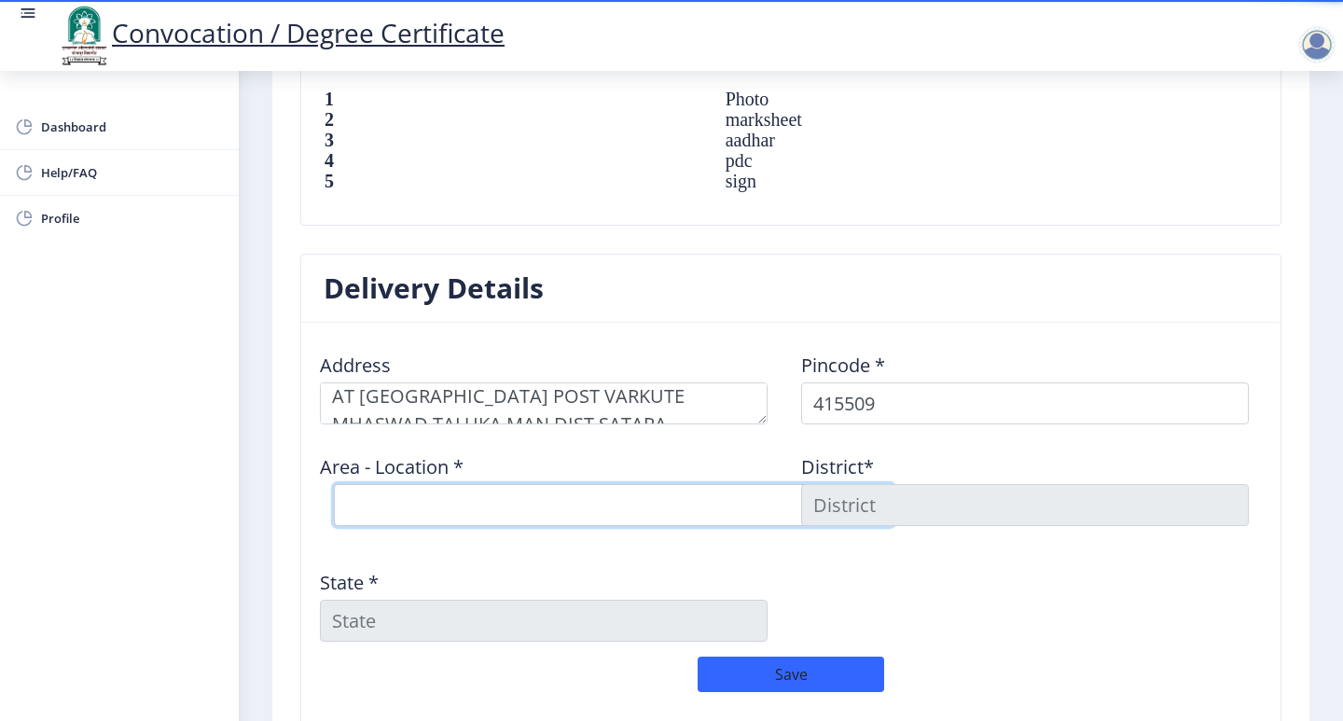
click at [465, 514] on select "Select Area Location Devapur B.O Dhuldev B.O Divad B.O Injabav B.O Kukudwad B.O…" at bounding box center [614, 505] width 560 height 42
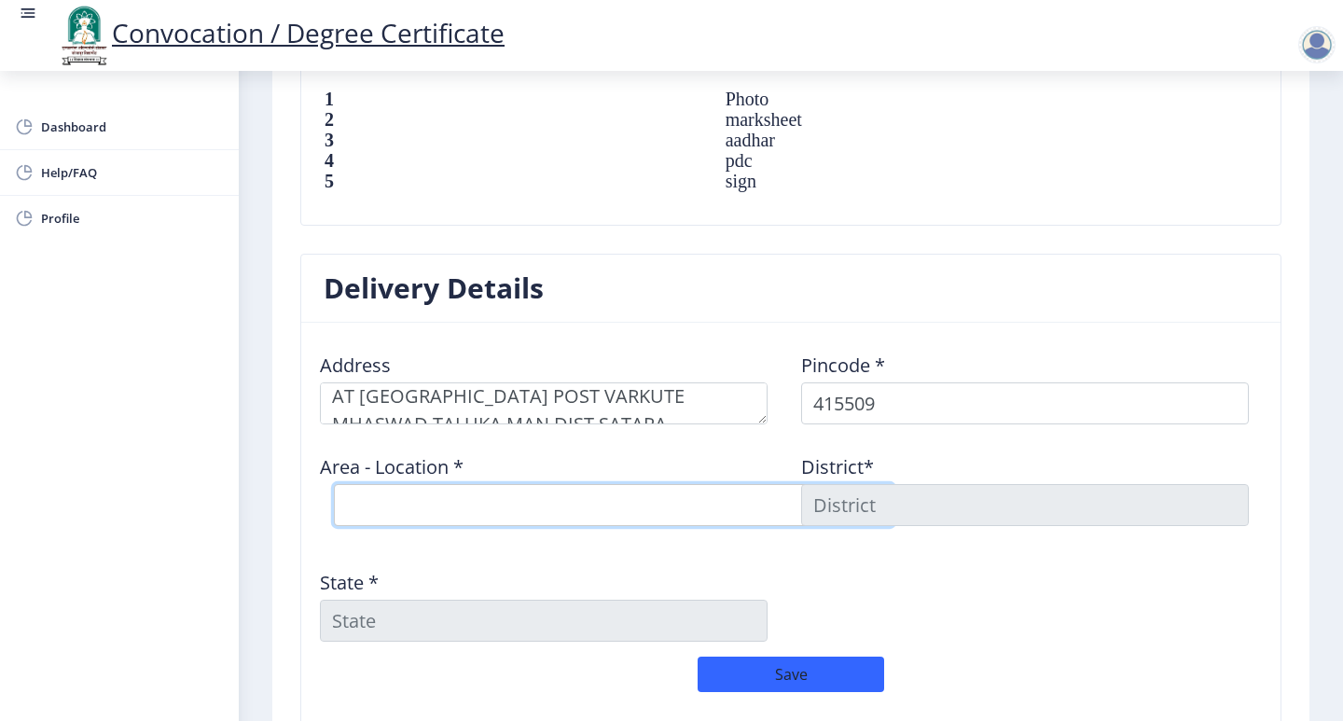
select select "12: Object"
click at [334, 484] on select "Select Area Location Devapur B.O Dhuldev B.O Divad B.O Injabav B.O Kukudwad B.O…" at bounding box center [614, 505] width 560 height 42
type input "SATARA"
type input "Maharashtra"
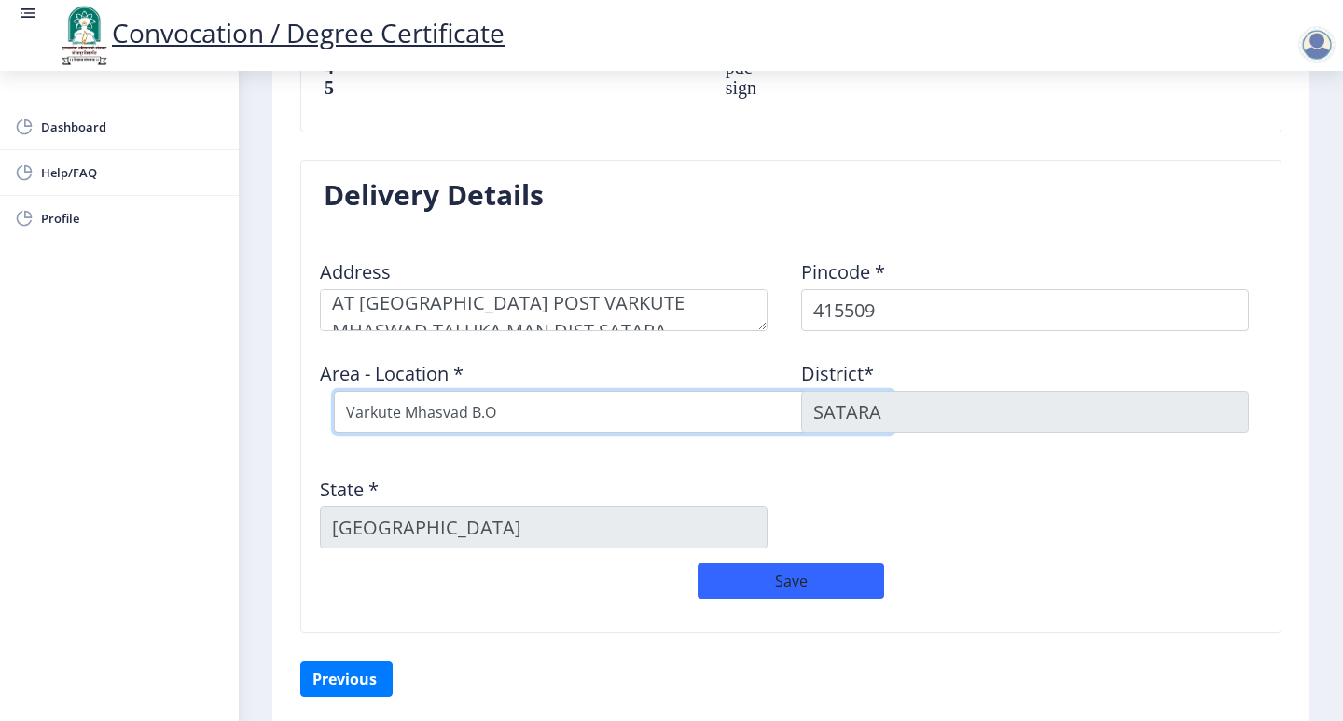
scroll to position [1471, 0]
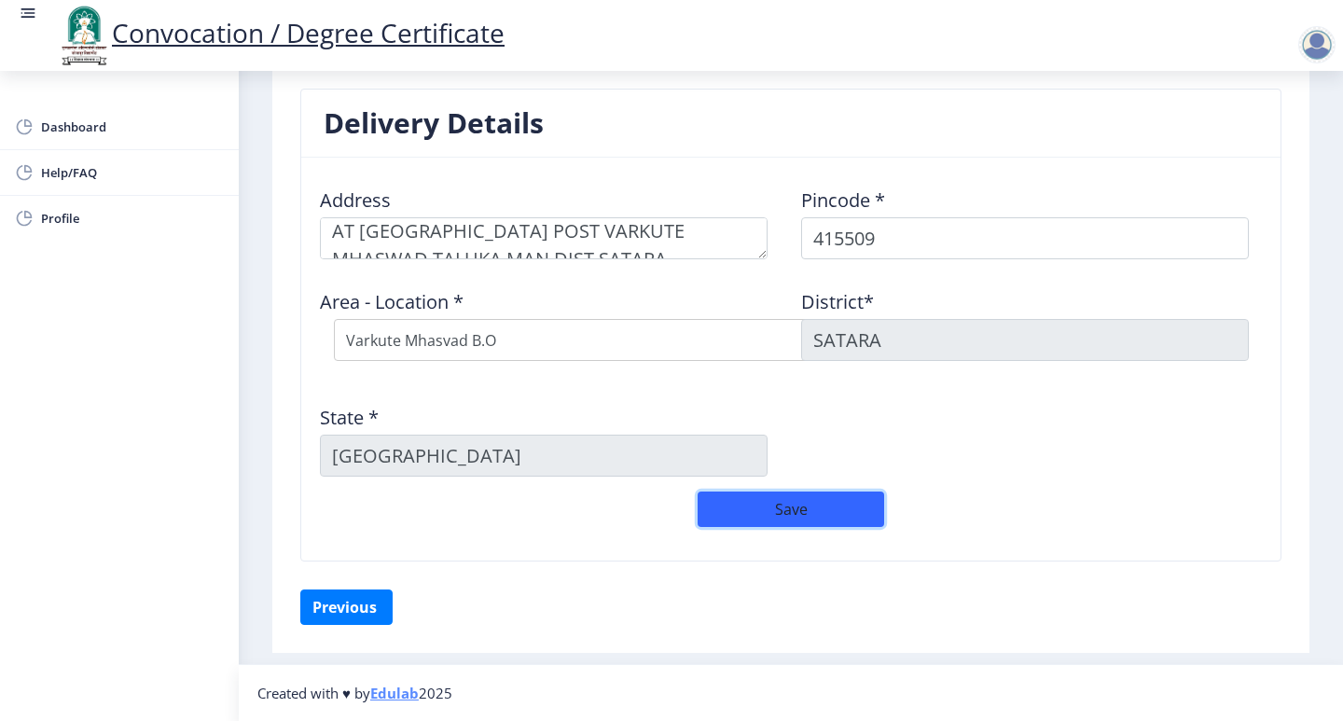
click at [802, 522] on button "Save" at bounding box center [791, 509] width 187 height 35
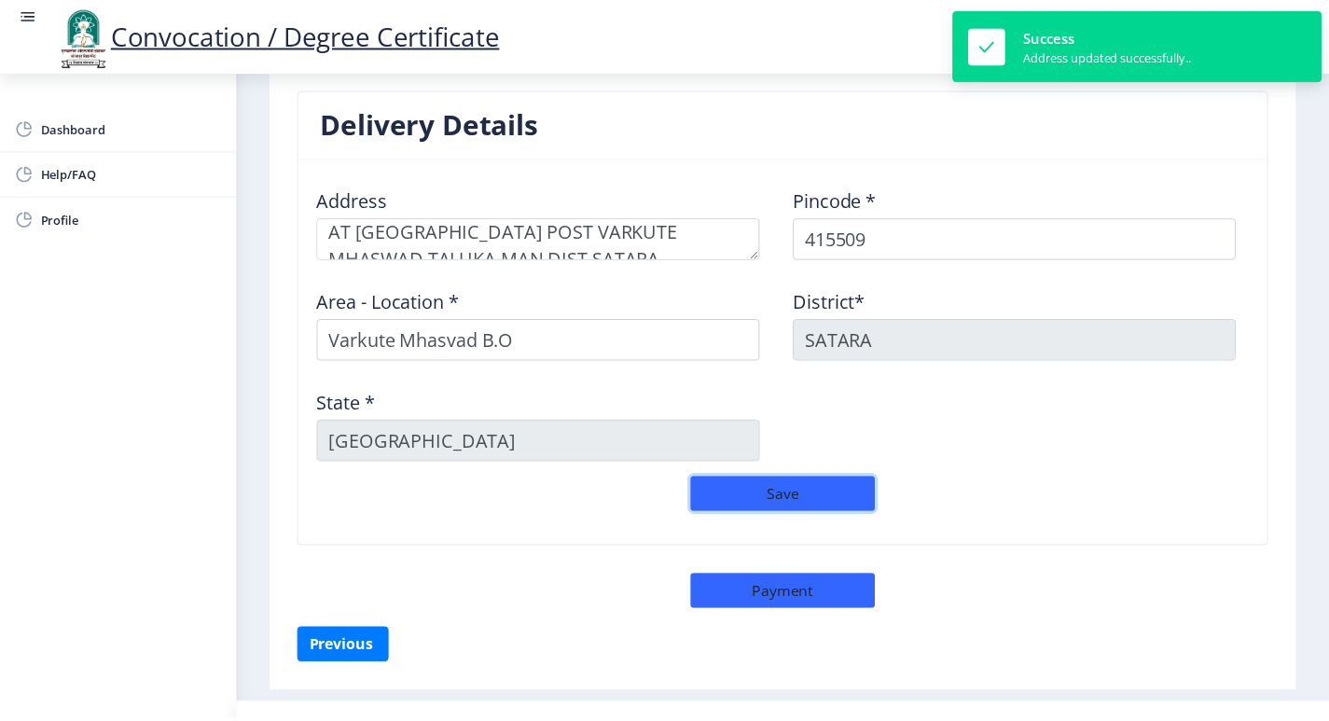
scroll to position [1511, 0]
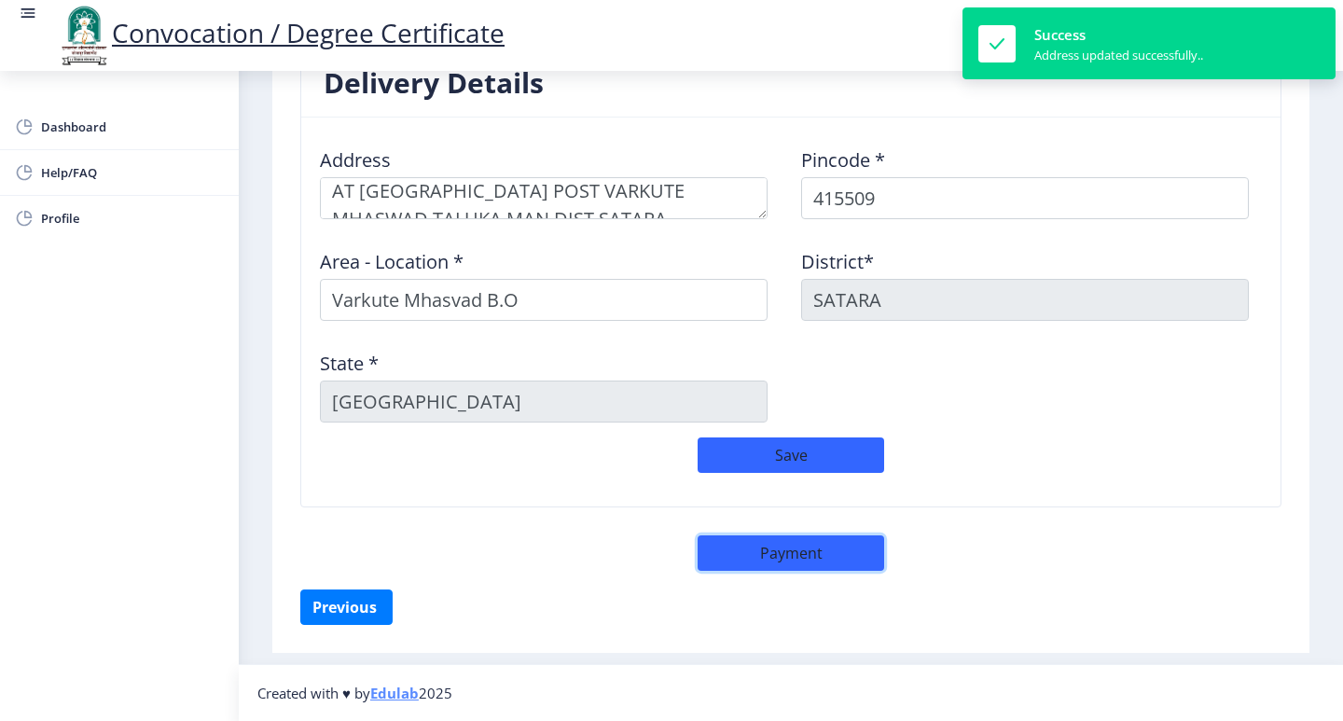
click at [803, 562] on button "Payment" at bounding box center [791, 552] width 187 height 35
select select "sealed"
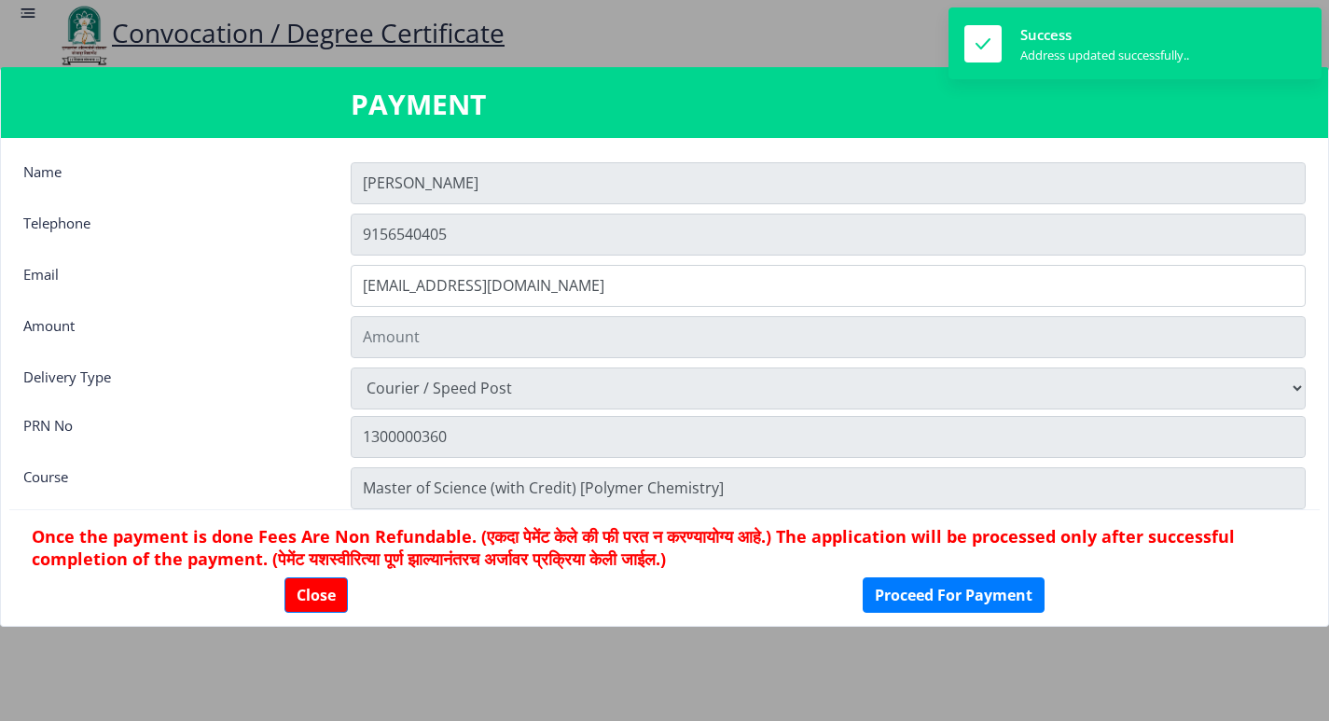
type input "1885"
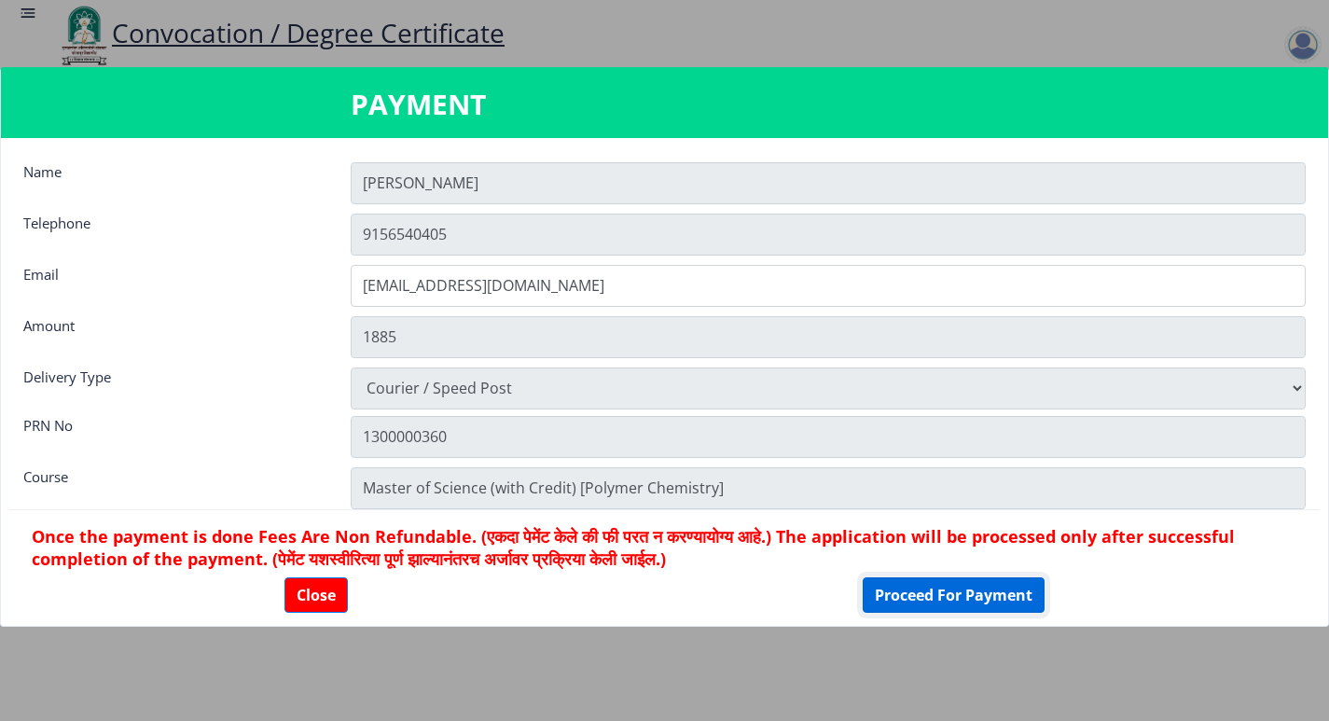
click at [913, 596] on button "Proceed For Payment" at bounding box center [954, 594] width 182 height 35
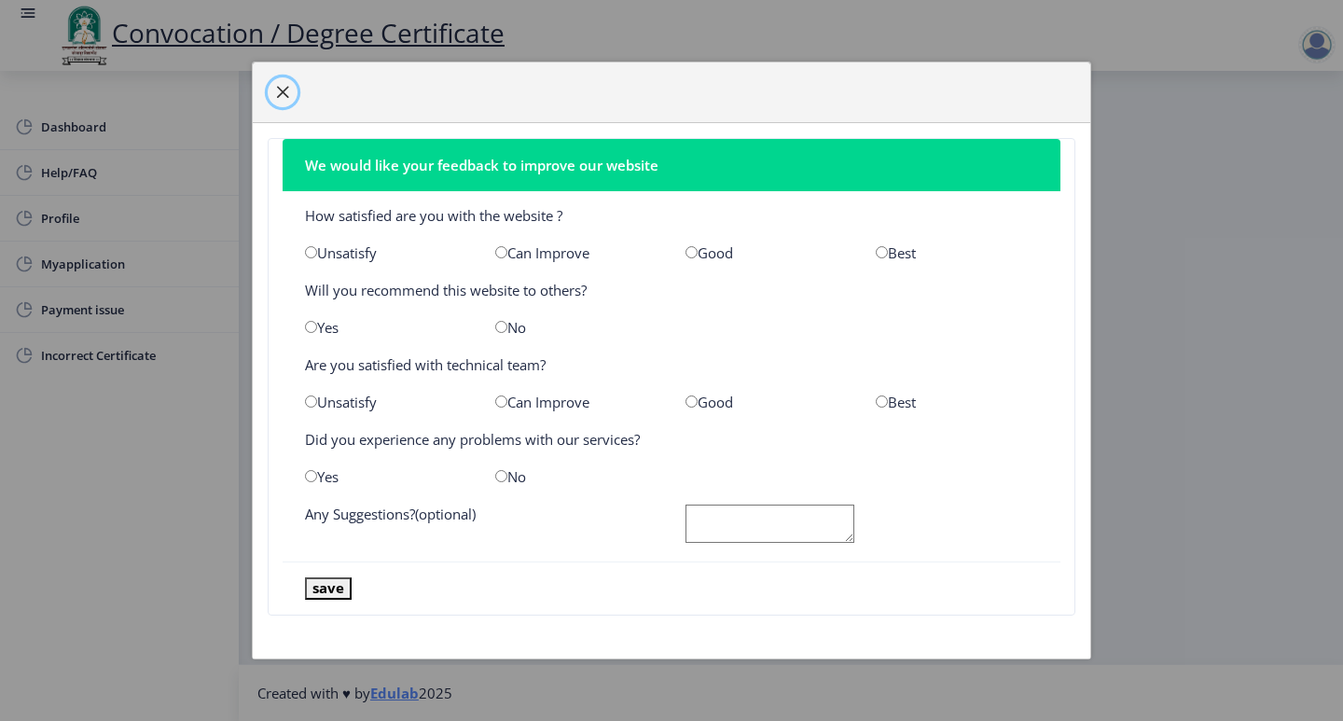
click at [288, 95] on span "button" at bounding box center [282, 92] width 15 height 15
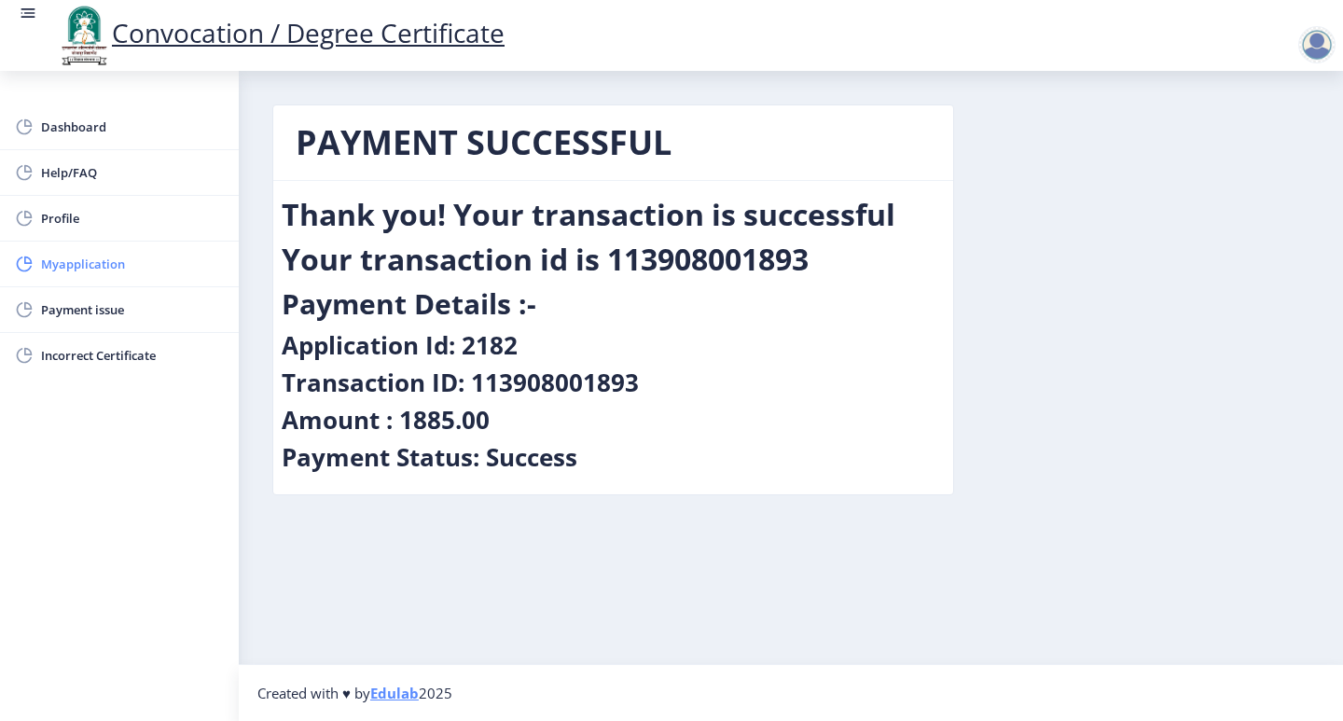
click at [79, 257] on span "Myapplication" at bounding box center [132, 264] width 183 height 22
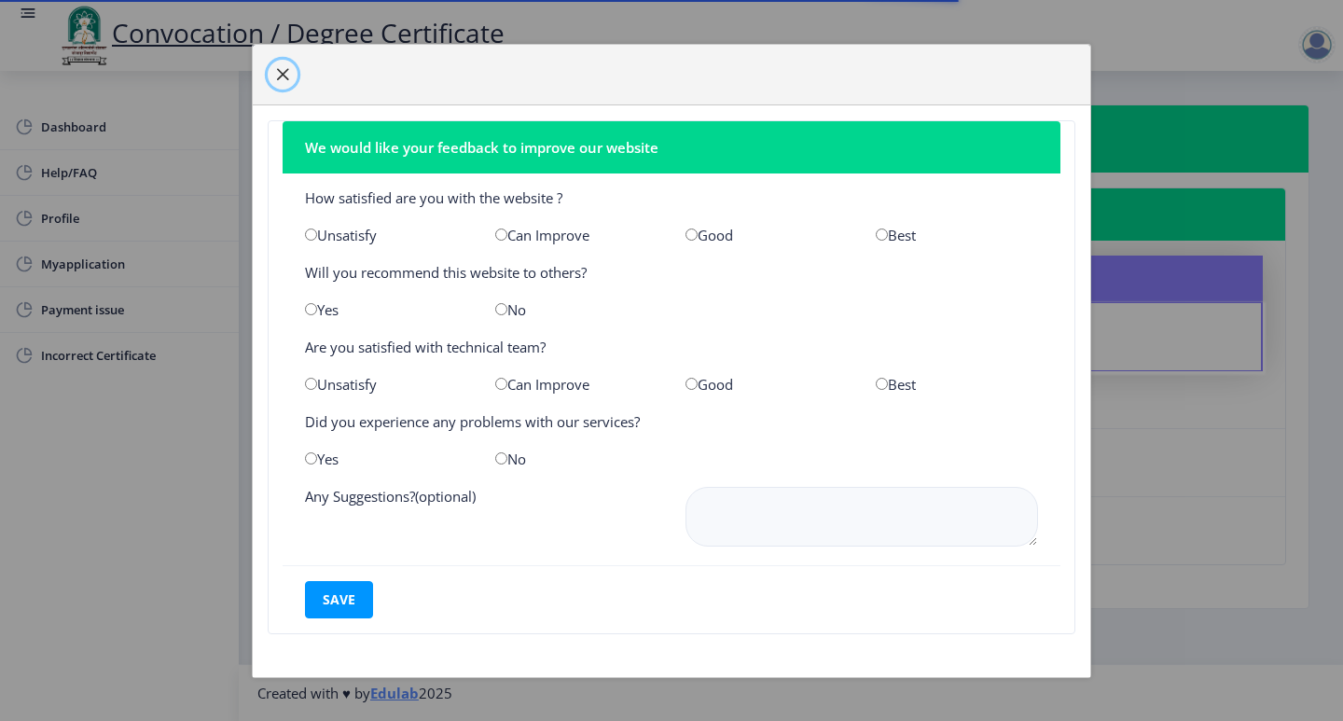
click at [284, 86] on button "button" at bounding box center [283, 75] width 30 height 30
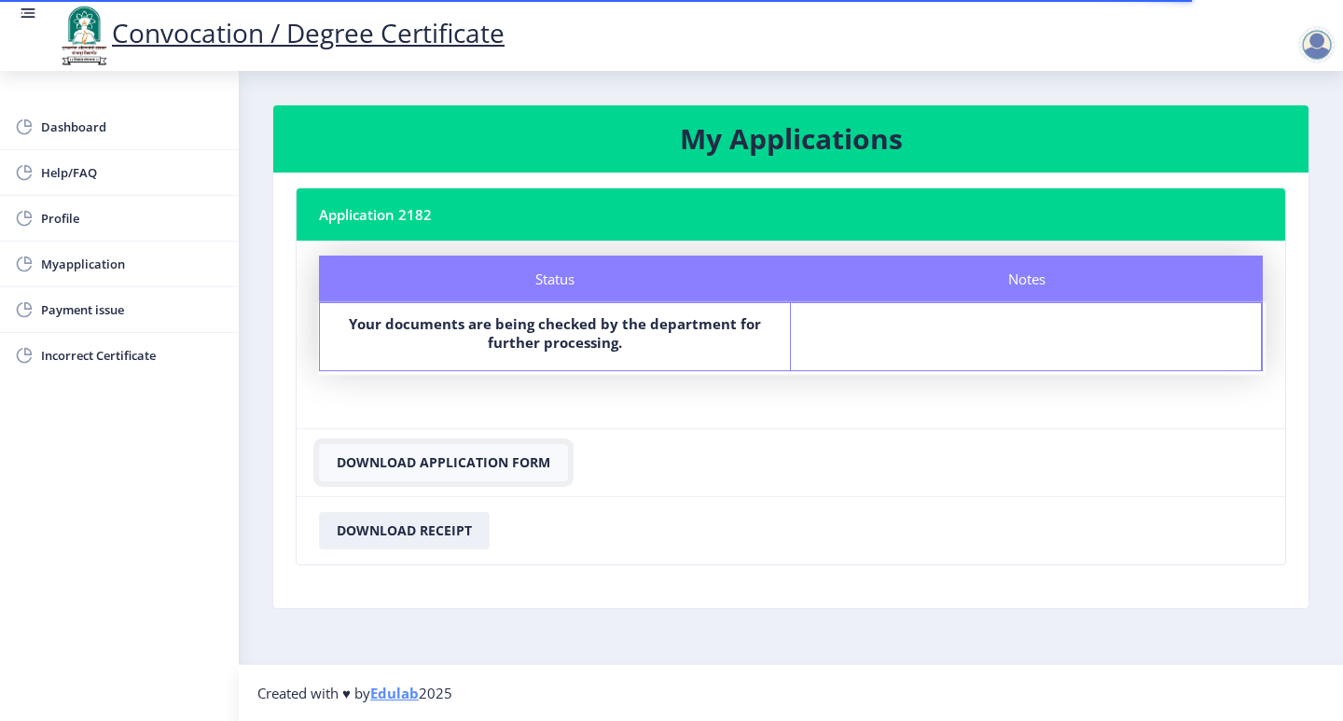
click at [527, 466] on button "Download Application Form" at bounding box center [443, 462] width 249 height 37
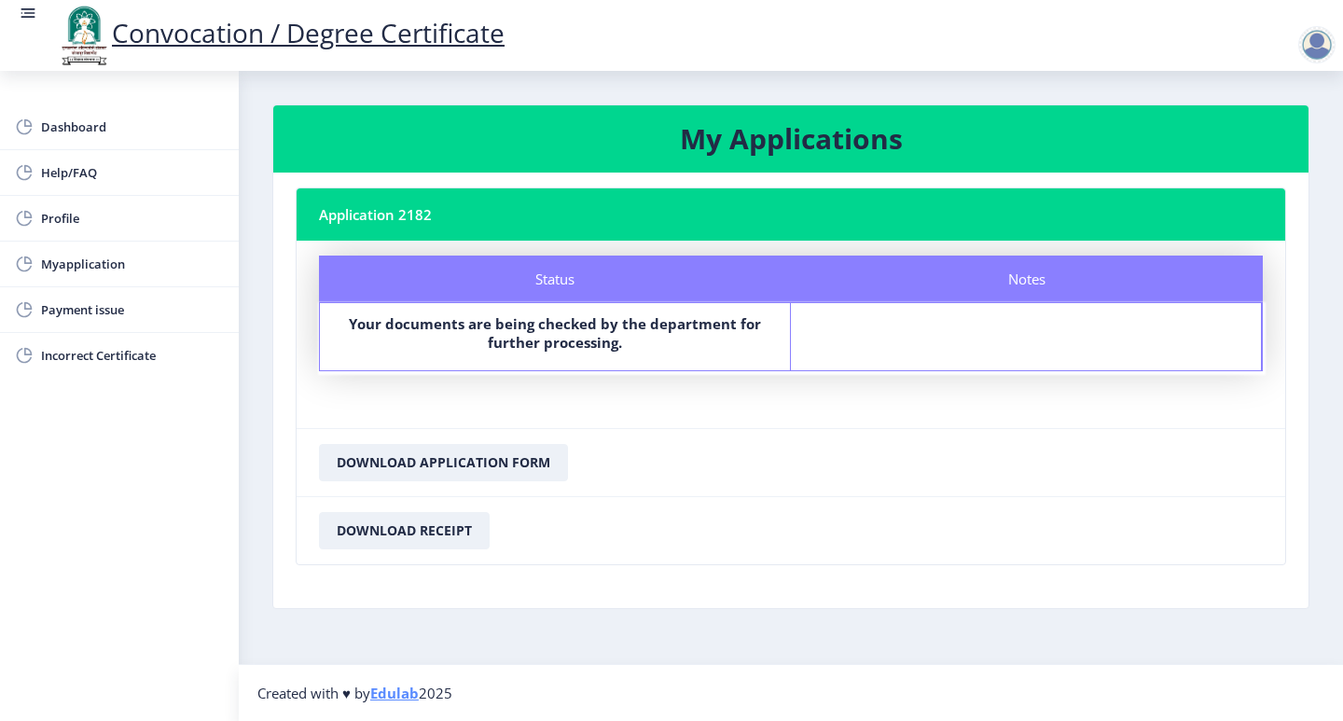
click at [1315, 45] on div at bounding box center [1316, 44] width 37 height 37
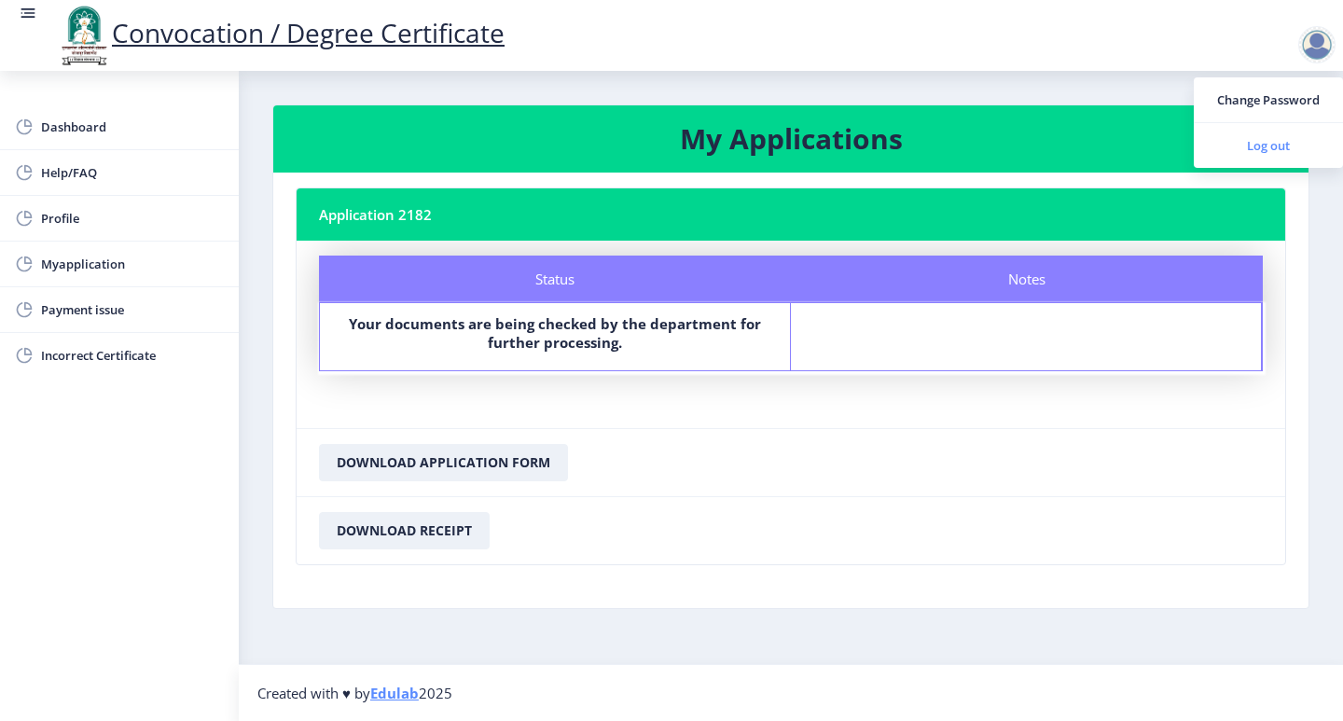
click at [1275, 149] on span "Log out" at bounding box center [1268, 145] width 119 height 22
